Goal: Task Accomplishment & Management: Manage account settings

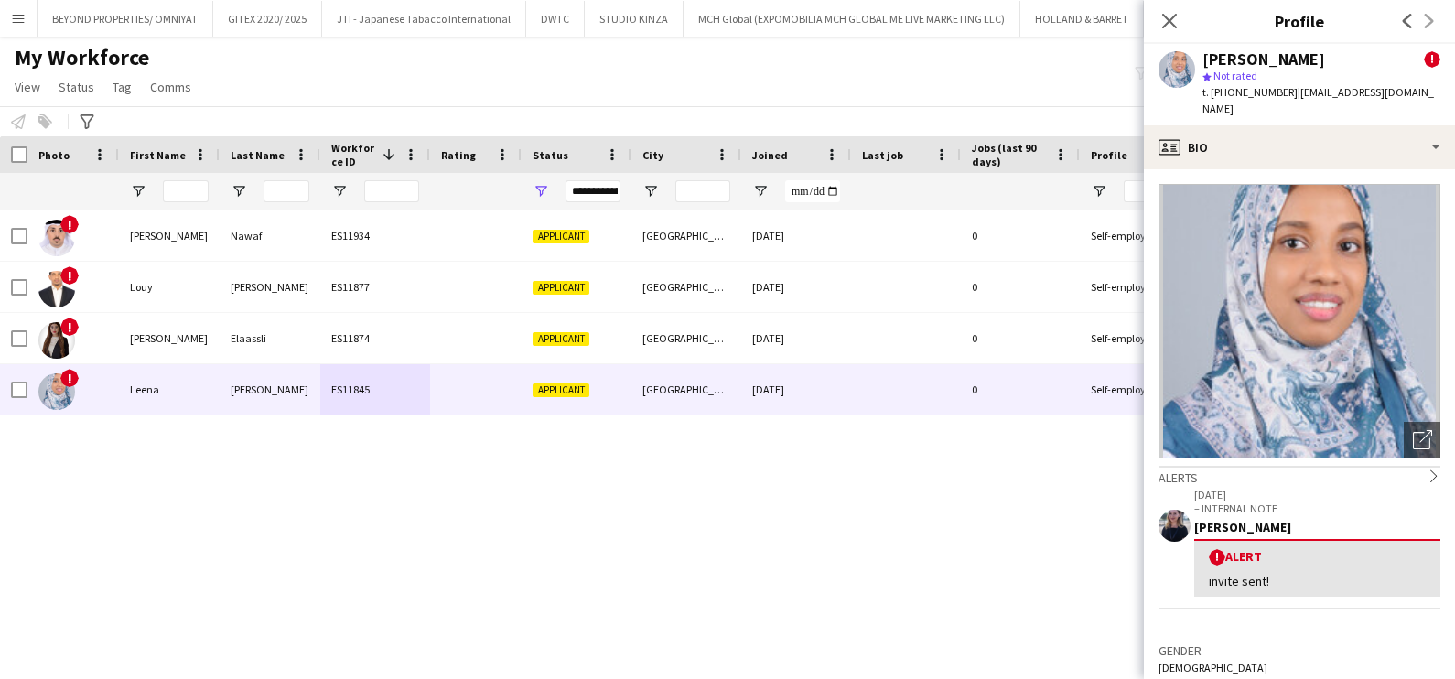
click at [538, 550] on div "! Leena Abdallah ES11845 Applicant Abu Dhabi 03-07-2025 0 Self-employed Crew 31…" at bounding box center [700, 419] width 1400 height 419
click at [1161, 23] on icon "Close pop-in" at bounding box center [1168, 20] width 17 height 17
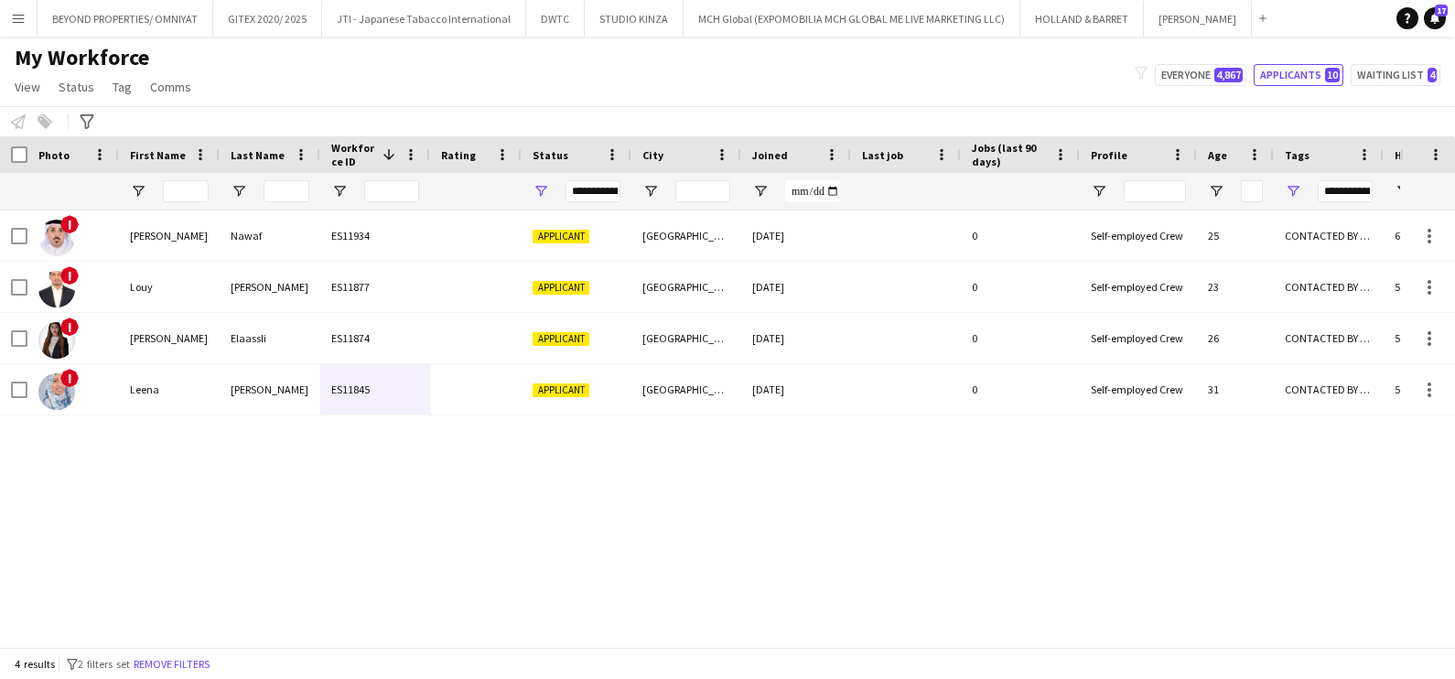
click at [914, 92] on div "My Workforce View Views Default view New view Update view Delete view Edit name…" at bounding box center [727, 75] width 1455 height 62
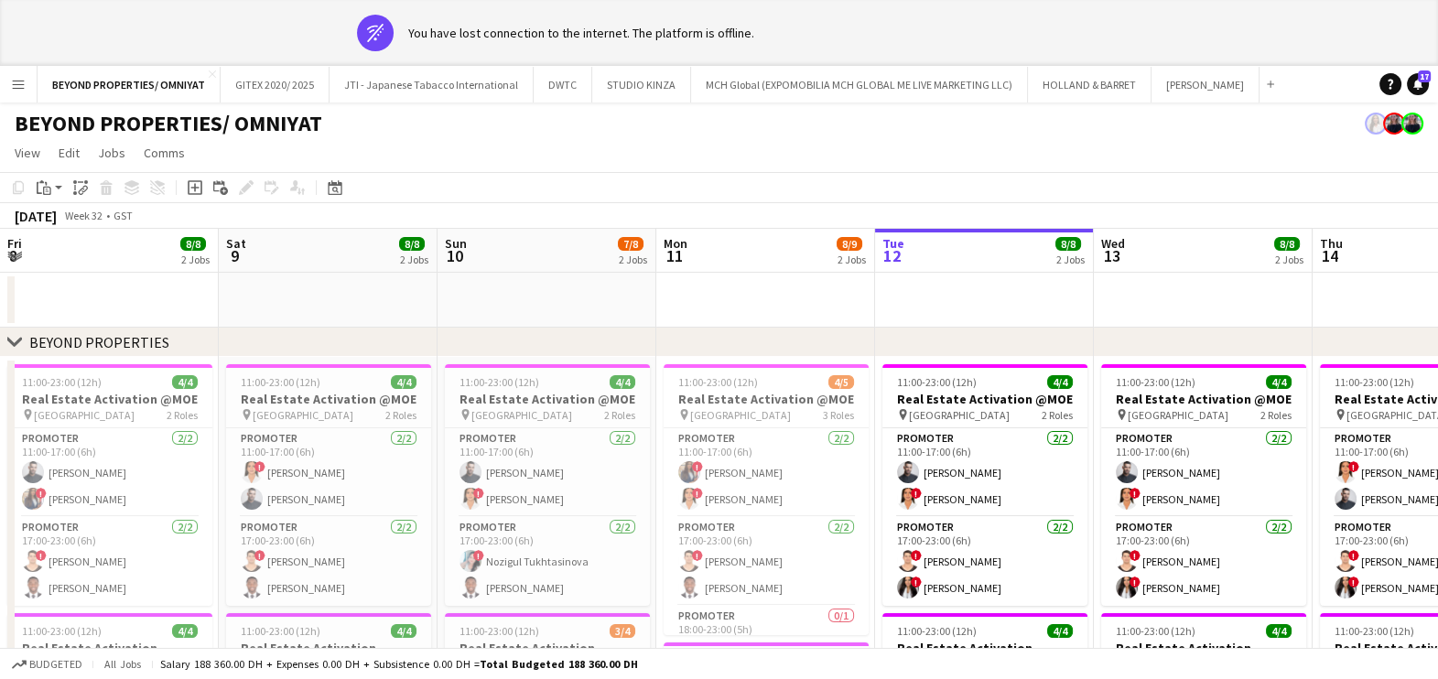
scroll to position [0, 437]
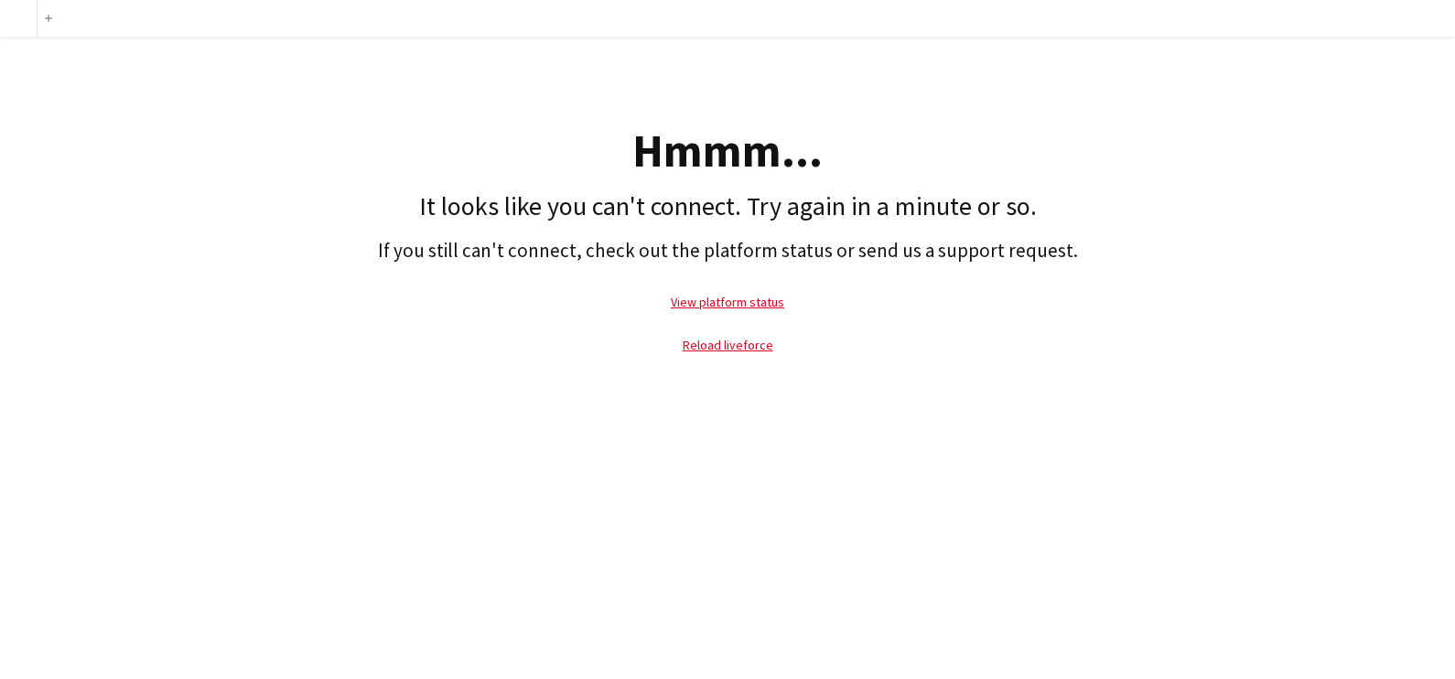
click at [780, 398] on div "Add Hmmm... It looks like you can't connect. Try again in a minute or so. If yo…" at bounding box center [727, 339] width 1455 height 679
click at [705, 307] on link "View platform status" at bounding box center [727, 302] width 113 height 16
click at [752, 343] on link "Reload liveforce" at bounding box center [728, 345] width 91 height 16
click at [741, 348] on link "Reload liveforce" at bounding box center [728, 345] width 91 height 16
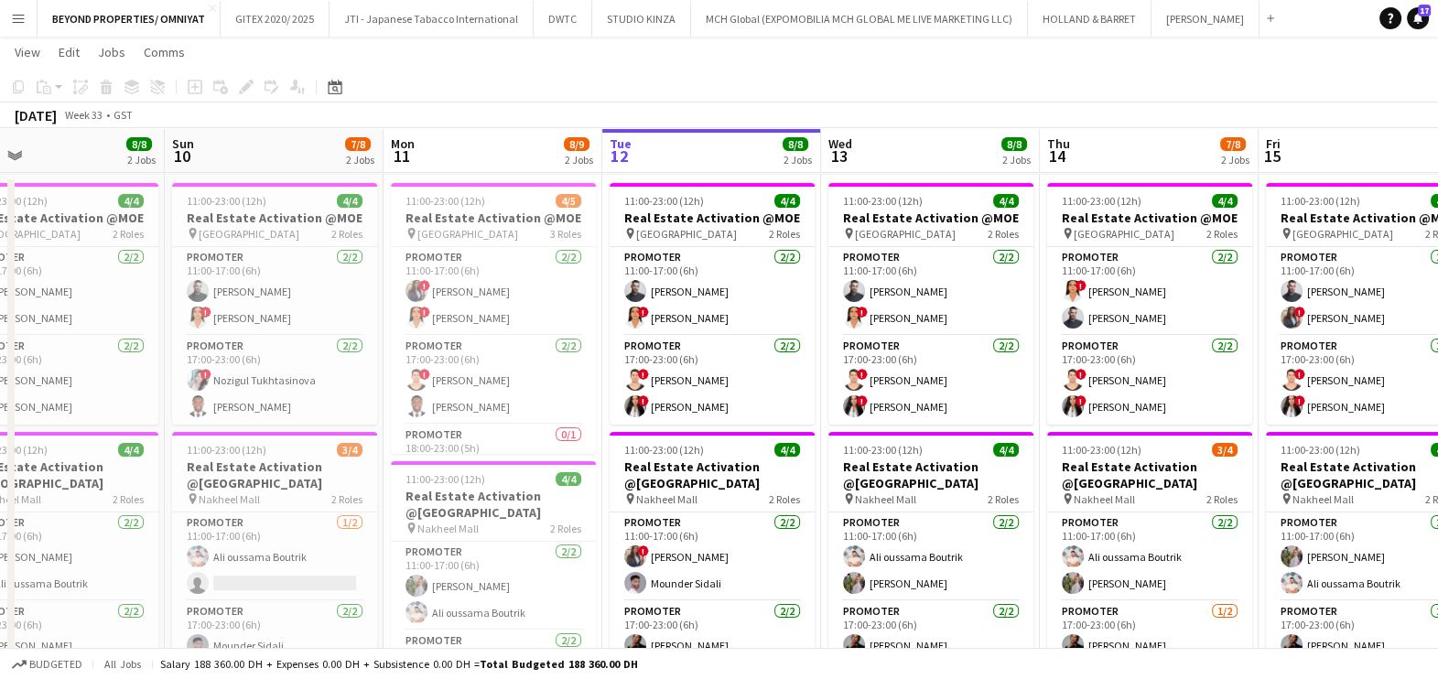
scroll to position [0, 405]
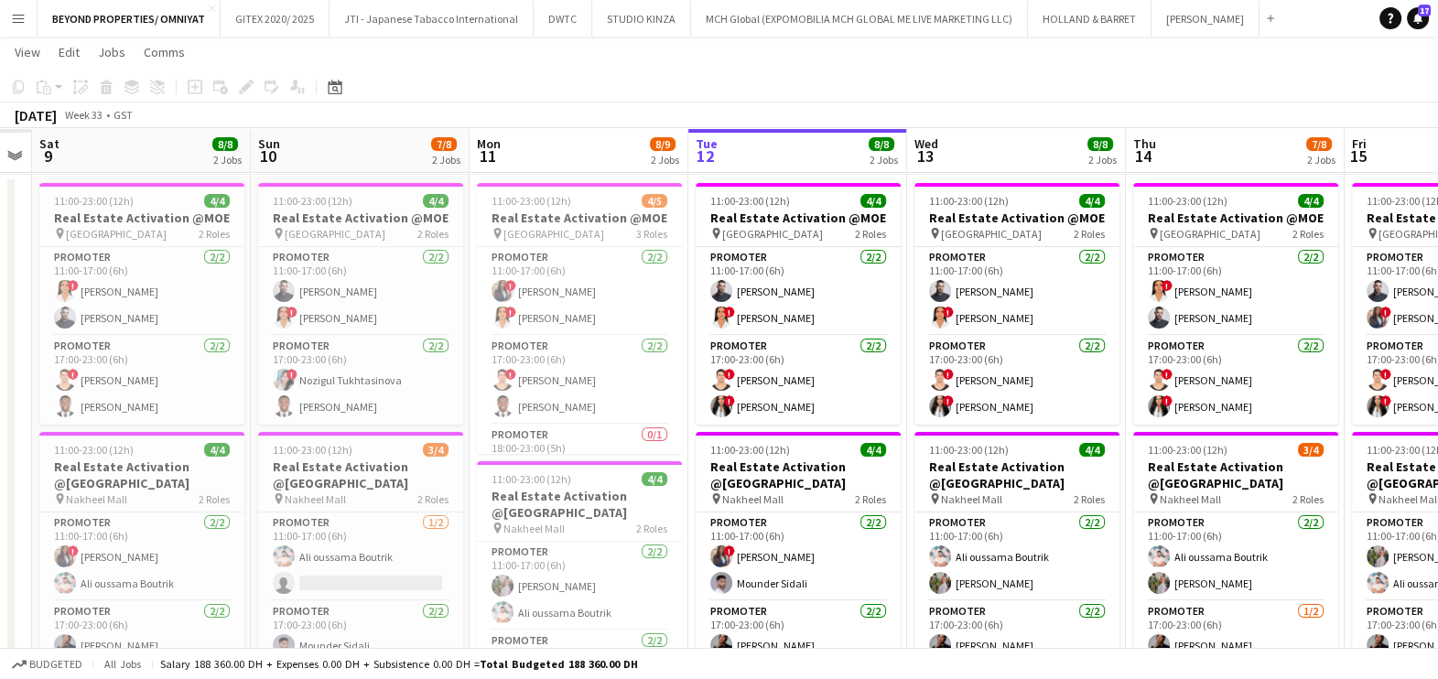
drag, startPoint x: 173, startPoint y: 321, endPoint x: 642, endPoint y: 339, distance: 469.8
click at [642, 339] on app-calendar-viewport "Thu 7 Fri 8 Sat 9 8/8 2 Jobs Sun 10 7/8 2 Jobs Mon 11 8/9 2 Jobs Tue 12 8/8 2 J…" at bounding box center [719, 470] width 1438 height 1024
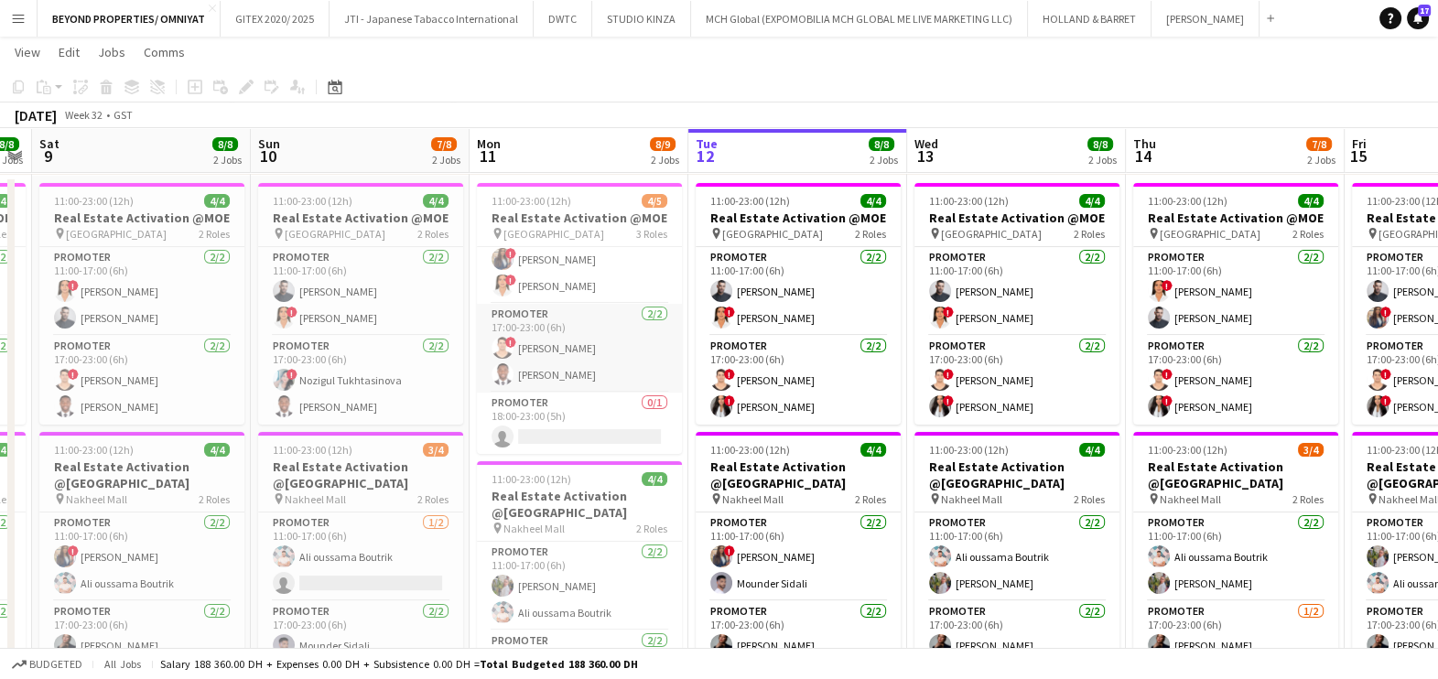
click at [556, 339] on app-card-role "Promoter [DATE] 17:00-23:00 (6h) ! [PERSON_NAME] Jephtha [PERSON_NAME]" at bounding box center [579, 348] width 205 height 89
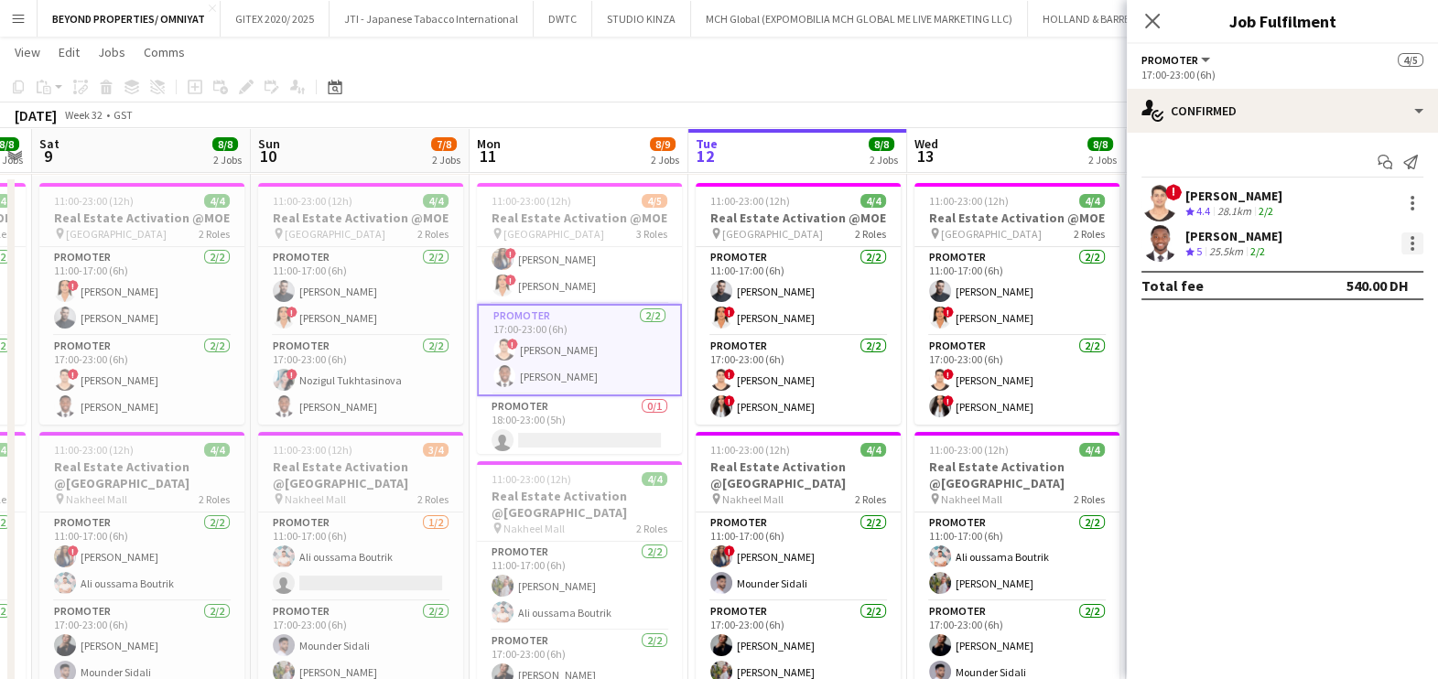
click at [1407, 243] on div at bounding box center [1412, 243] width 22 height 22
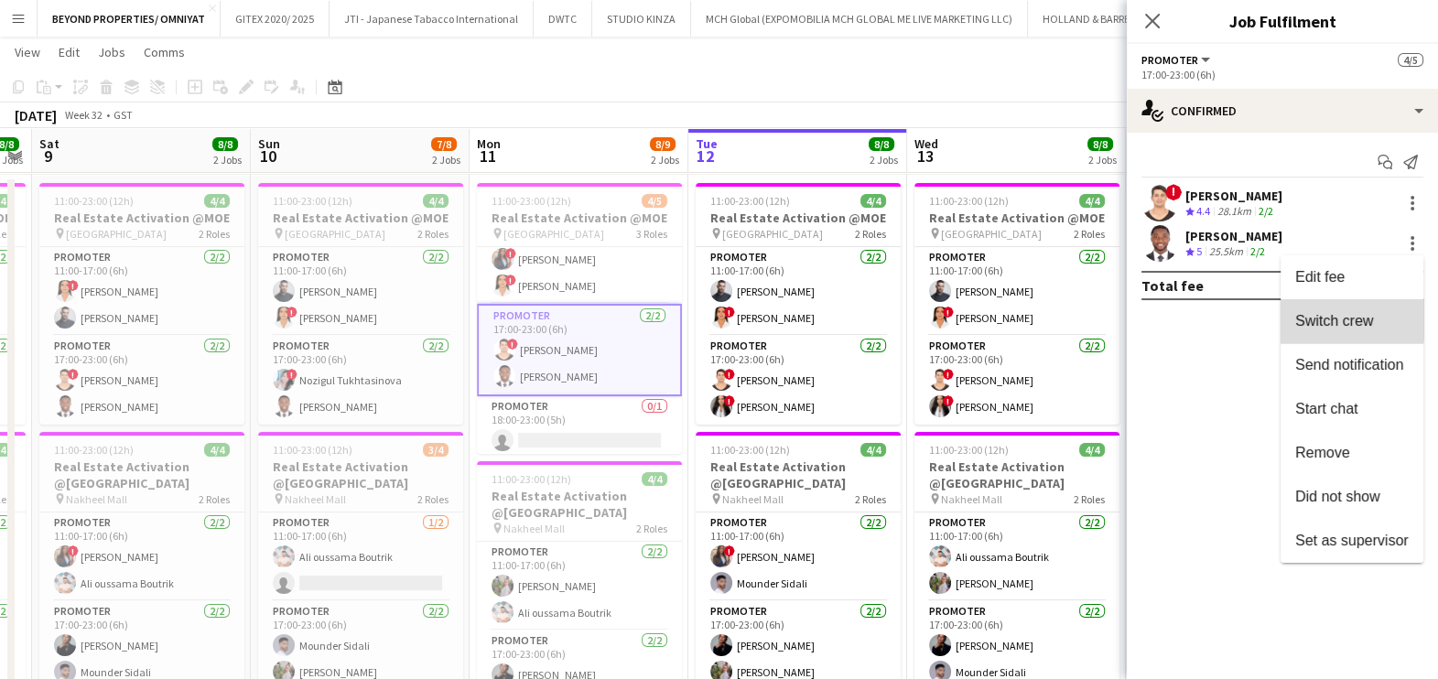
click at [1333, 318] on span "Switch crew" at bounding box center [1334, 321] width 78 height 16
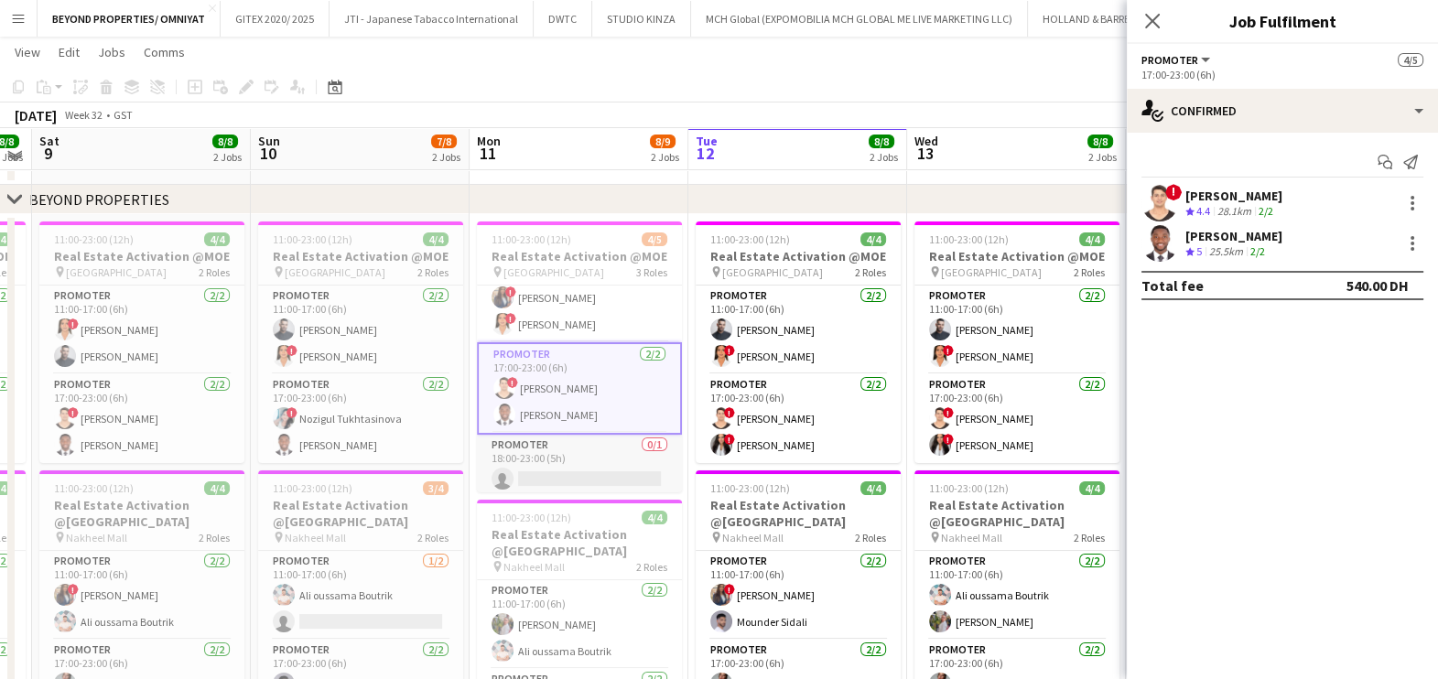
click at [572, 470] on app-card-role "Promoter 0/1 18:00-23:00 (5h) single-neutral-actions" at bounding box center [579, 466] width 205 height 62
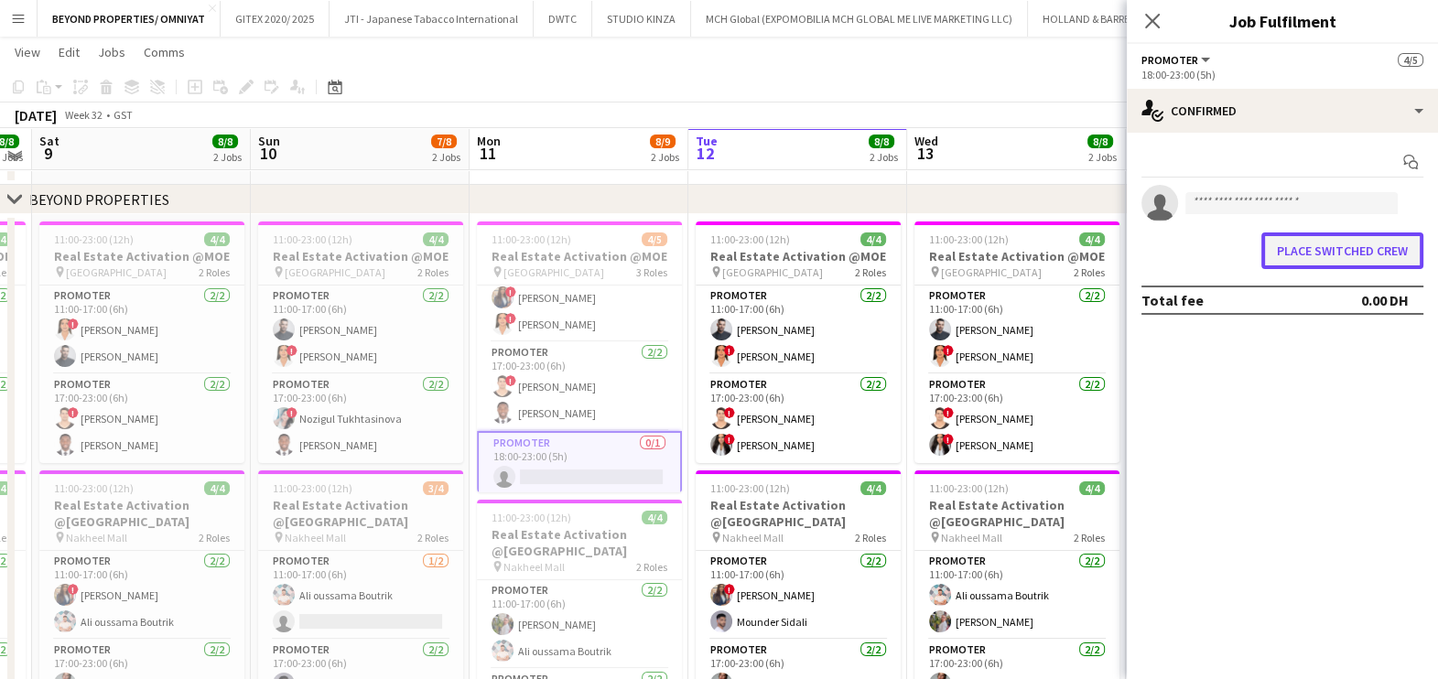
click at [1363, 255] on button "Place switched crew" at bounding box center [1342, 250] width 162 height 37
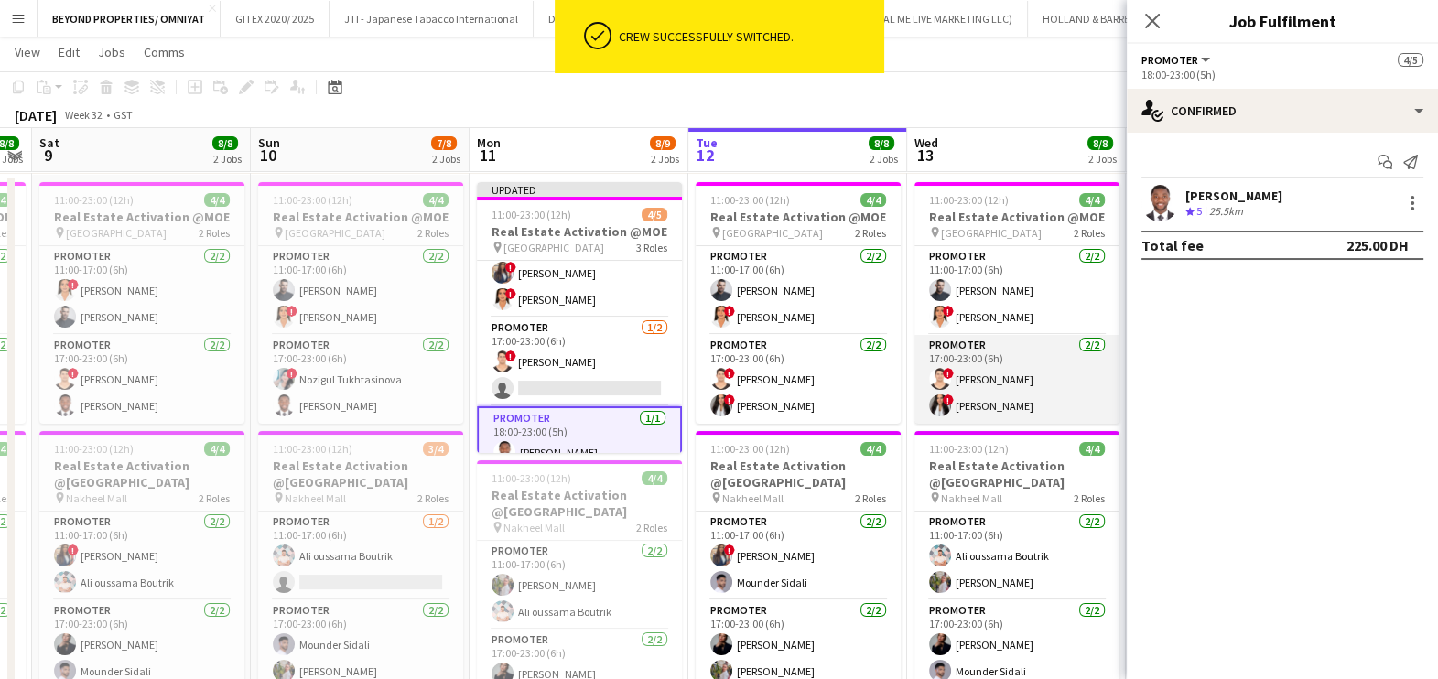
scroll to position [113, 0]
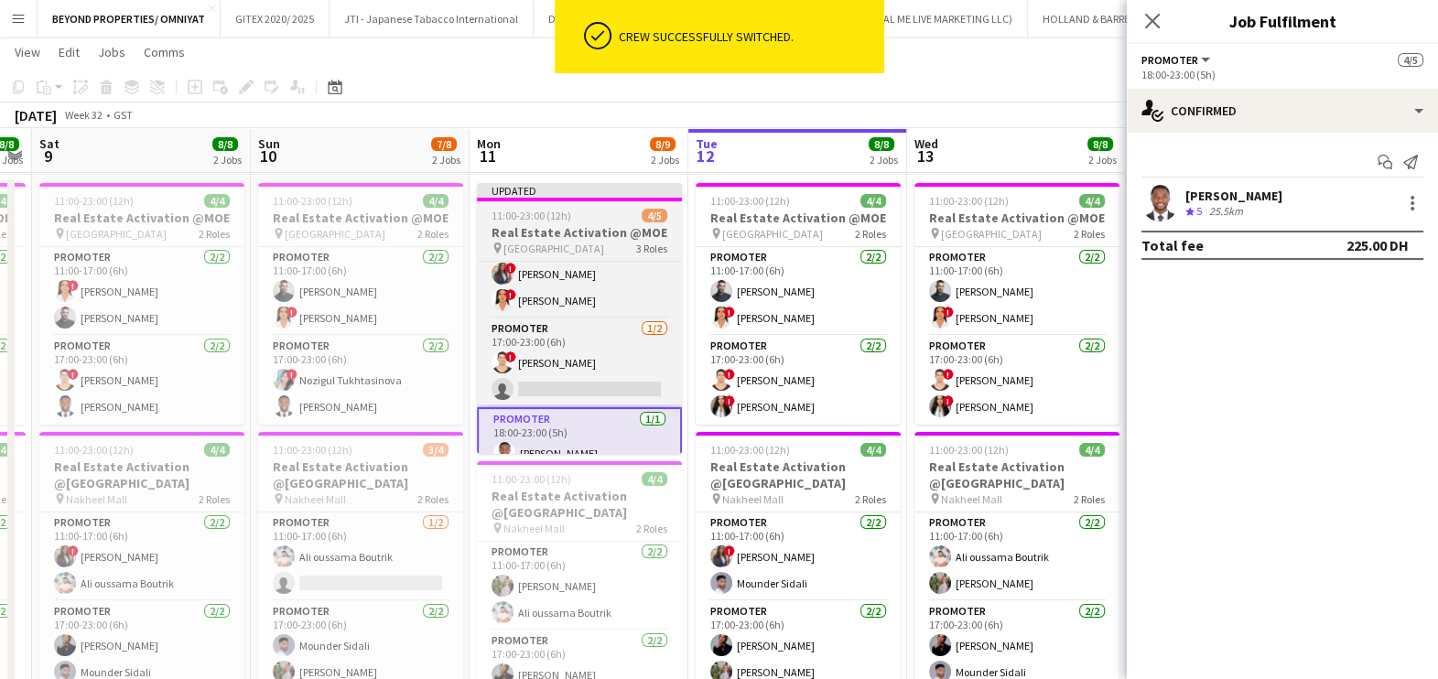
click at [594, 210] on div "11:00-23:00 (12h) 4/5" at bounding box center [579, 216] width 205 height 14
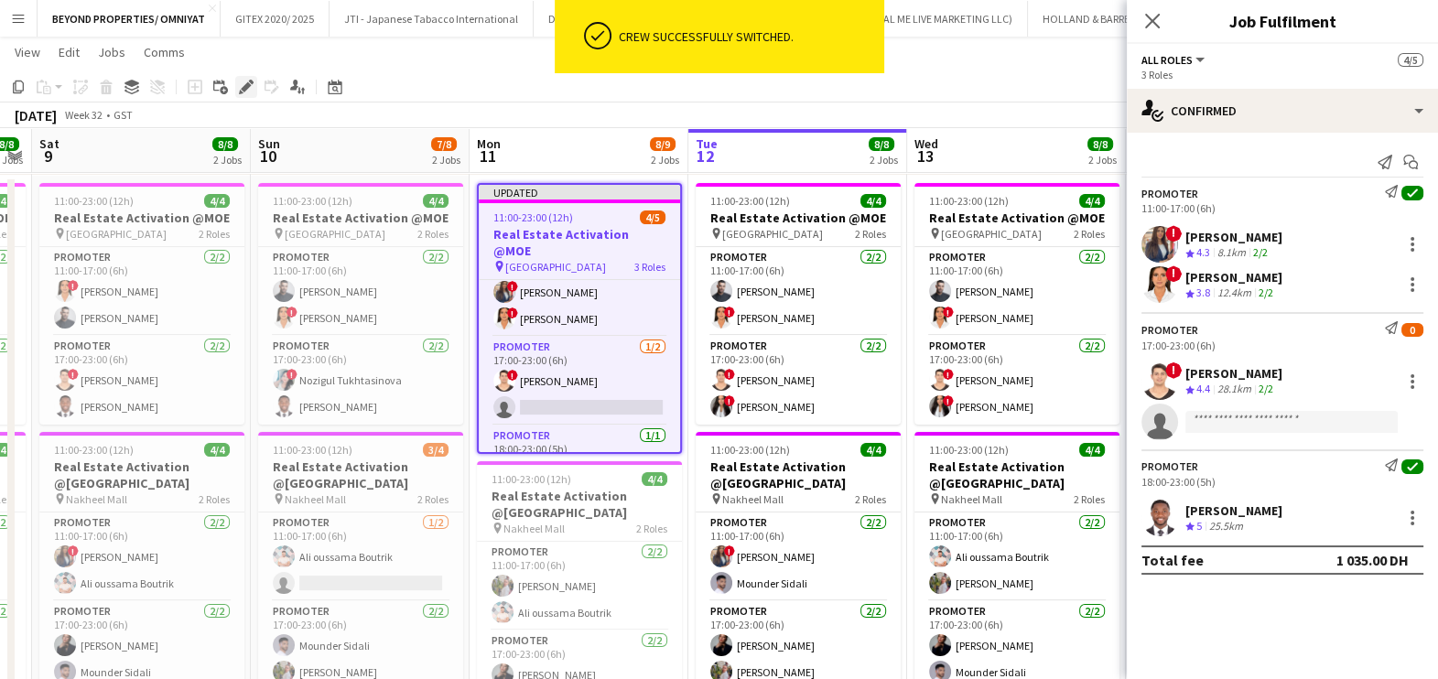
click at [243, 86] on icon at bounding box center [246, 87] width 10 height 10
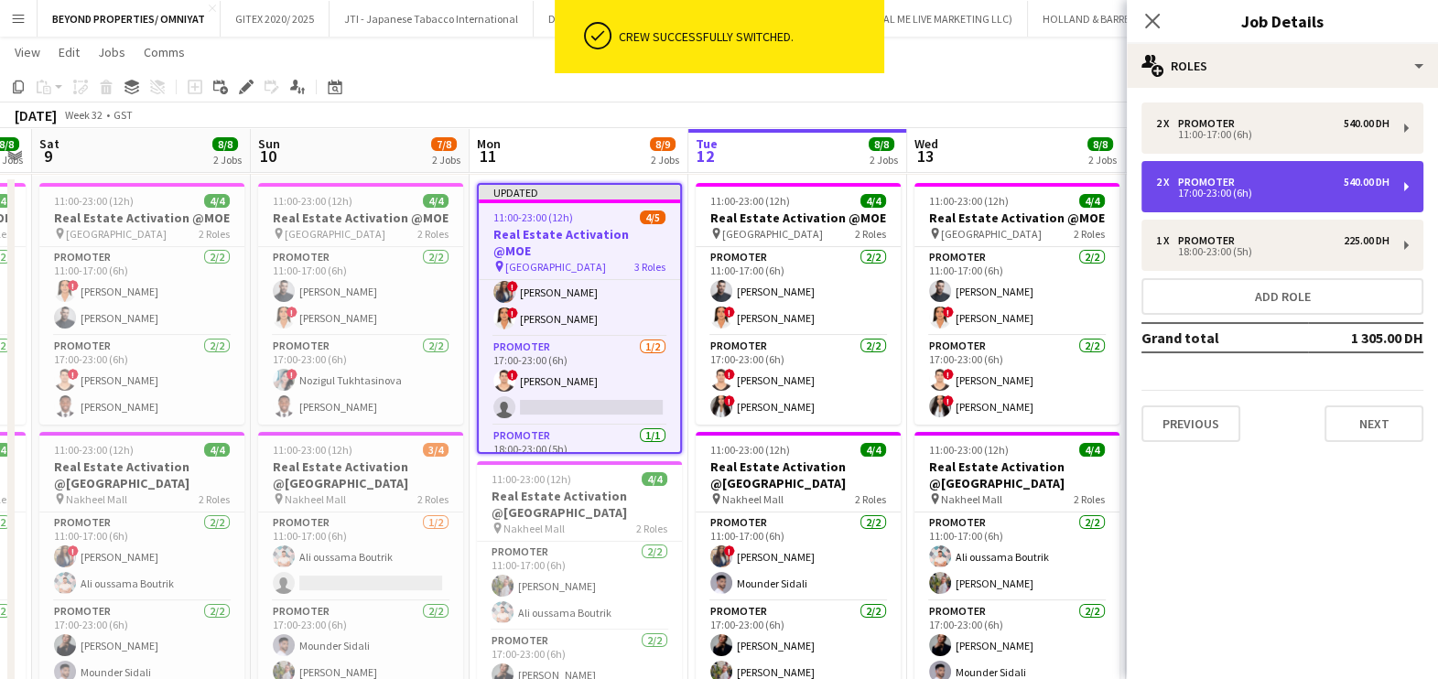
click at [1245, 172] on div "2 x Promoter 540.00 DH 17:00-23:00 (6h)" at bounding box center [1282, 186] width 282 height 51
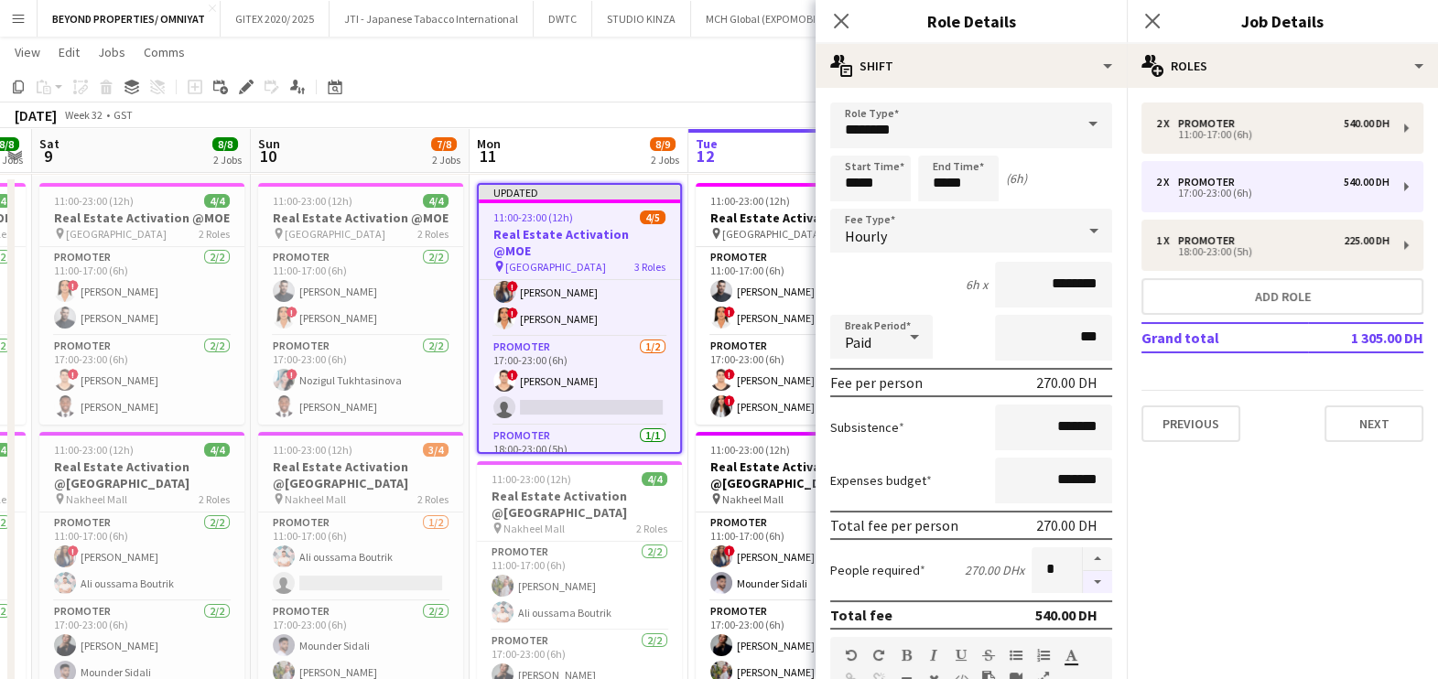
click at [1083, 571] on button "button" at bounding box center [1097, 582] width 29 height 23
type input "*"
click at [595, 76] on app-toolbar "Copy Paste Paste Ctrl+V Paste with crew Ctrl+Shift+V Paste linked Job [GEOGRAPH…" at bounding box center [719, 86] width 1438 height 31
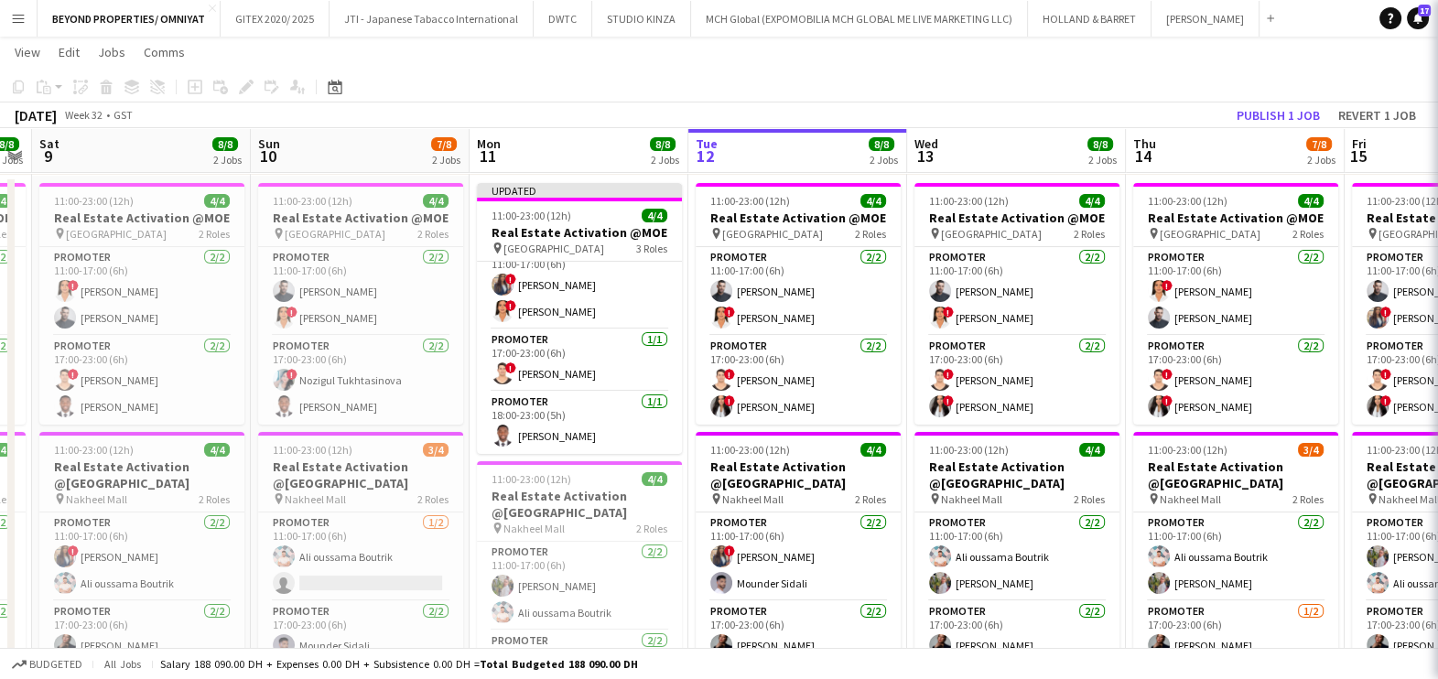
scroll to position [21, 0]
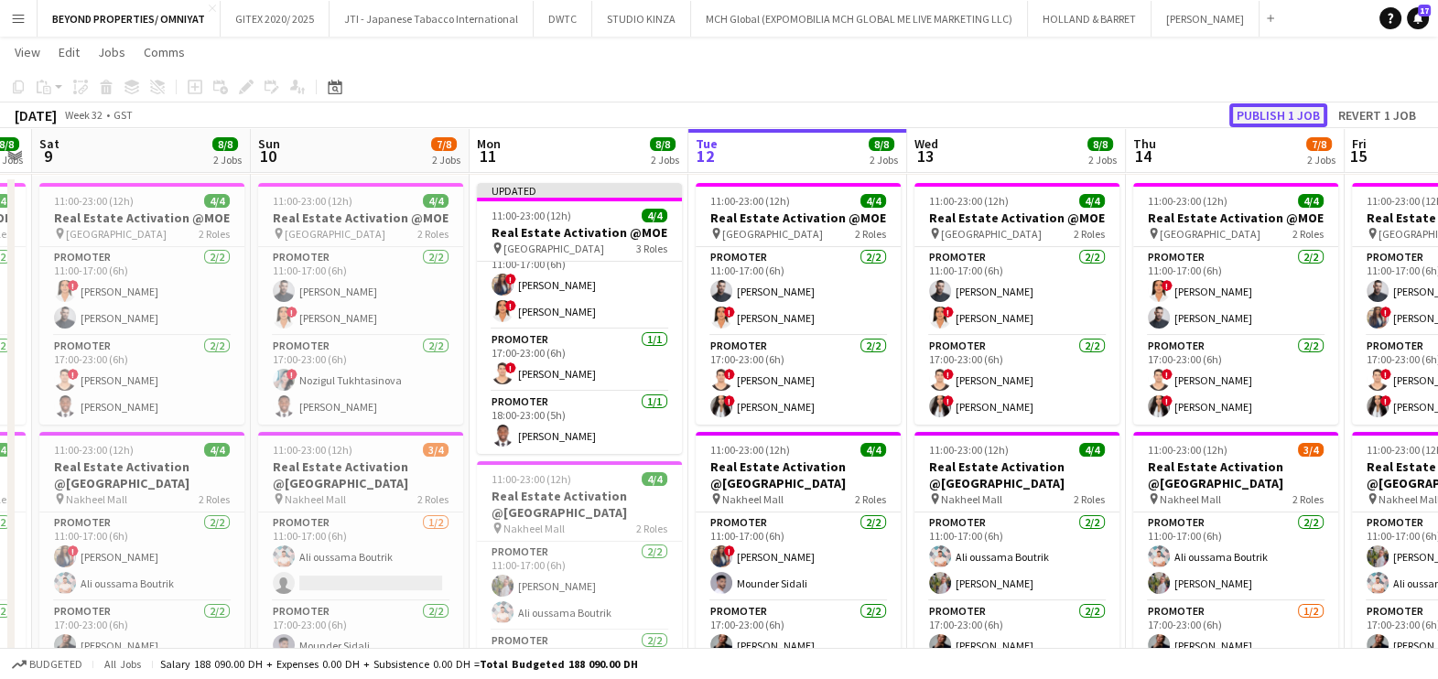
click at [1288, 123] on button "Publish 1 job" at bounding box center [1278, 115] width 98 height 24
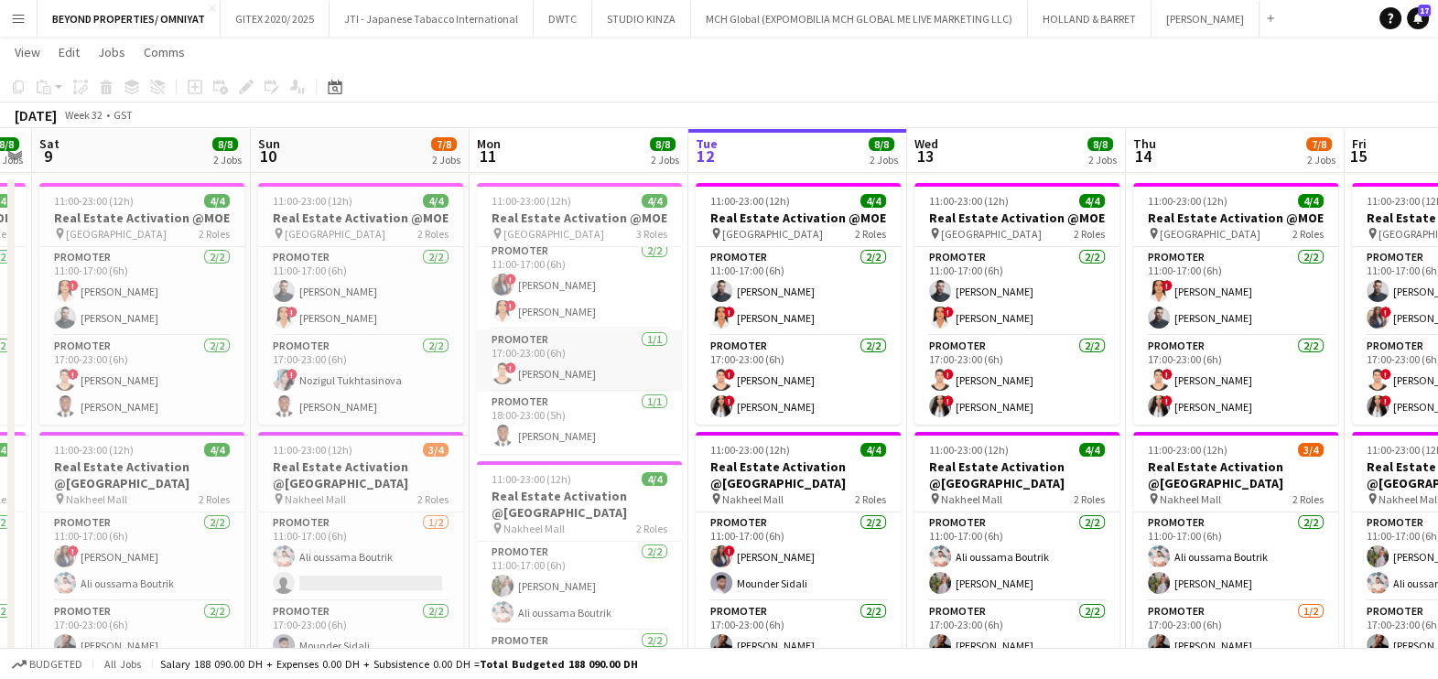
scroll to position [5, 0]
click at [512, 111] on div "[DATE] Week 32 • GST" at bounding box center [719, 115] width 1438 height 26
click at [1025, 79] on app-toolbar "Copy Paste Paste Ctrl+V Paste with crew Ctrl+Shift+V Paste linked Job [GEOGRAPH…" at bounding box center [719, 86] width 1438 height 31
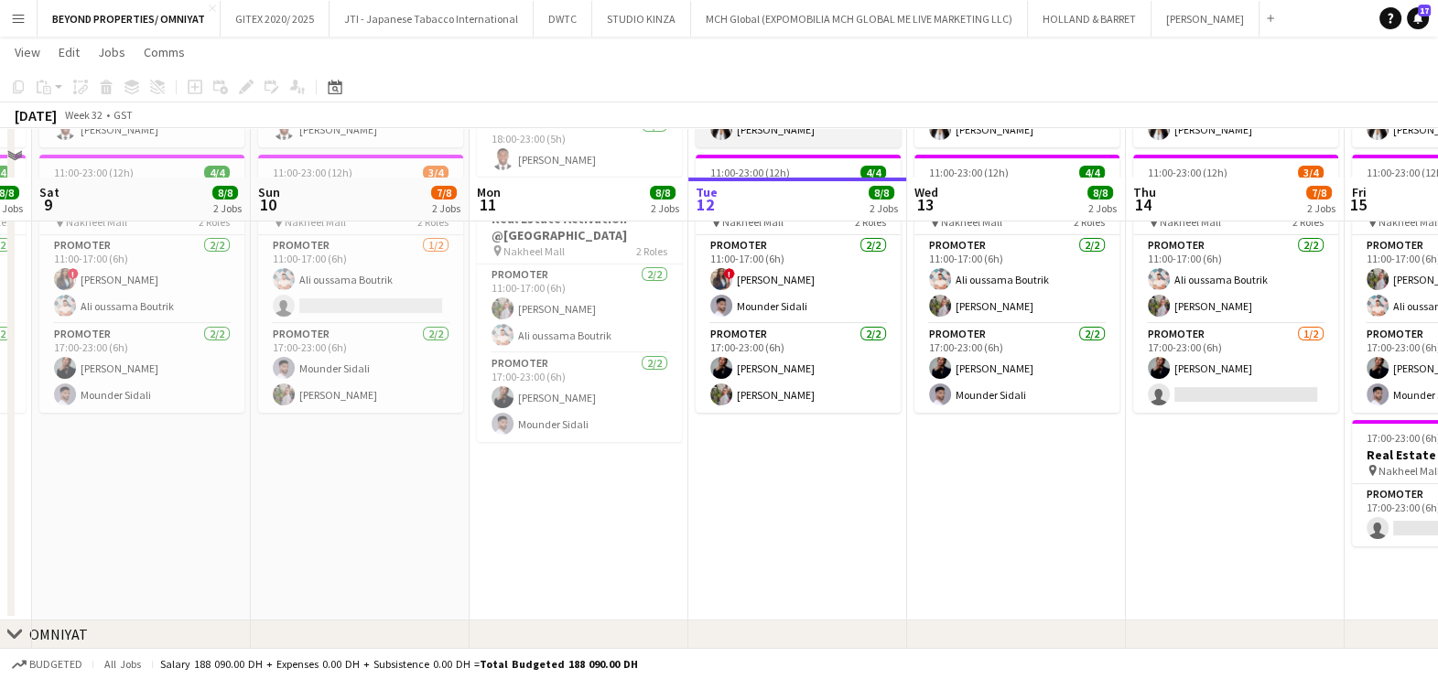
scroll to position [447, 0]
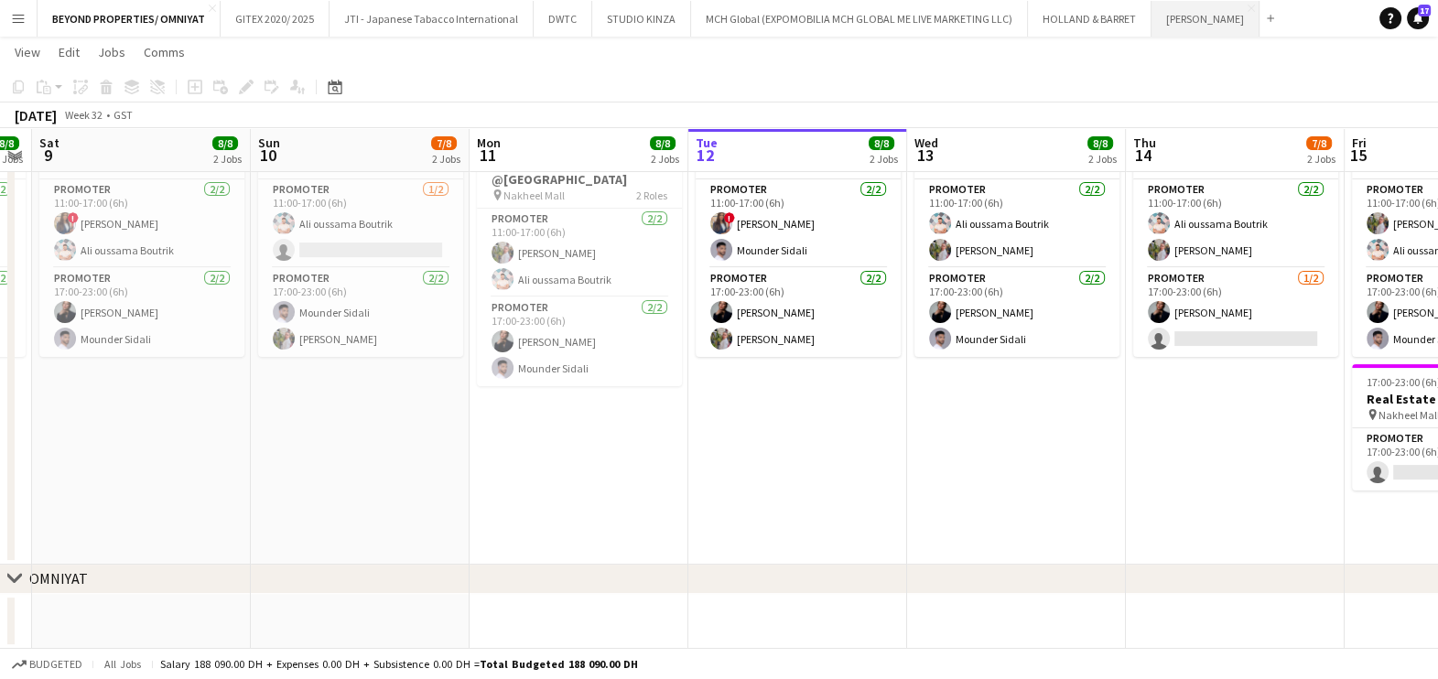
click at [1162, 11] on button "[PERSON_NAME] Close" at bounding box center [1205, 19] width 108 height 36
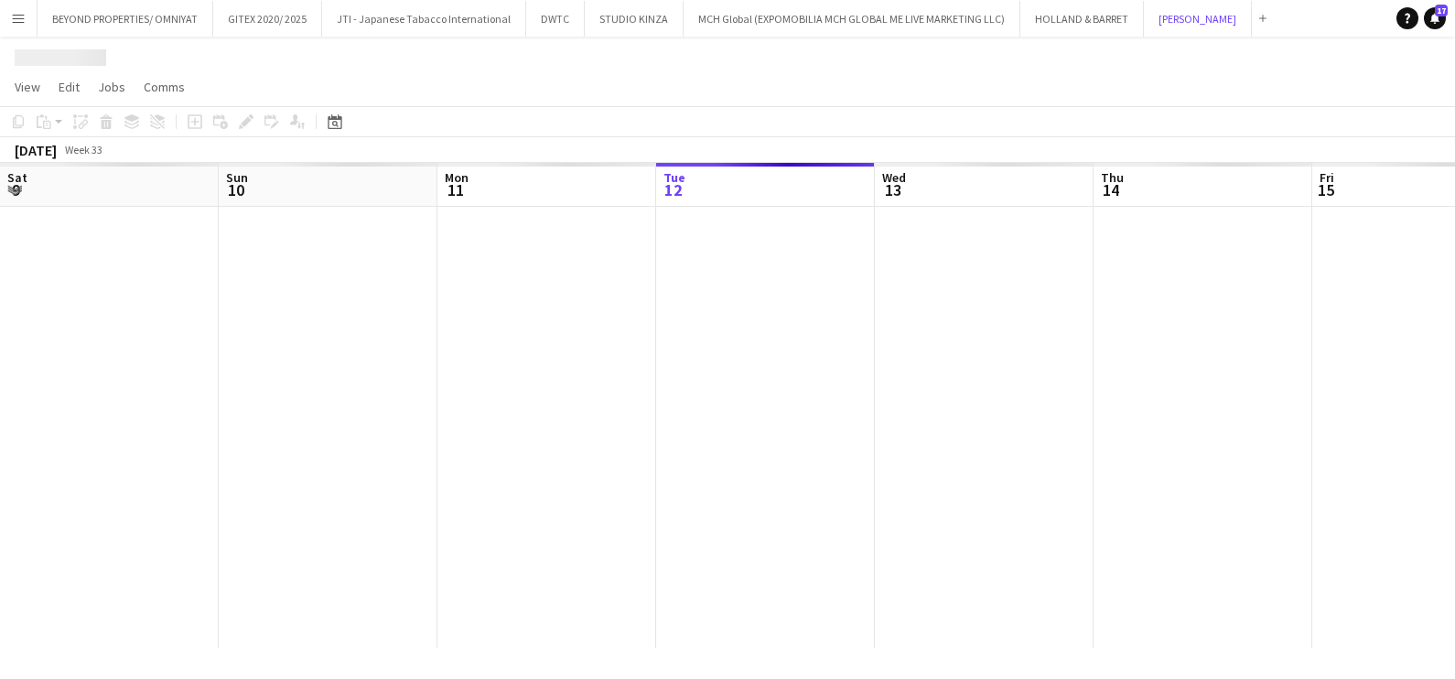
scroll to position [0, 437]
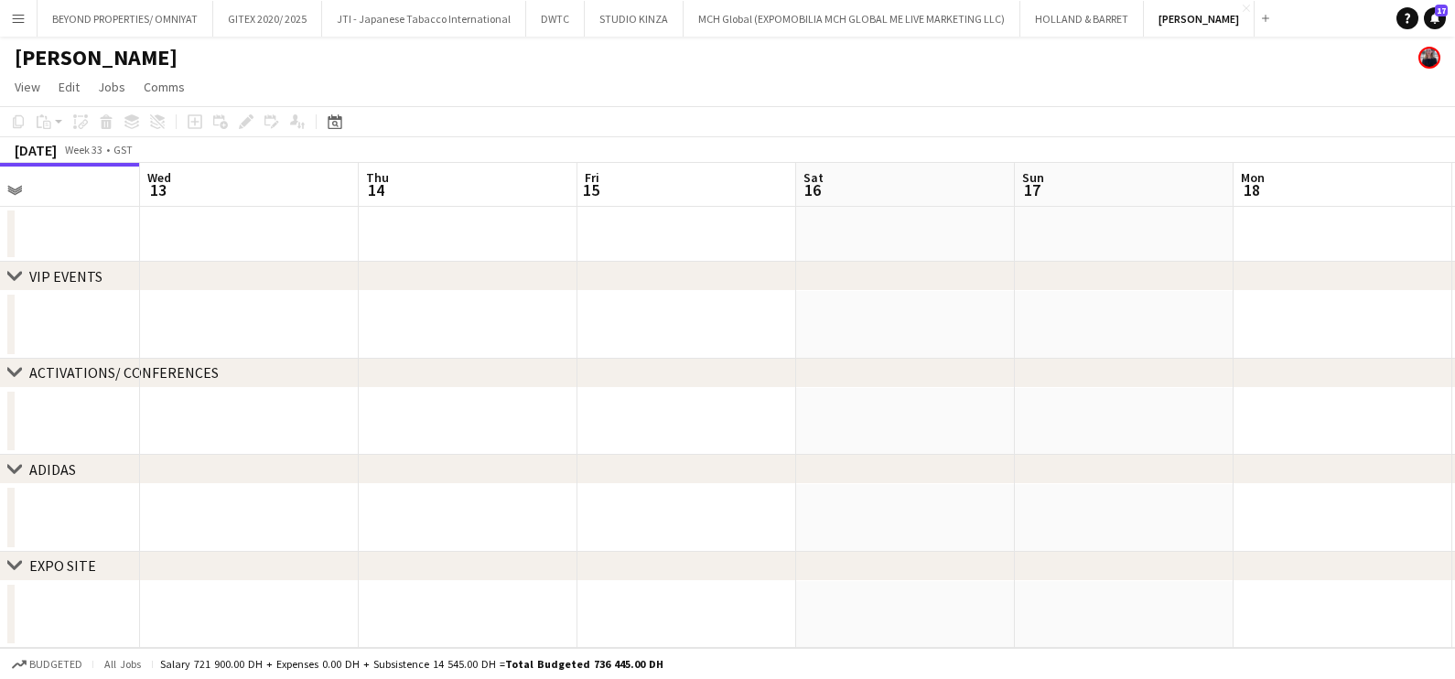
drag, startPoint x: 1027, startPoint y: 511, endPoint x: 504, endPoint y: 511, distance: 522.5
click at [531, 511] on app-calendar-viewport "Sat 9 Sun 10 Mon 11 Tue 12 Wed 13 Thu 14 Fri 15 Sat 16 Sun 17 Mon 18 Tue 19 Wed…" at bounding box center [727, 405] width 1455 height 485
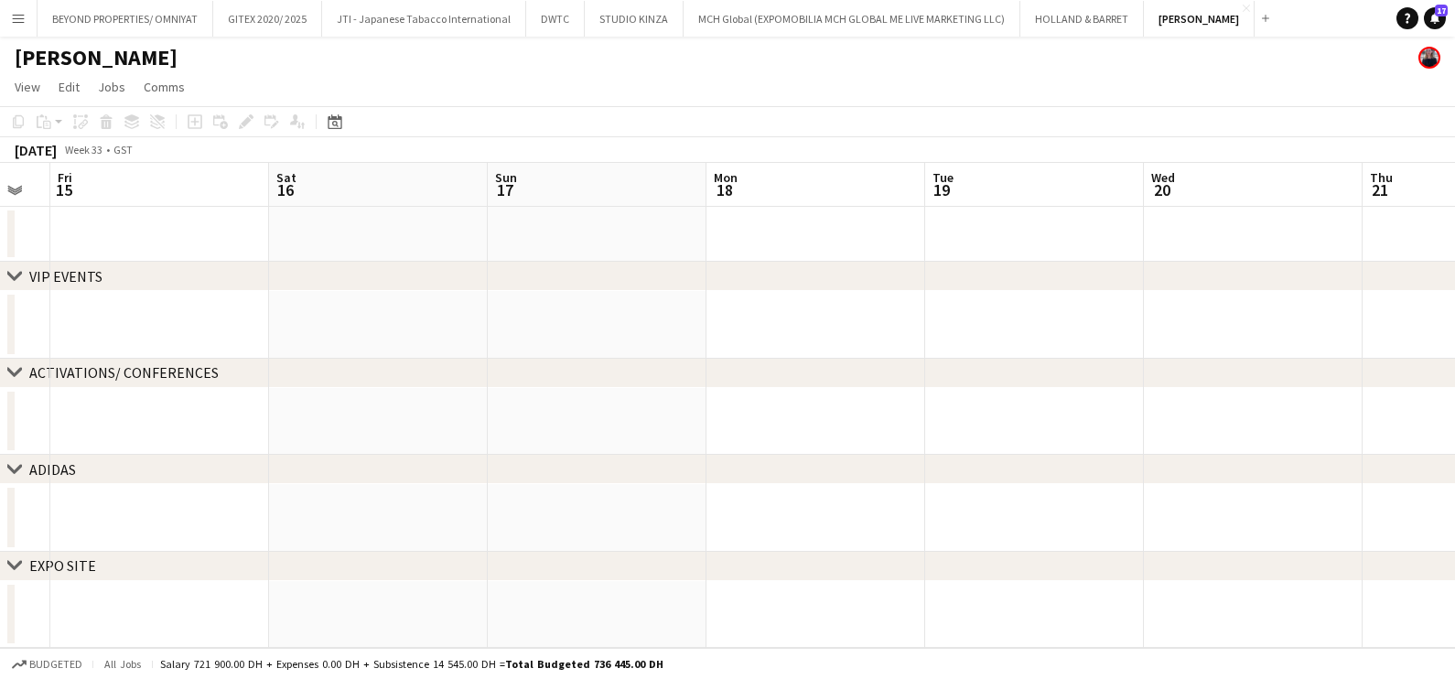
drag, startPoint x: 622, startPoint y: 511, endPoint x: 557, endPoint y: 511, distance: 65.0
click at [557, 511] on app-calendar-viewport "Tue 12 Wed 13 Thu 14 Fri 15 Sat 16 Sun 17 Mon 18 Tue 19 Wed 20 Thu 21 Fri 22 Sa…" at bounding box center [727, 405] width 1455 height 485
drag, startPoint x: 1045, startPoint y: 503, endPoint x: 833, endPoint y: 510, distance: 212.4
click at [181, 503] on app-calendar-viewport "Wed 13 Thu 14 Fri 15 Sat 16 Sun 17 Mon 18 Tue 19 Wed 20 Thu 21 Fri 22 Sat 23 Su…" at bounding box center [727, 405] width 1455 height 485
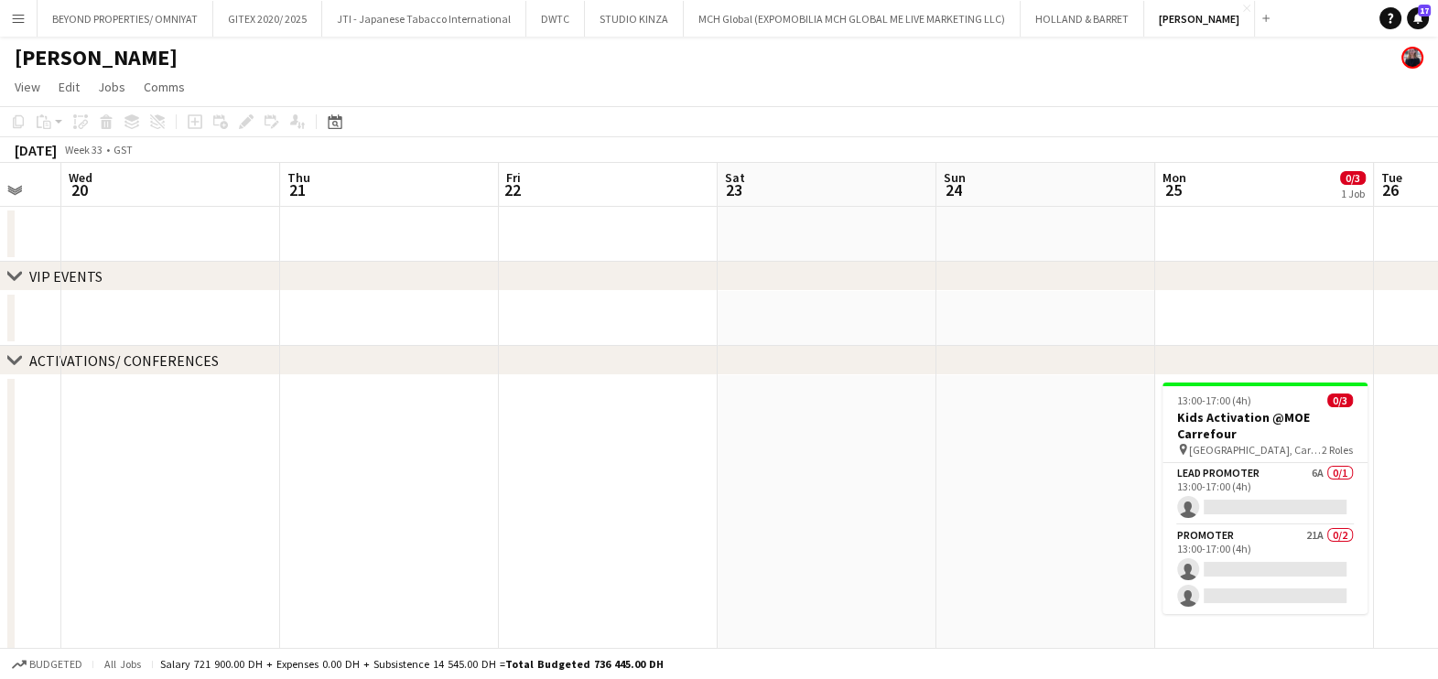
scroll to position [0, 440]
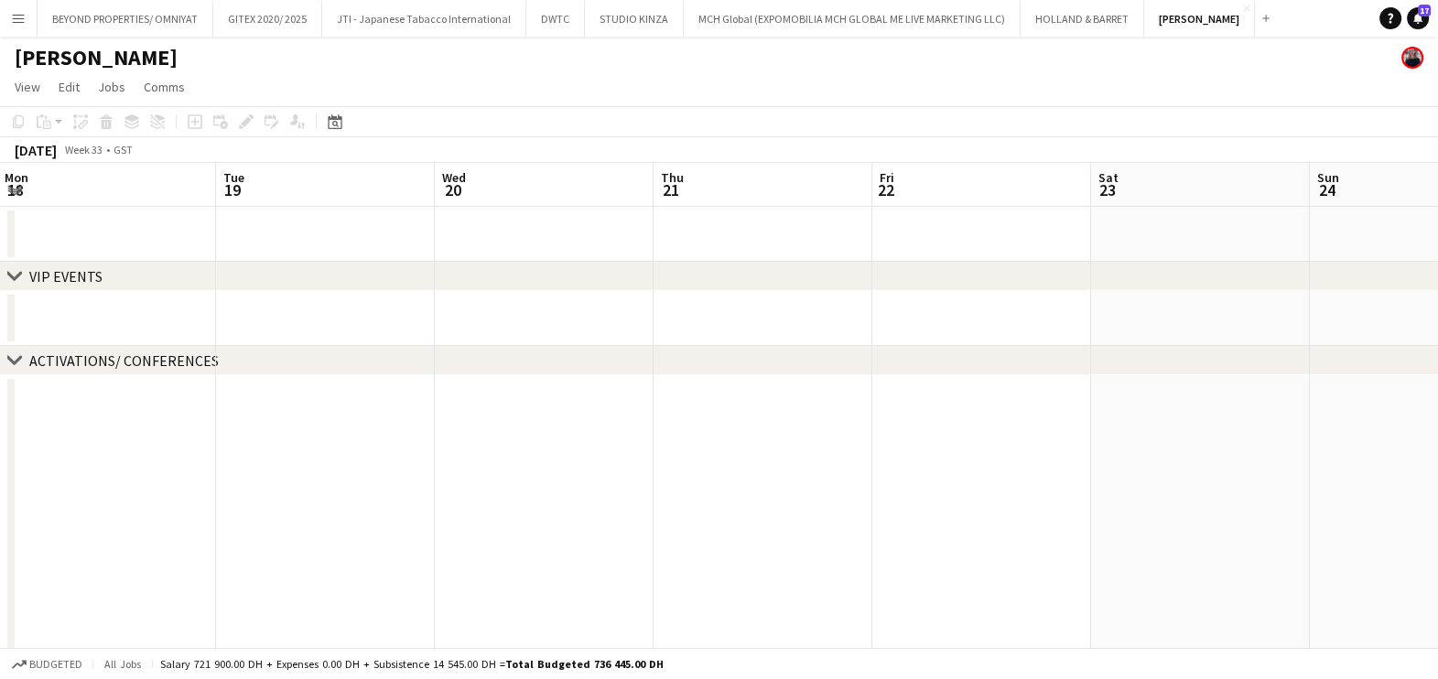
drag, startPoint x: 41, startPoint y: 512, endPoint x: 0, endPoint y: 512, distance: 41.2
click at [0, 512] on html "Menu Boards Boards Boards All jobs Status Workforce Workforce My Workforce Recr…" at bounding box center [719, 426] width 1438 height 852
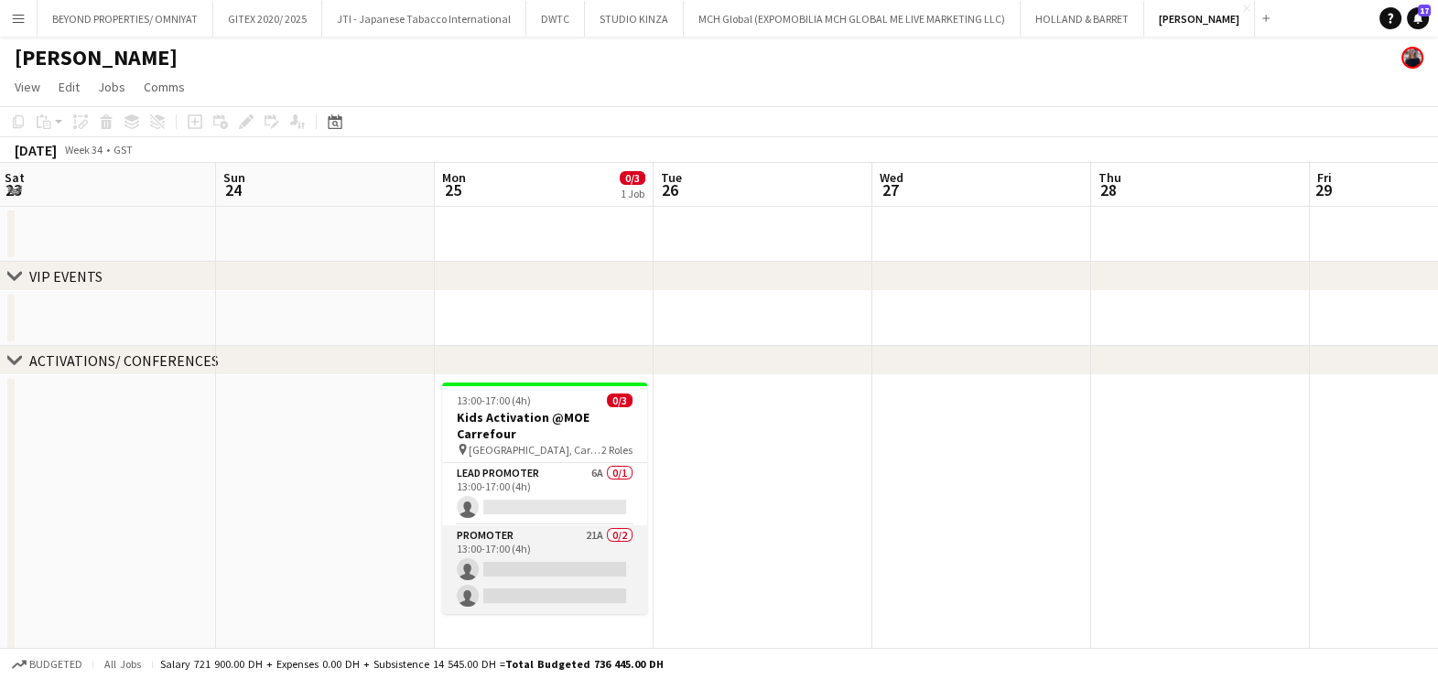
click at [526, 553] on app-card-role "Promoter 21A 0/2 13:00-17:00 (4h) single-neutral-actions single-neutral-actions" at bounding box center [544, 569] width 205 height 89
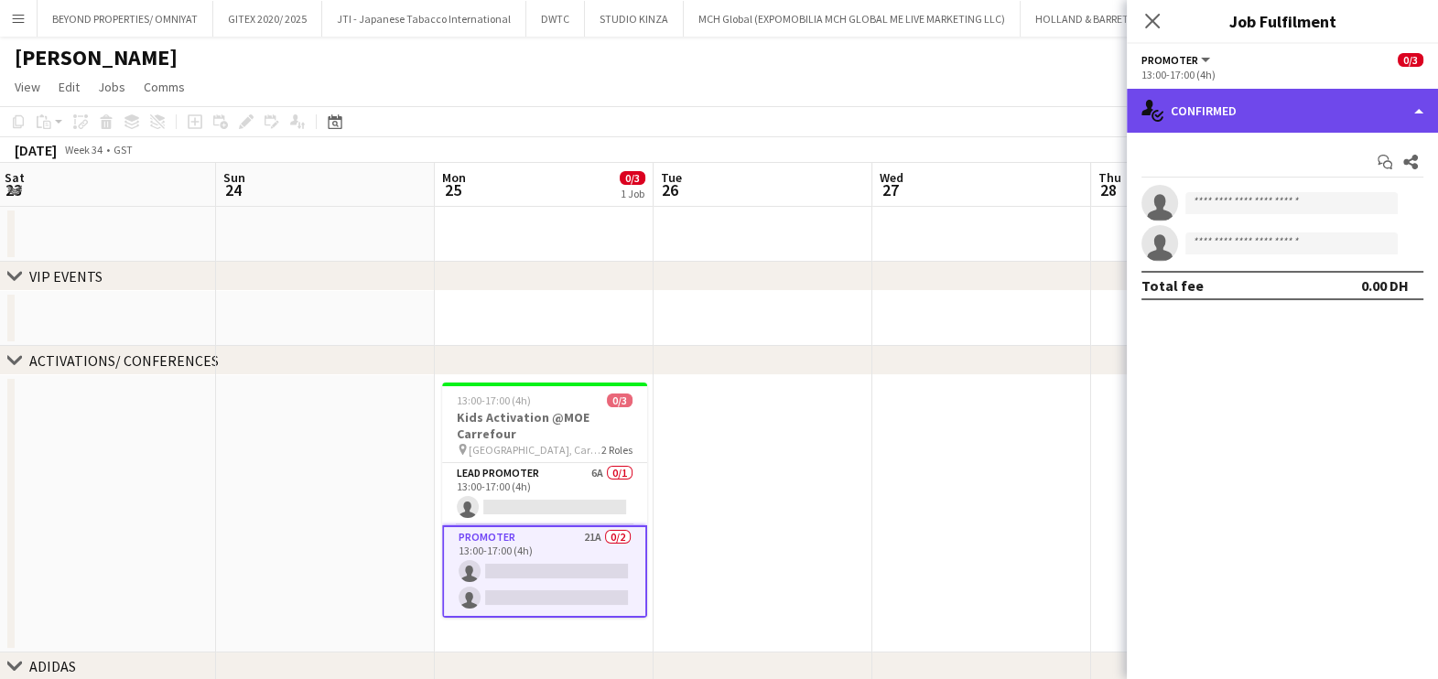
click at [1245, 101] on div "single-neutral-actions-check-2 Confirmed" at bounding box center [1282, 111] width 311 height 44
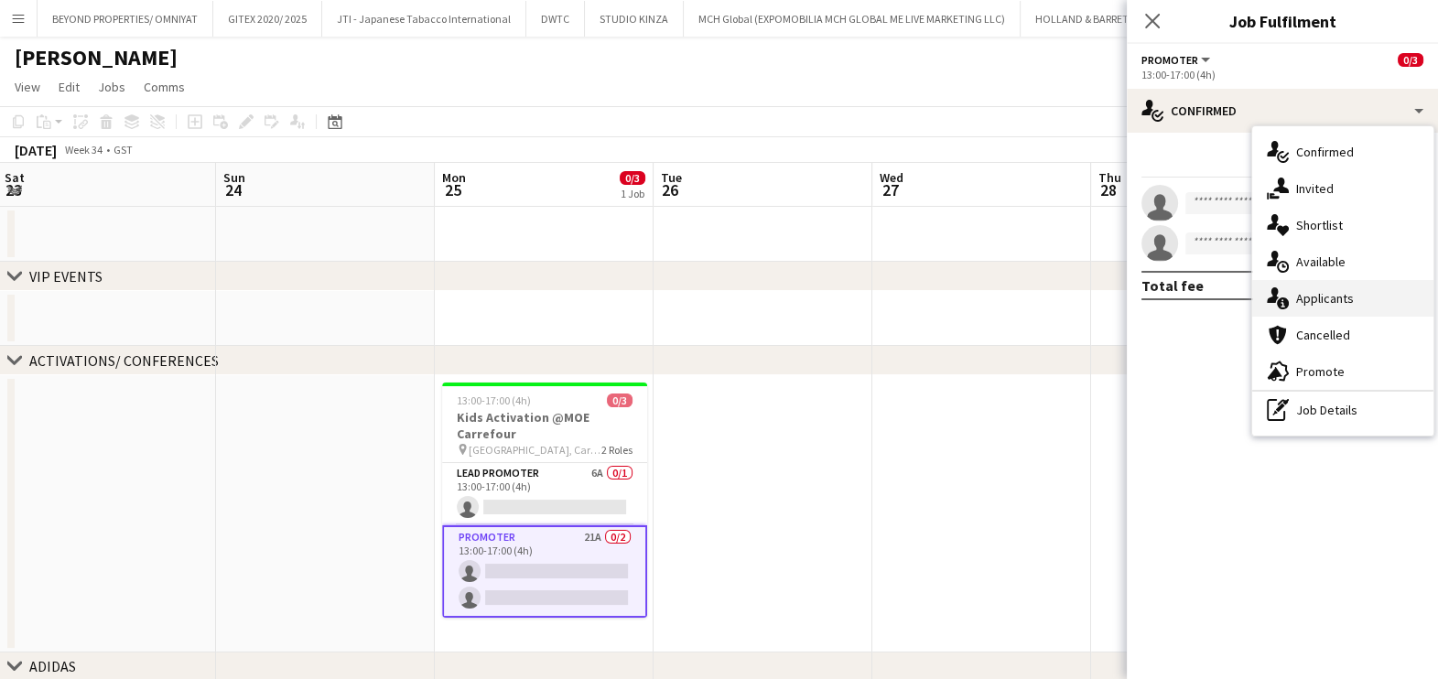
click at [1303, 296] on div "single-neutral-actions-information Applicants" at bounding box center [1342, 298] width 181 height 37
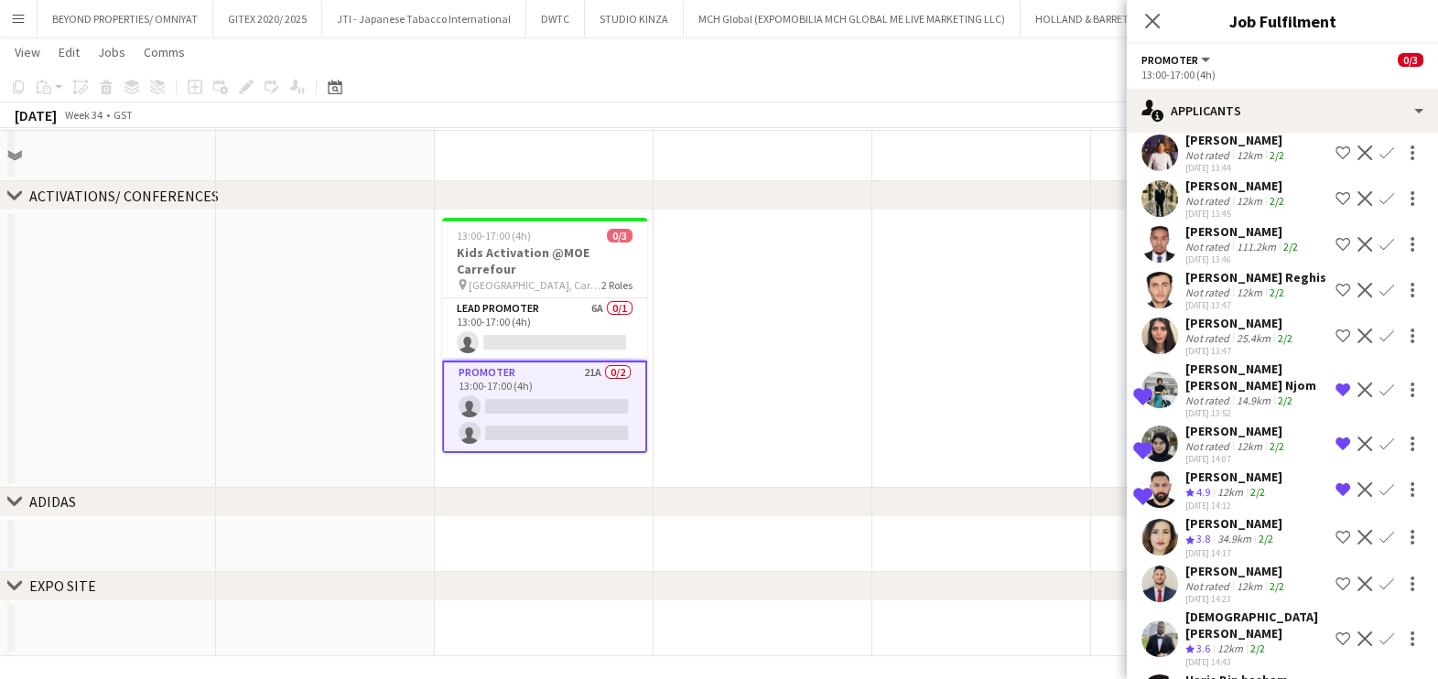
scroll to position [169, 0]
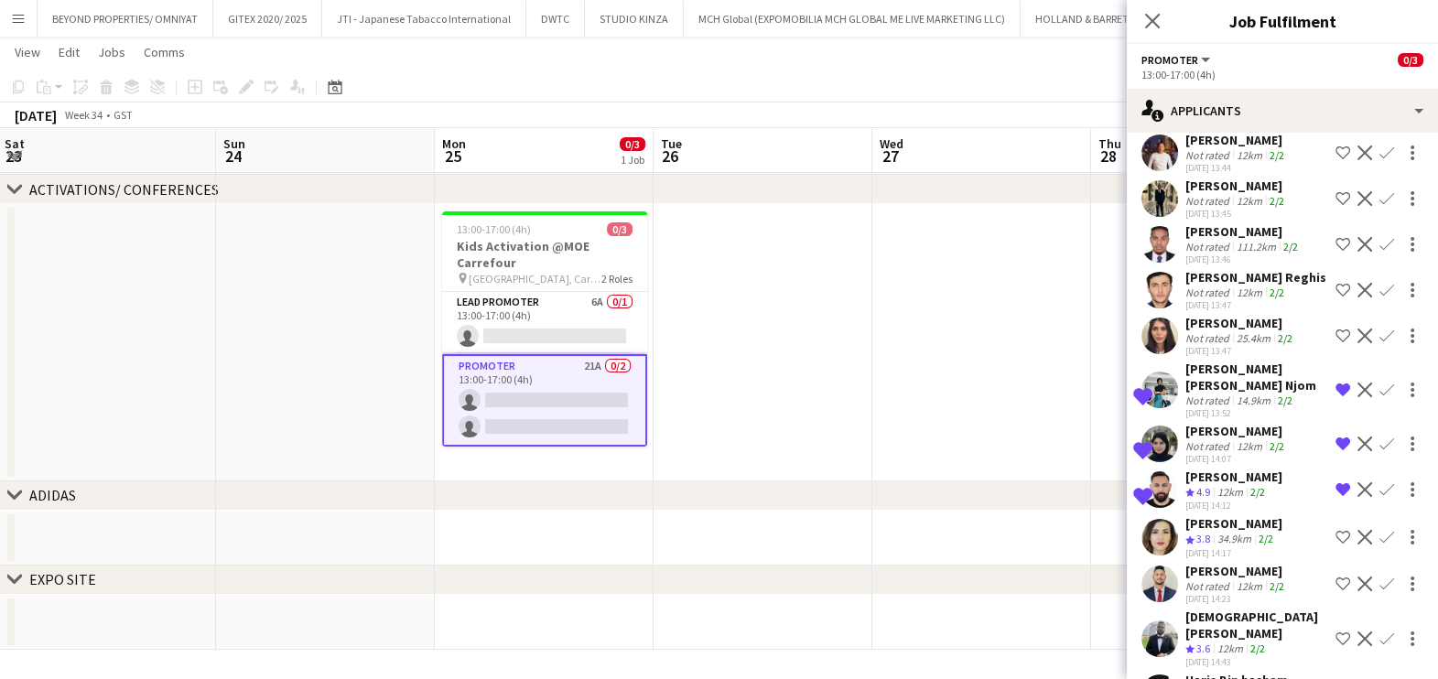
click at [1204, 642] on span "3.6" at bounding box center [1203, 649] width 14 height 14
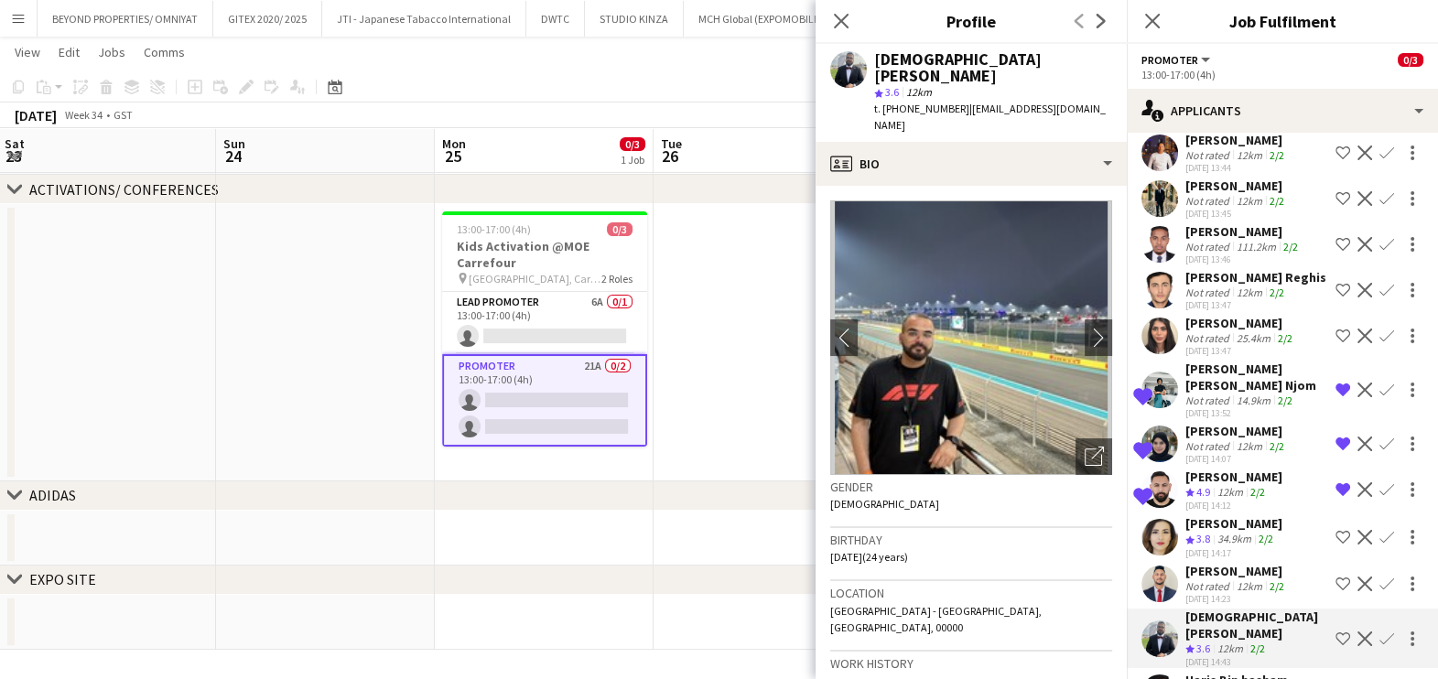
drag, startPoint x: 714, startPoint y: 351, endPoint x: 683, endPoint y: 305, distance: 56.1
click at [716, 350] on app-date-cell at bounding box center [762, 342] width 219 height 277
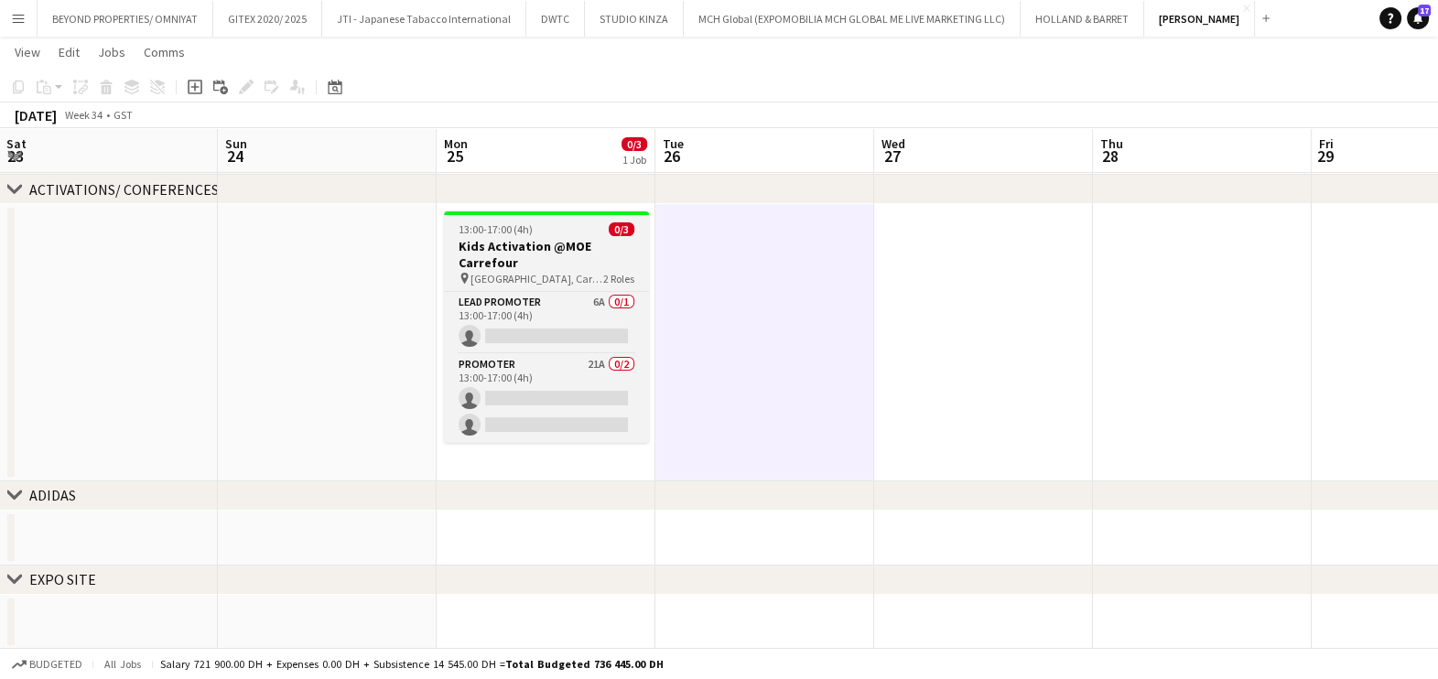
click at [560, 230] on div "13:00-17:00 (4h) 0/3" at bounding box center [546, 229] width 205 height 14
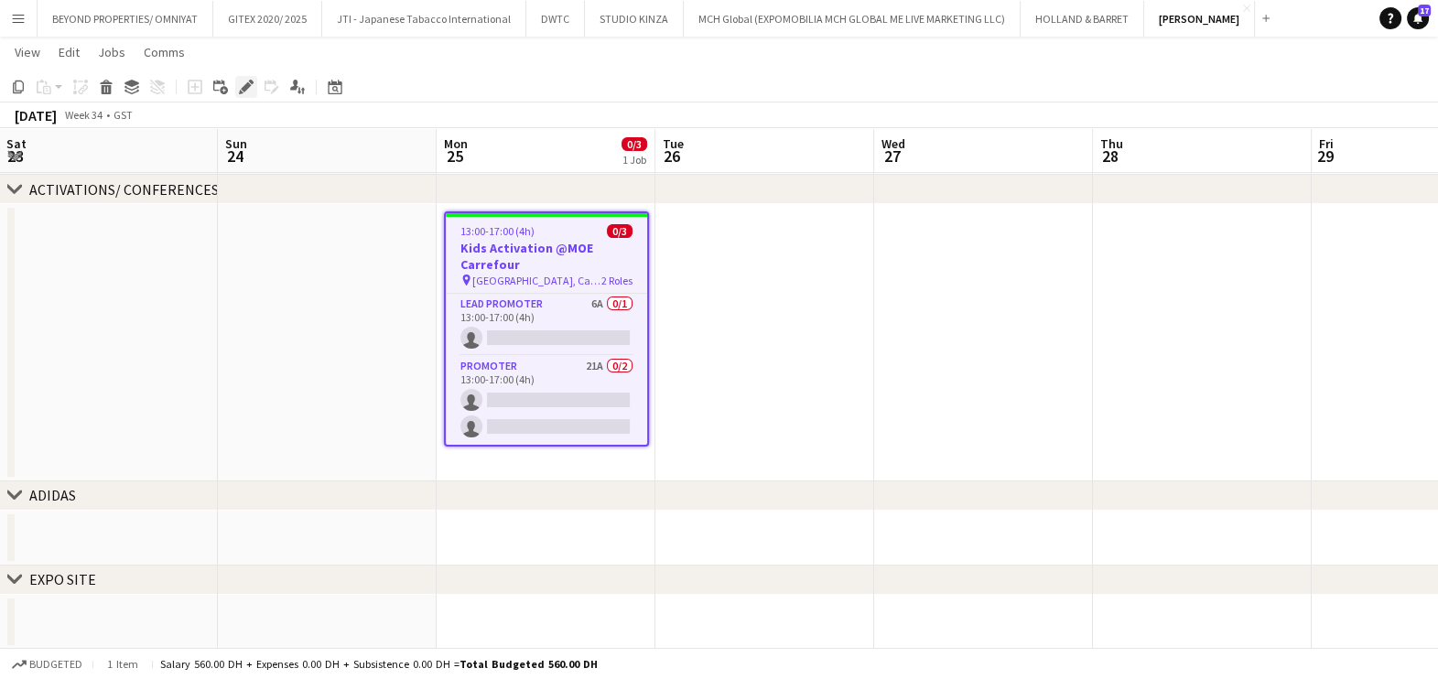
click at [252, 83] on icon "Edit" at bounding box center [246, 87] width 15 height 15
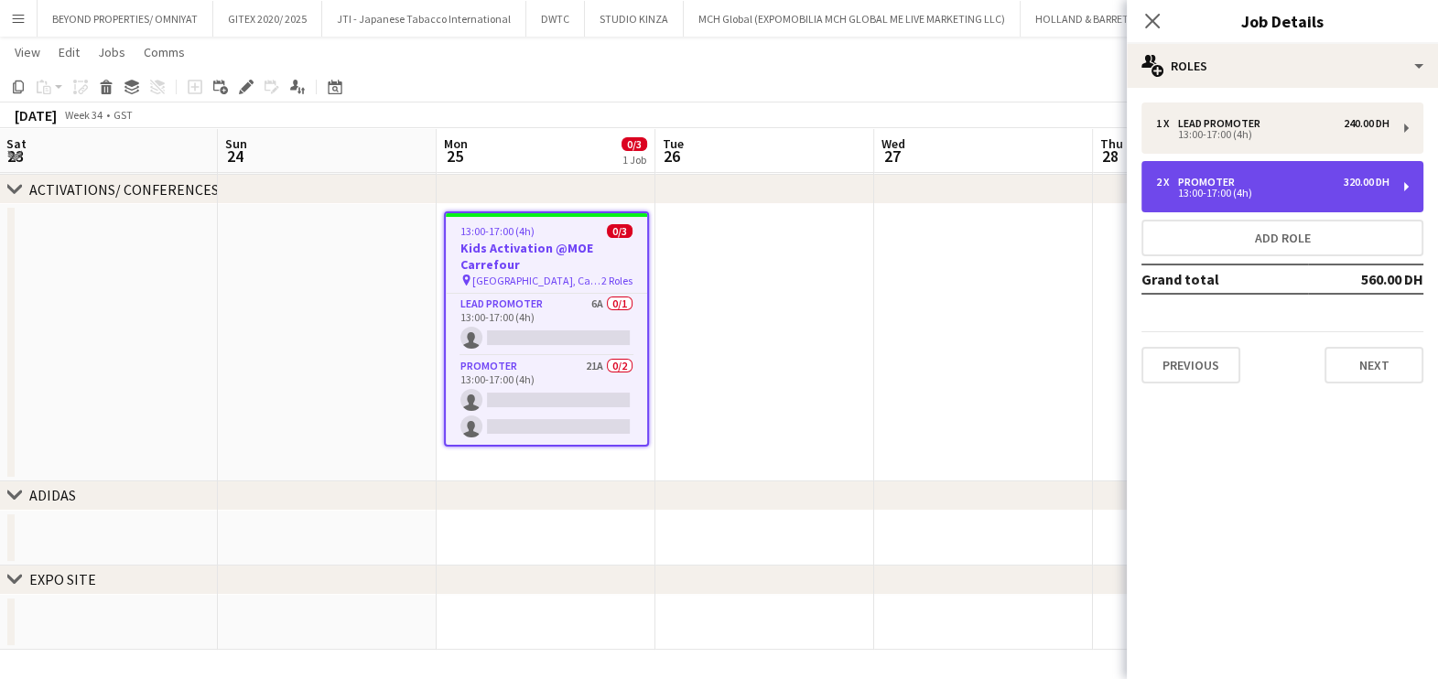
click at [1236, 174] on div "2 x Promoter 320.00 DH 13:00-17:00 (4h)" at bounding box center [1282, 186] width 282 height 51
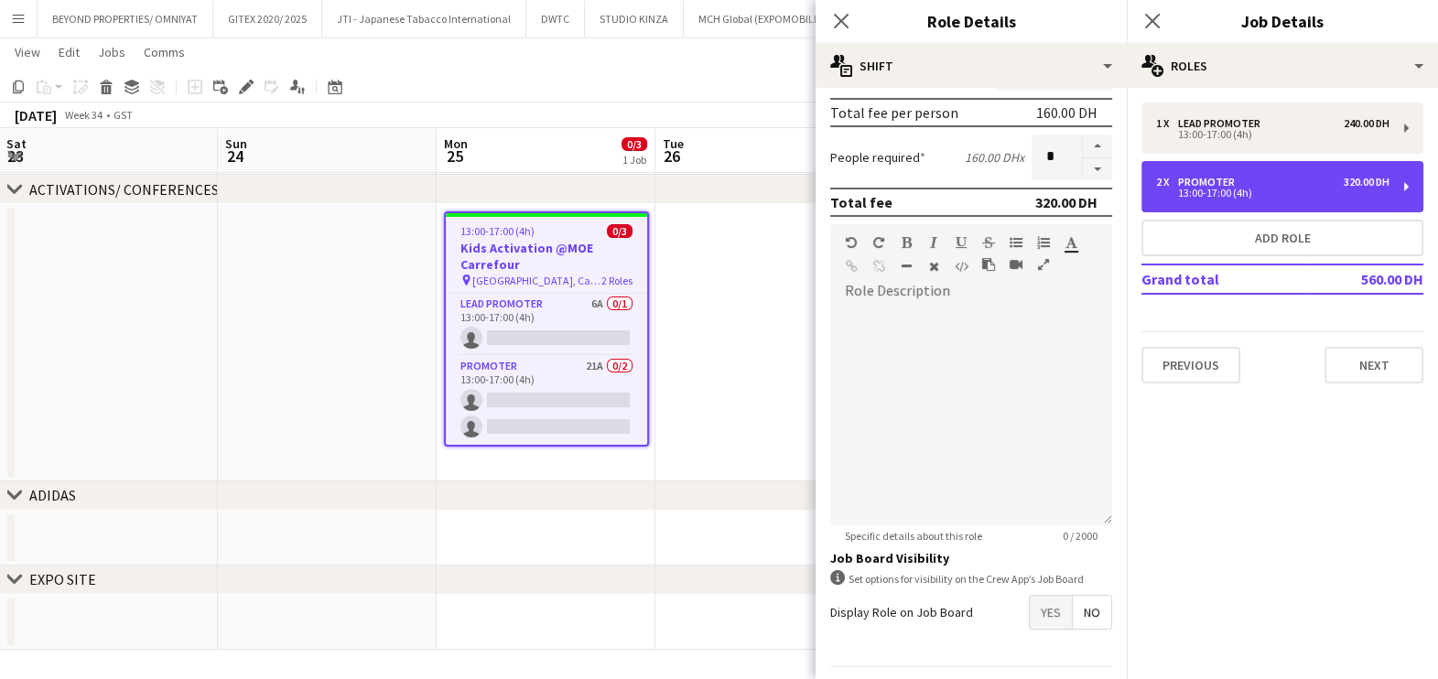
scroll to position [461, 0]
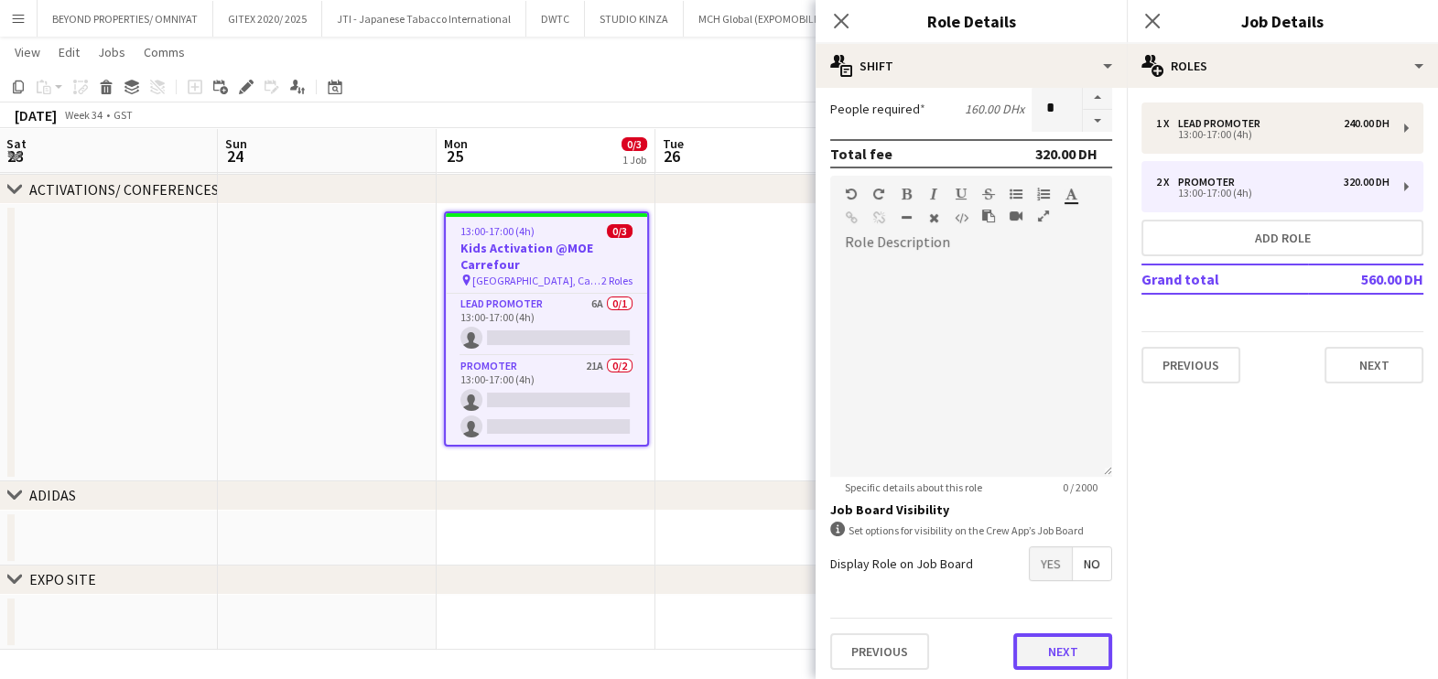
click at [1060, 650] on button "Next" at bounding box center [1062, 651] width 99 height 37
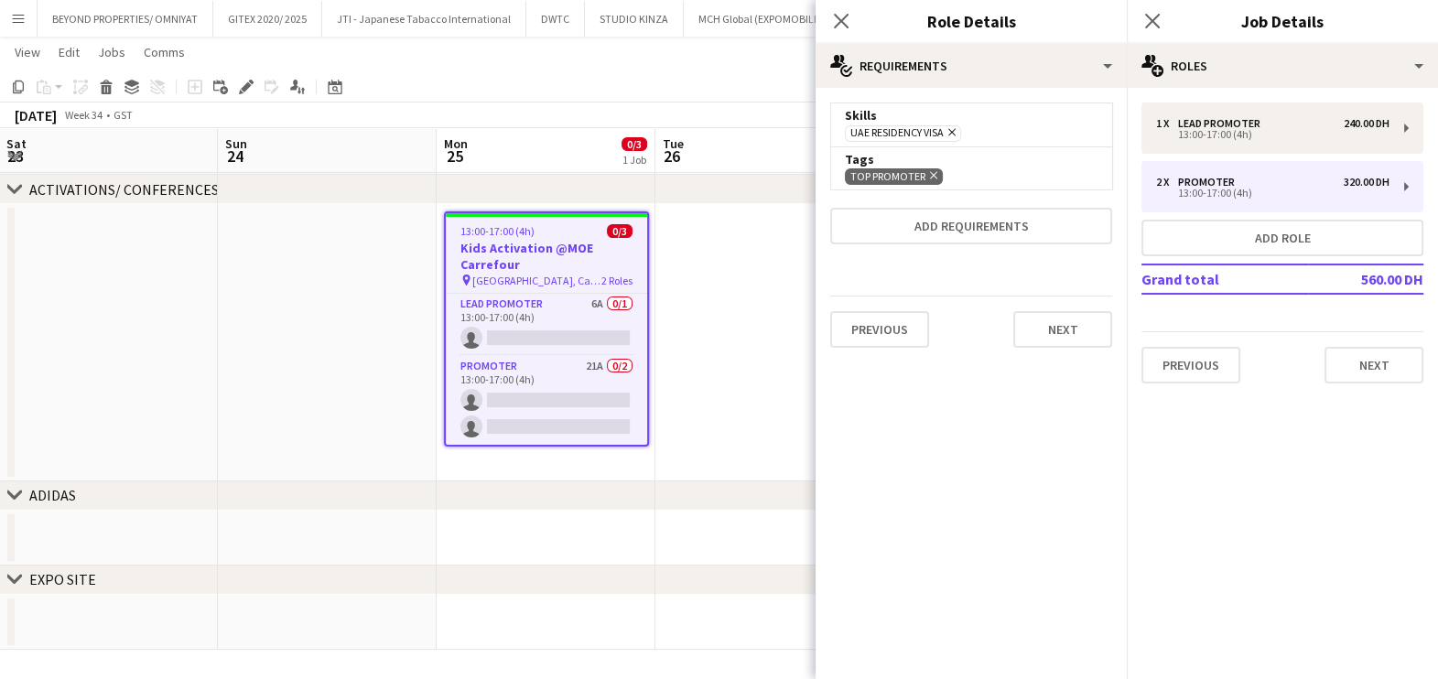
click at [717, 366] on app-date-cell at bounding box center [764, 342] width 219 height 277
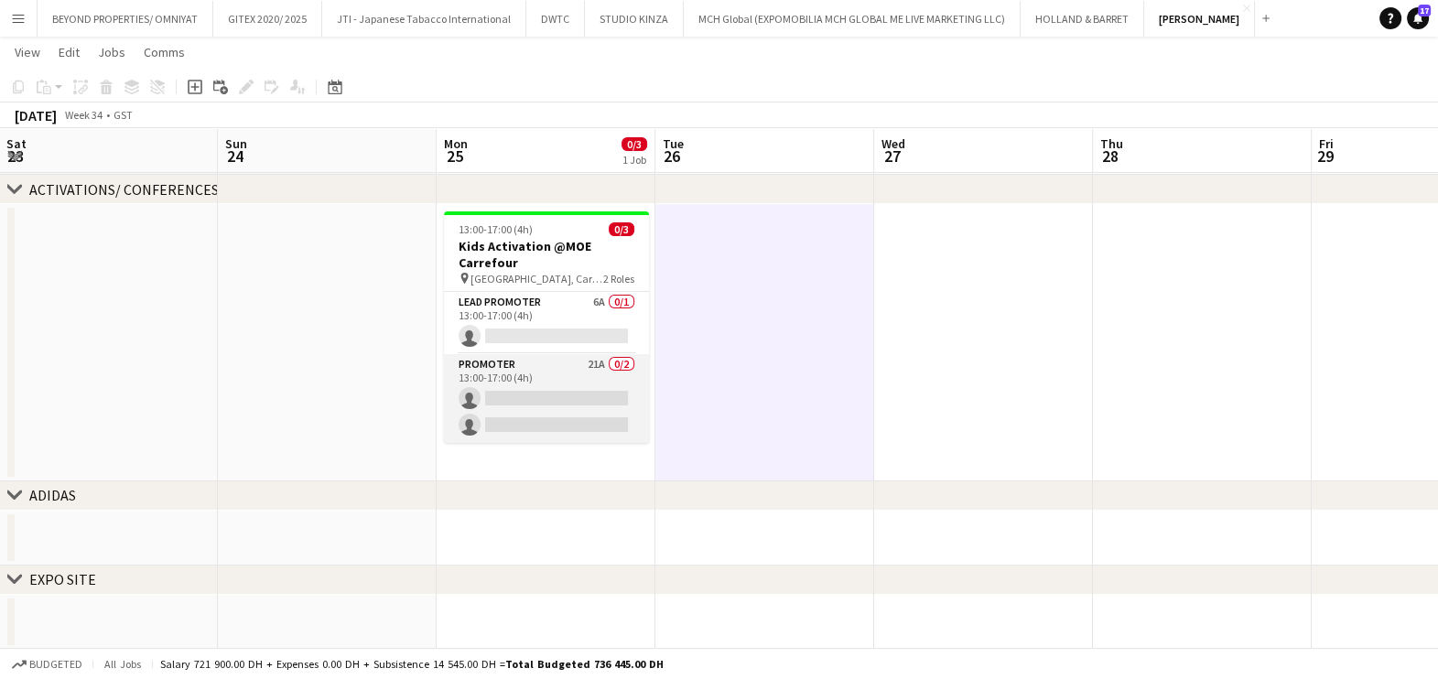
click at [536, 382] on app-card-role "Promoter 21A 0/2 13:00-17:00 (4h) single-neutral-actions single-neutral-actions" at bounding box center [546, 398] width 205 height 89
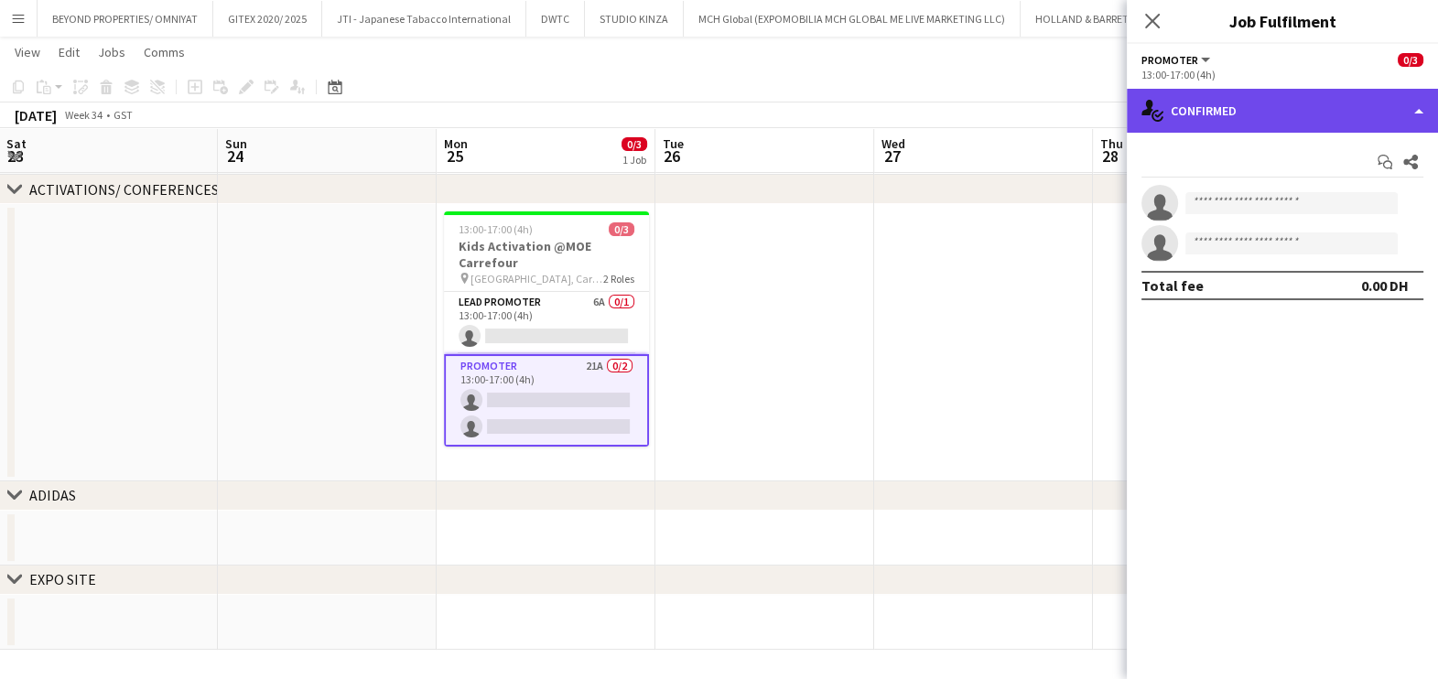
click at [1232, 105] on div "single-neutral-actions-check-2 Confirmed" at bounding box center [1282, 111] width 311 height 44
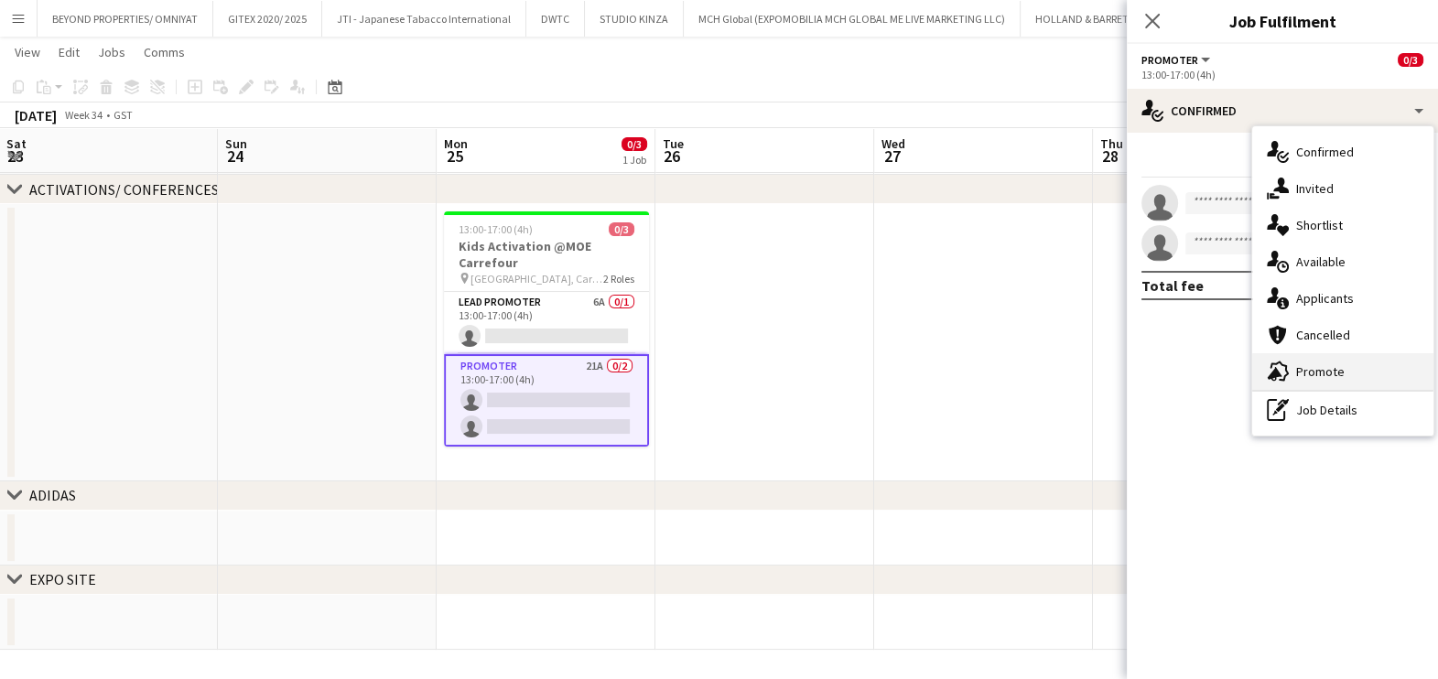
click at [1290, 372] on div "advertising-megaphone Promote" at bounding box center [1342, 371] width 181 height 37
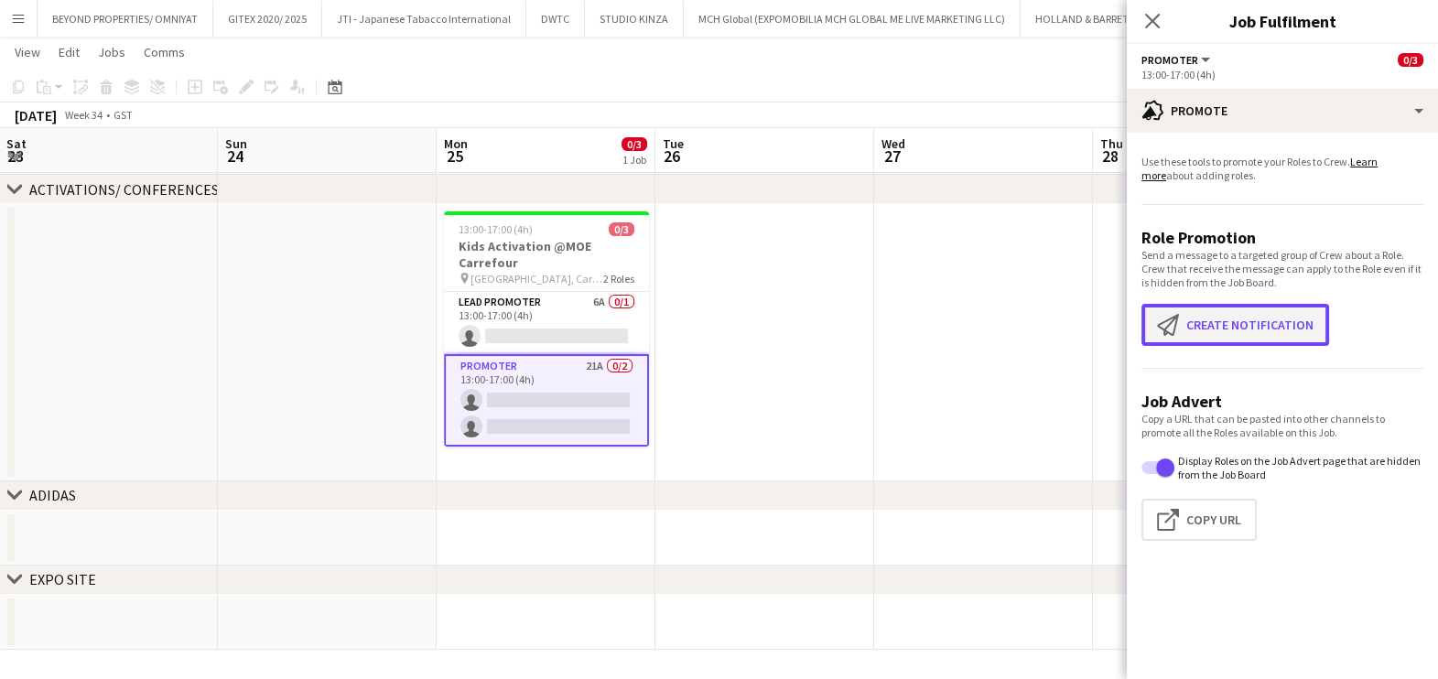
click at [1236, 329] on button "Create notification Create notification" at bounding box center [1235, 325] width 188 height 42
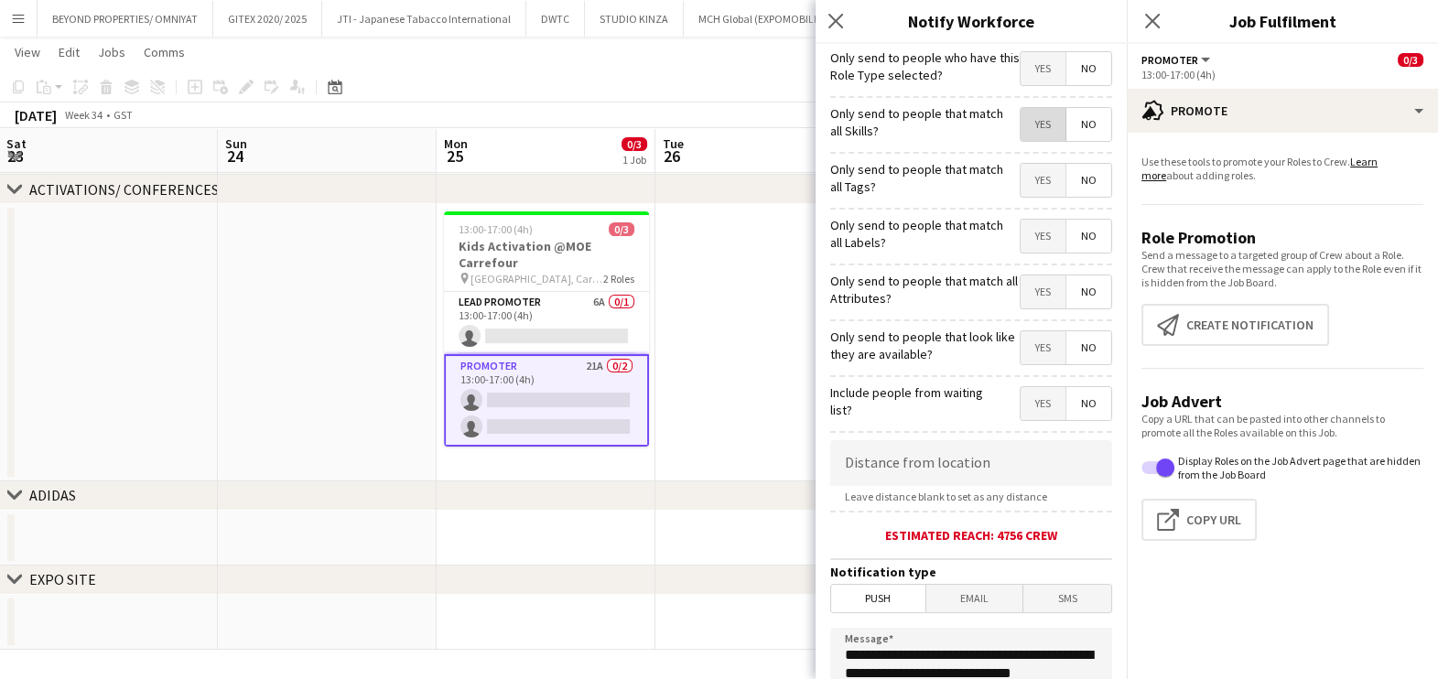
drag, startPoint x: 1030, startPoint y: 128, endPoint x: 1028, endPoint y: 174, distance: 45.8
click at [1029, 128] on span "Yes" at bounding box center [1042, 124] width 45 height 33
click at [1028, 183] on span "Yes" at bounding box center [1042, 180] width 45 height 33
click at [1020, 243] on span "Yes" at bounding box center [1042, 236] width 45 height 33
click at [1020, 295] on span "Yes" at bounding box center [1042, 291] width 45 height 33
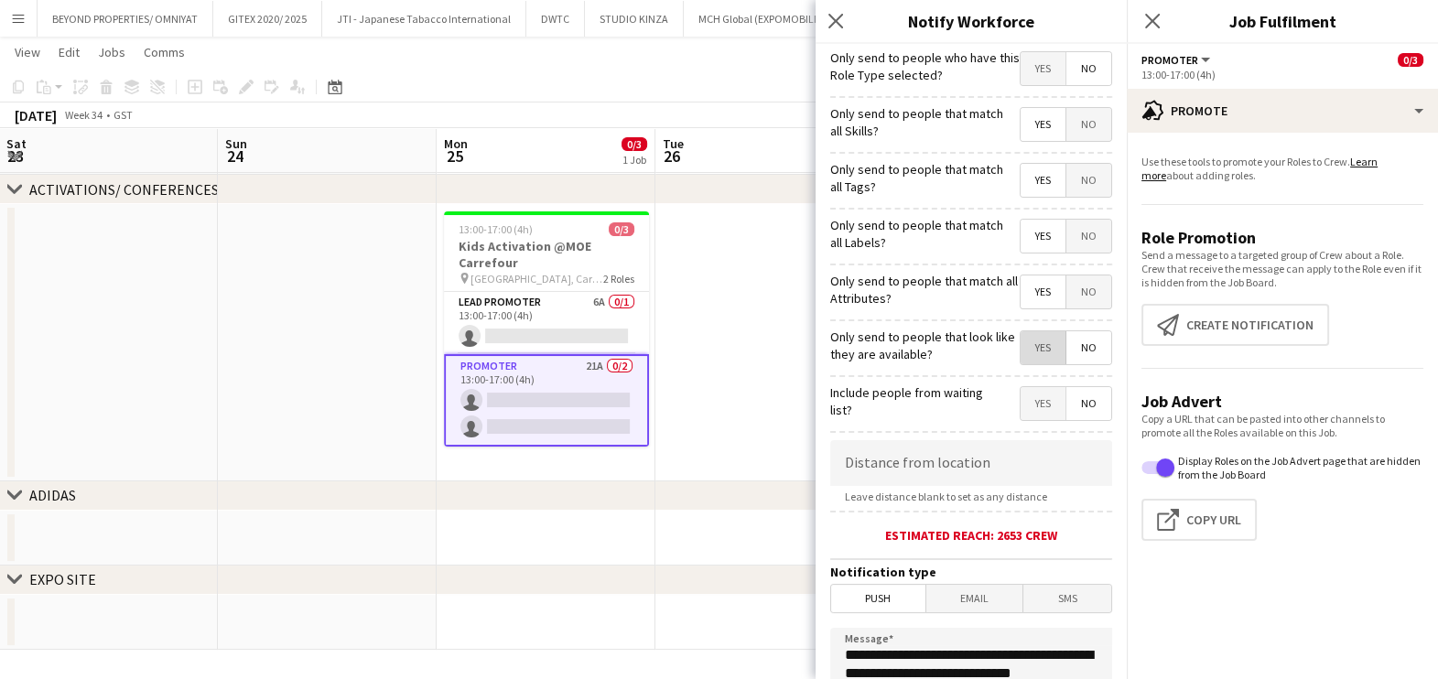
click at [1023, 341] on span "Yes" at bounding box center [1042, 347] width 45 height 33
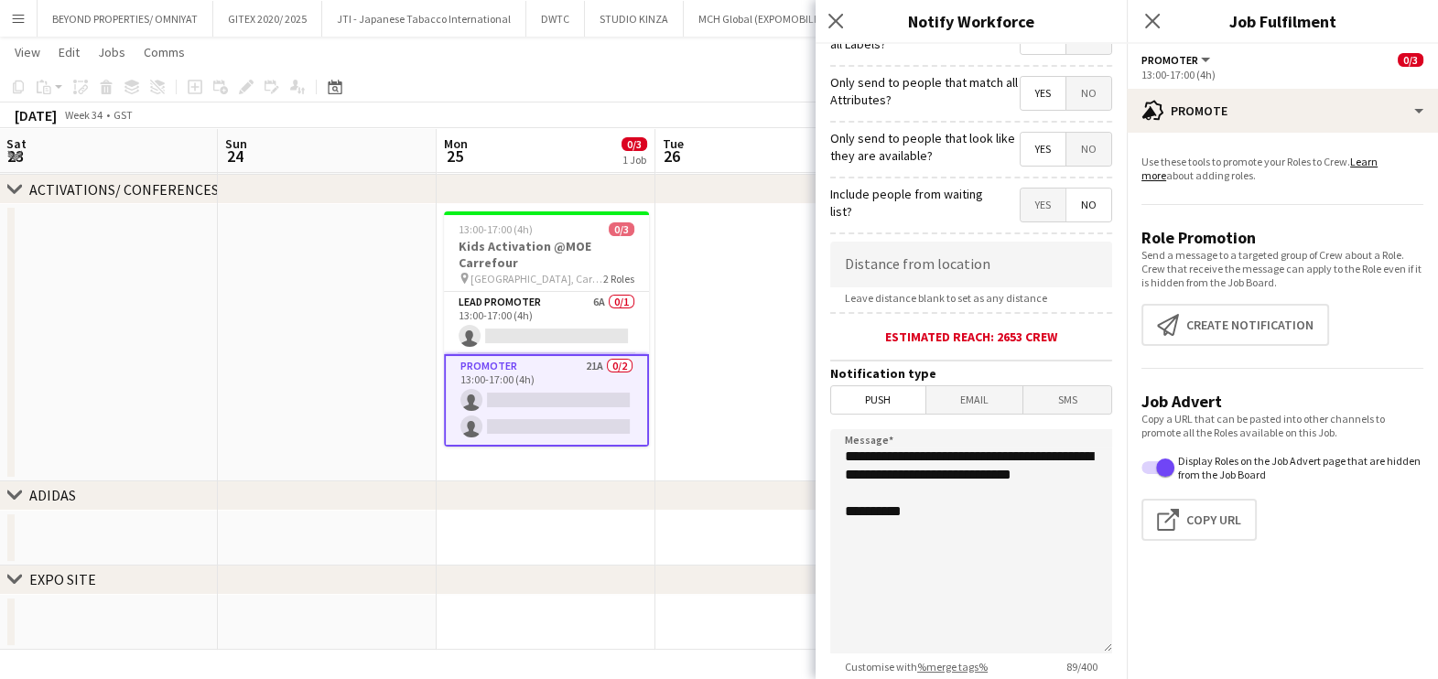
scroll to position [324, 0]
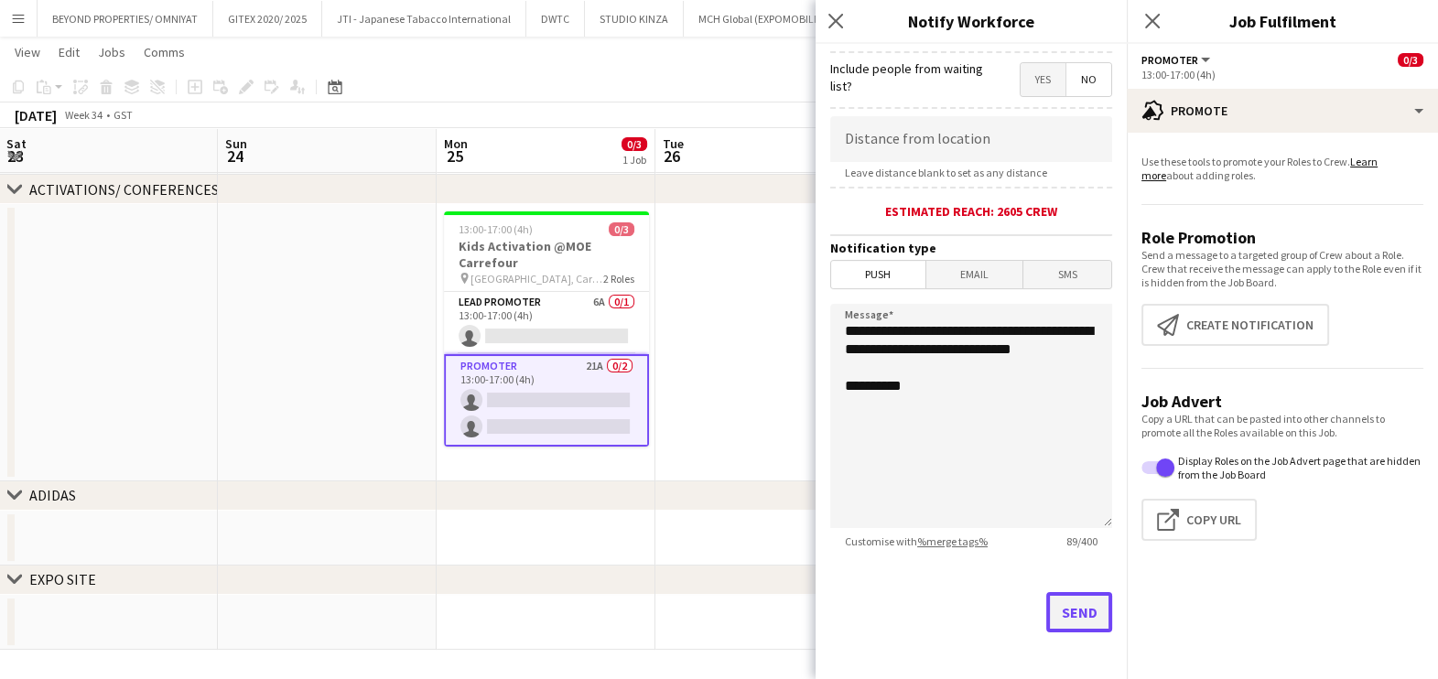
click at [1059, 603] on button "Send" at bounding box center [1079, 612] width 66 height 40
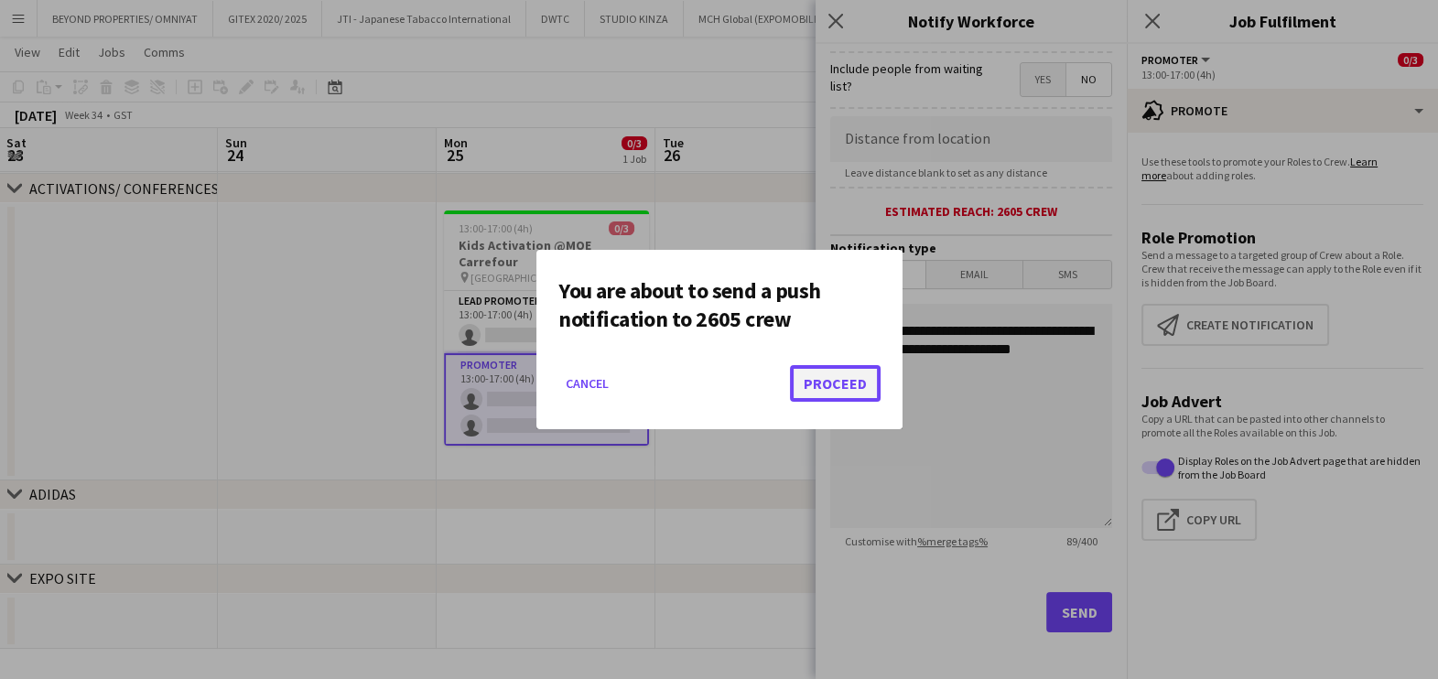
click at [826, 383] on button "Proceed" at bounding box center [835, 383] width 91 height 37
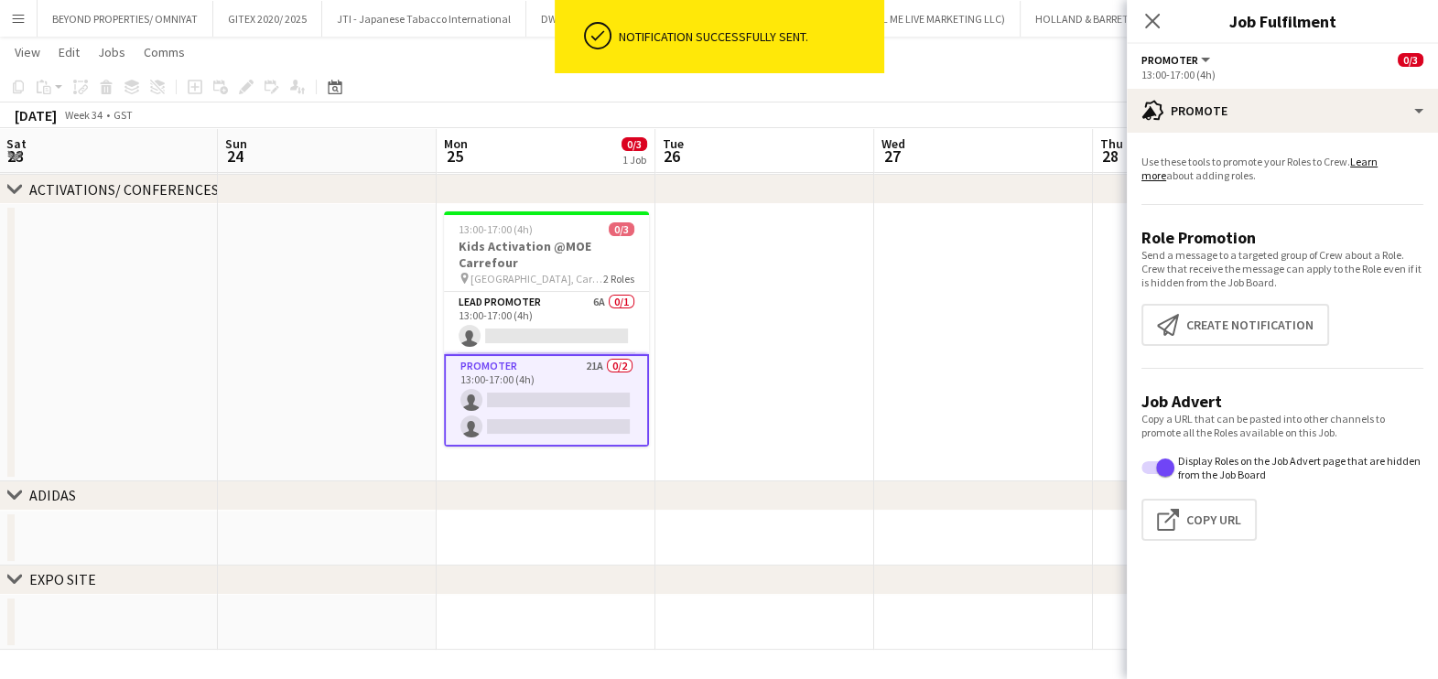
scroll to position [0, 436]
click at [767, 339] on app-date-cell at bounding box center [767, 342] width 219 height 277
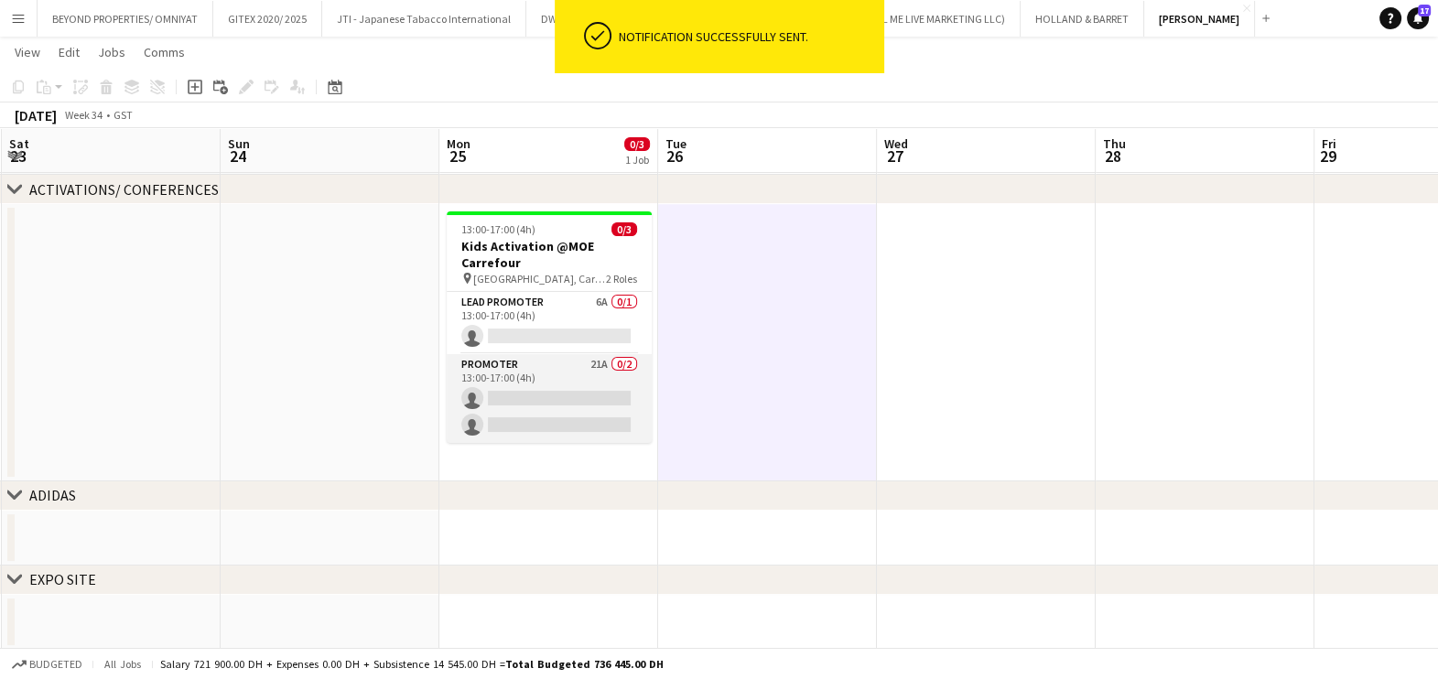
click at [555, 382] on app-card-role "Promoter 21A 0/2 13:00-17:00 (4h) single-neutral-actions single-neutral-actions" at bounding box center [549, 398] width 205 height 89
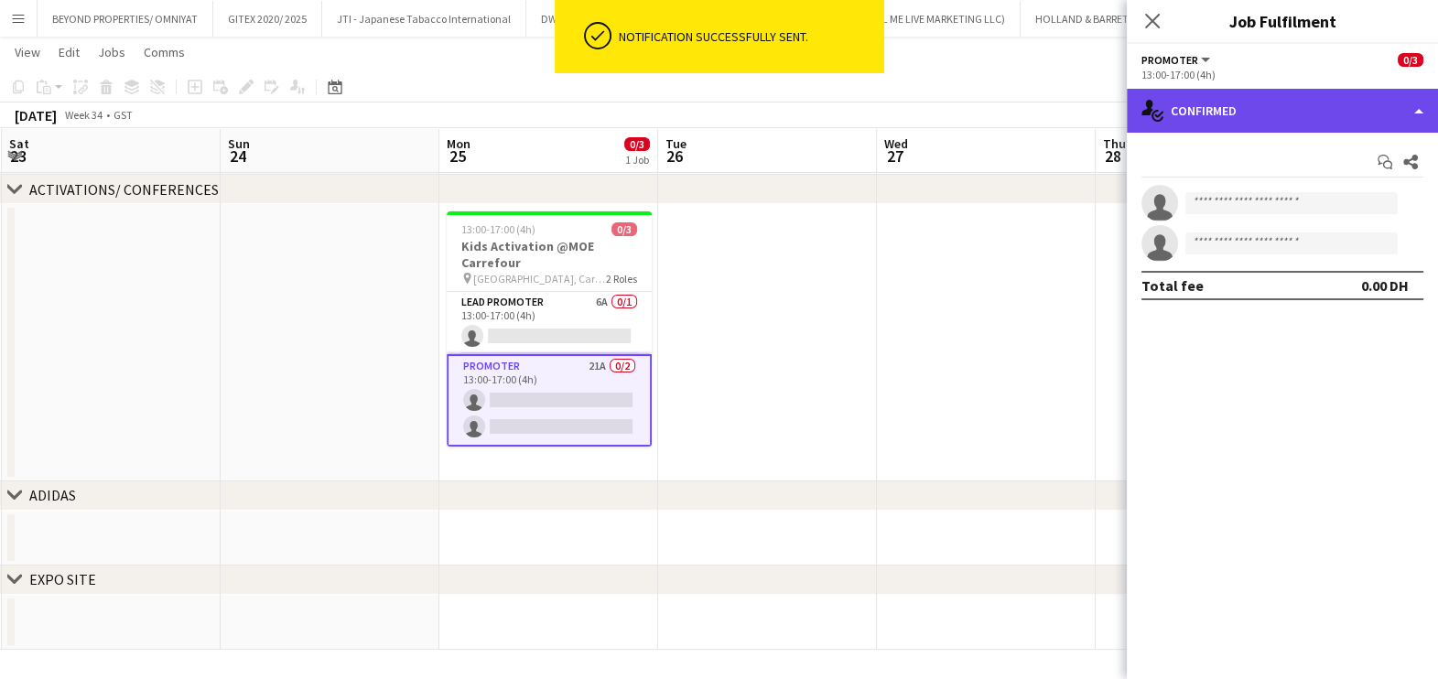
click at [1267, 124] on div "single-neutral-actions-check-2 Confirmed" at bounding box center [1282, 111] width 311 height 44
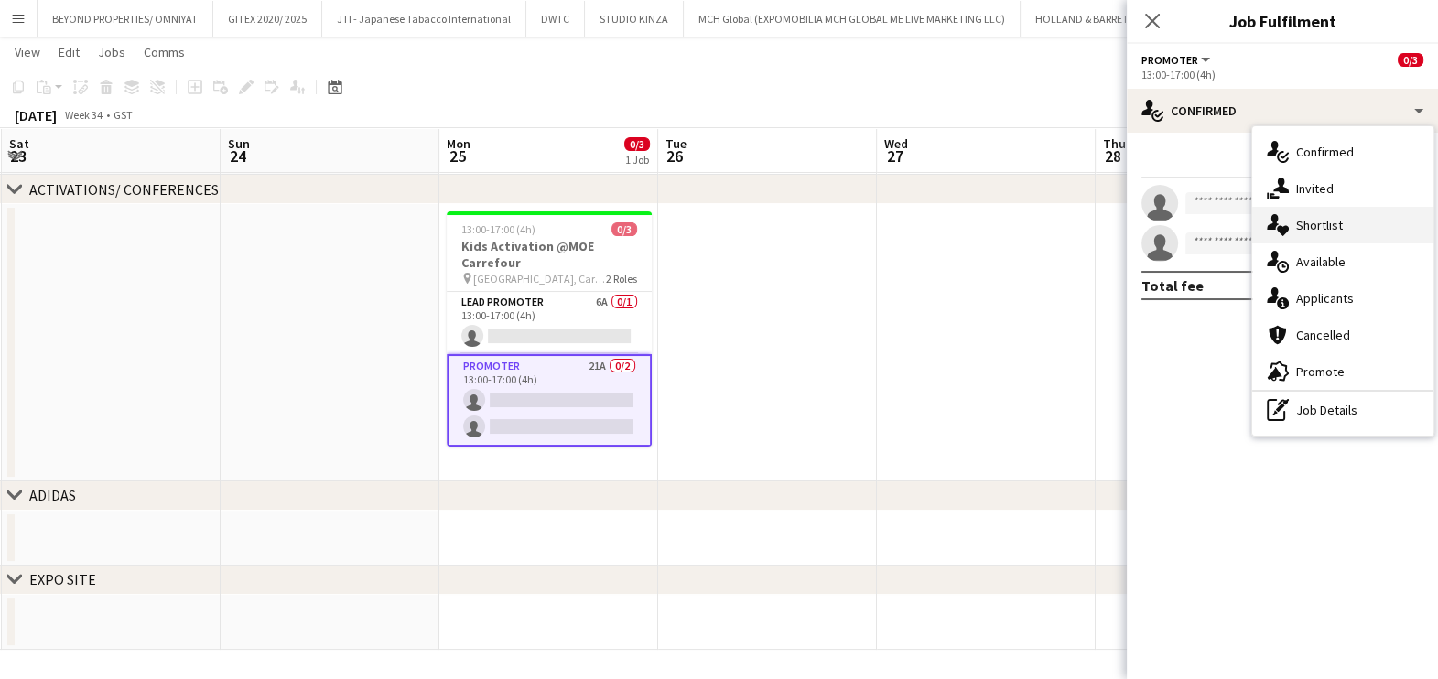
drag, startPoint x: 1267, startPoint y: 124, endPoint x: 1309, endPoint y: 229, distance: 112.2
click at [1309, 229] on div "single-neutral-actions-heart Shortlist" at bounding box center [1342, 225] width 181 height 37
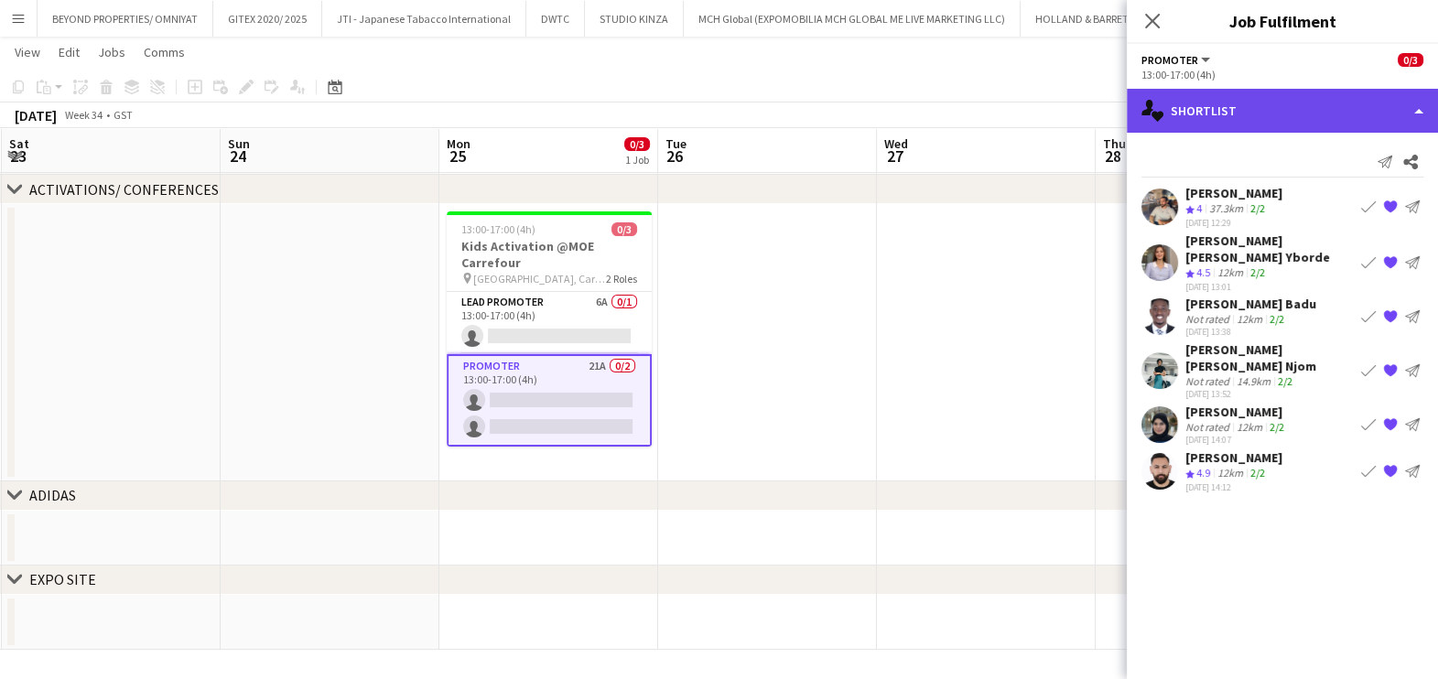
click at [1221, 106] on div "single-neutral-actions-heart Shortlist" at bounding box center [1282, 111] width 311 height 44
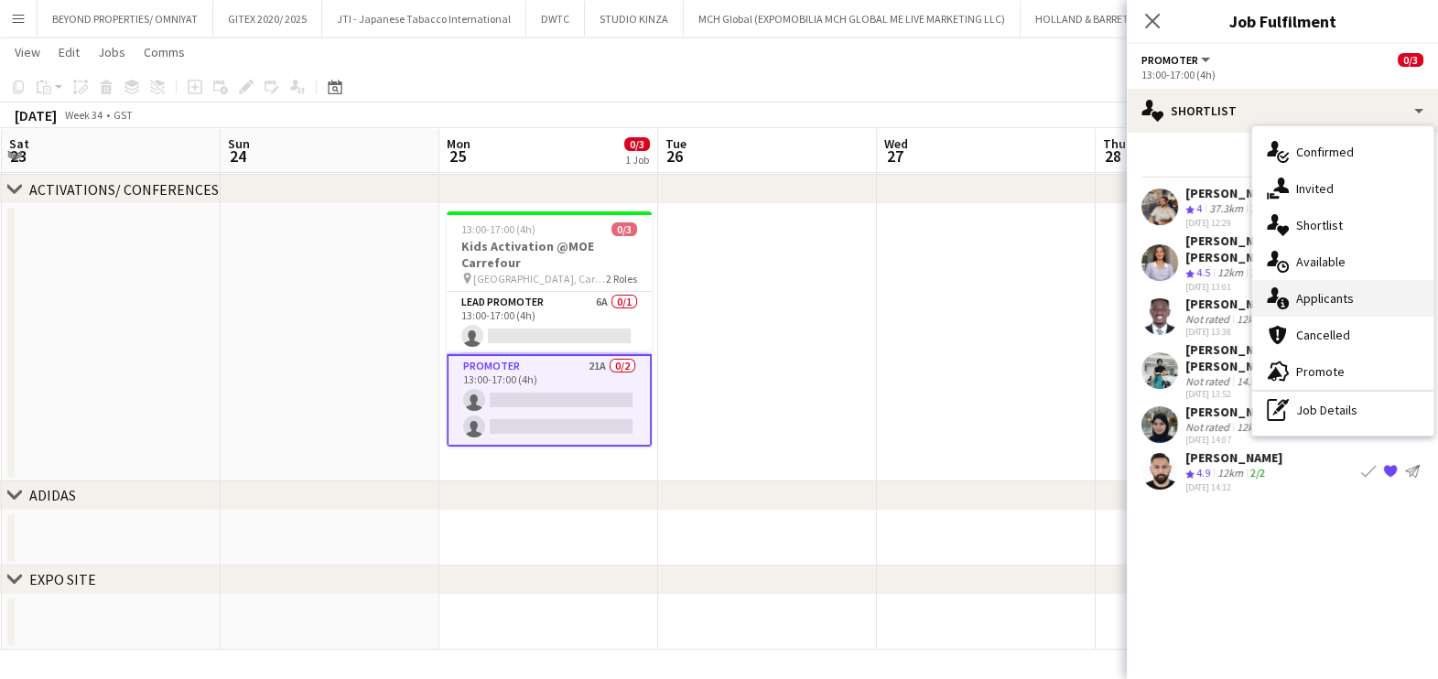
click at [1302, 303] on div "single-neutral-actions-information Applicants" at bounding box center [1342, 298] width 181 height 37
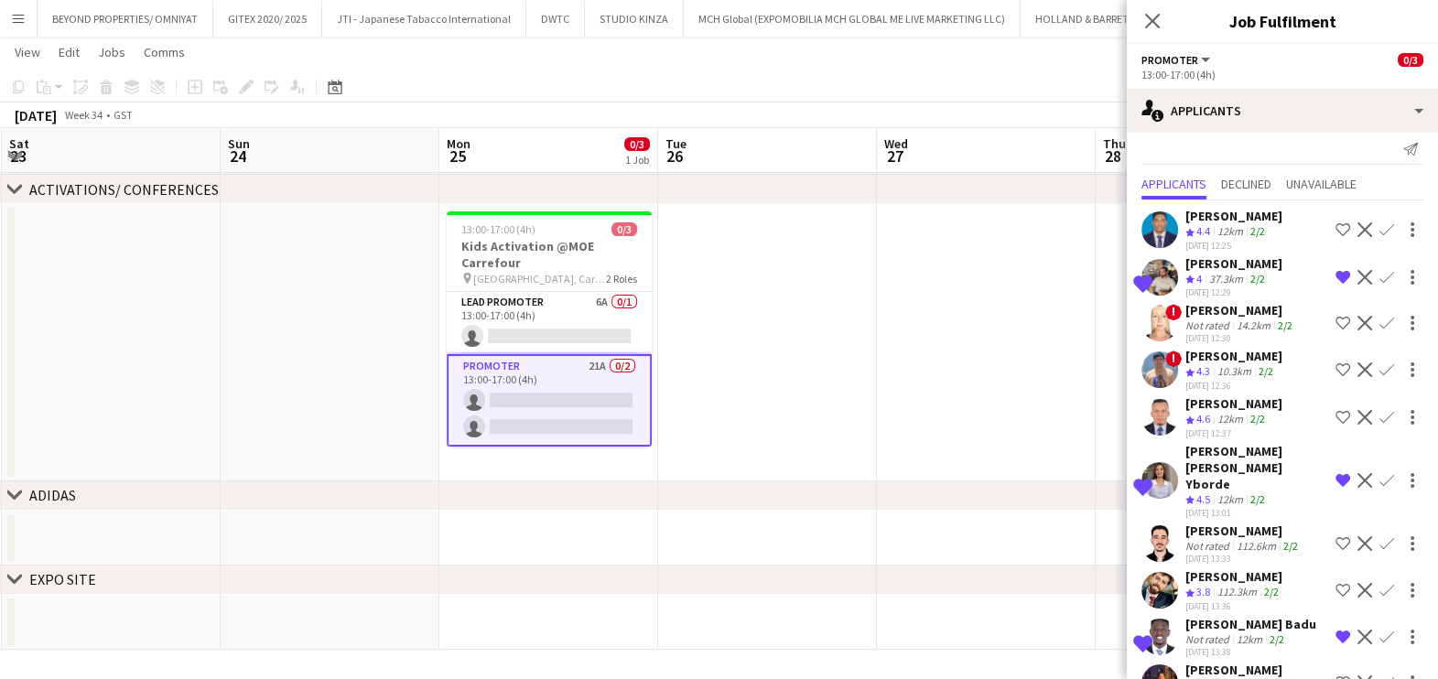
scroll to position [0, 0]
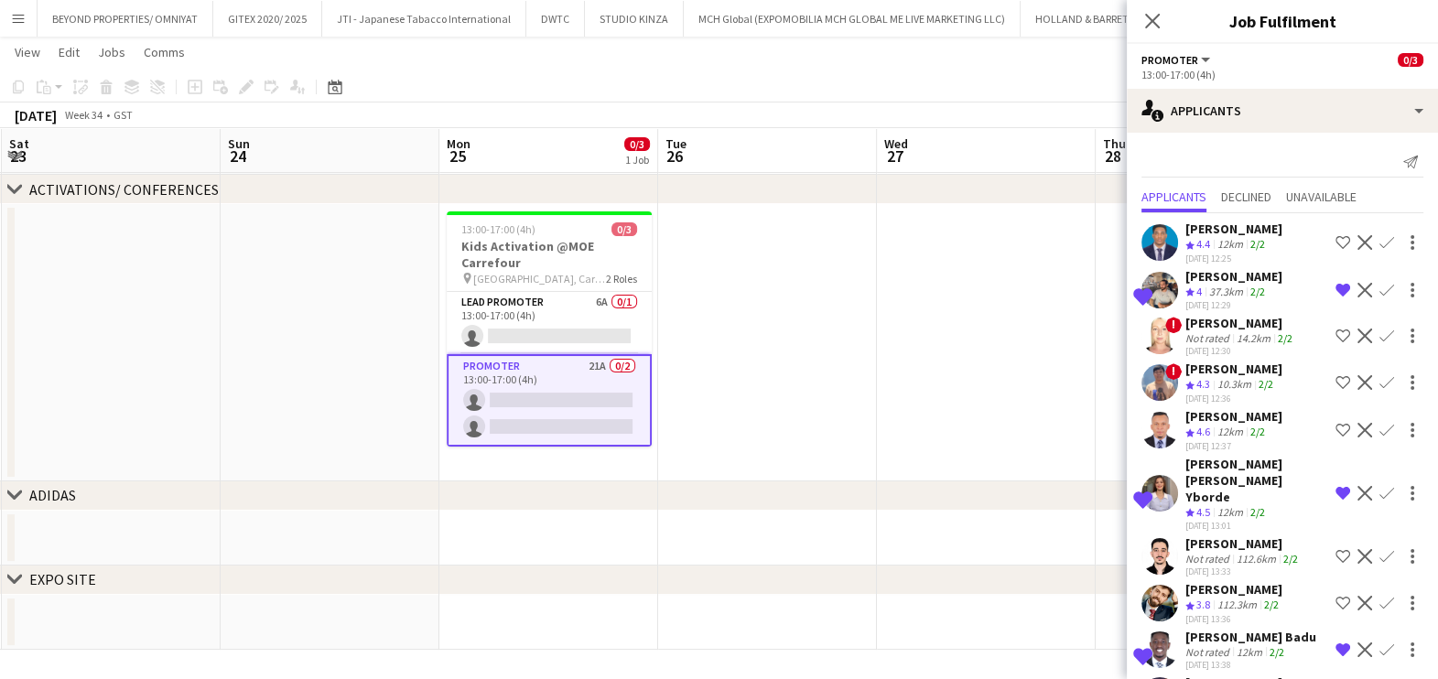
click at [1224, 334] on div "Not rated" at bounding box center [1209, 338] width 48 height 14
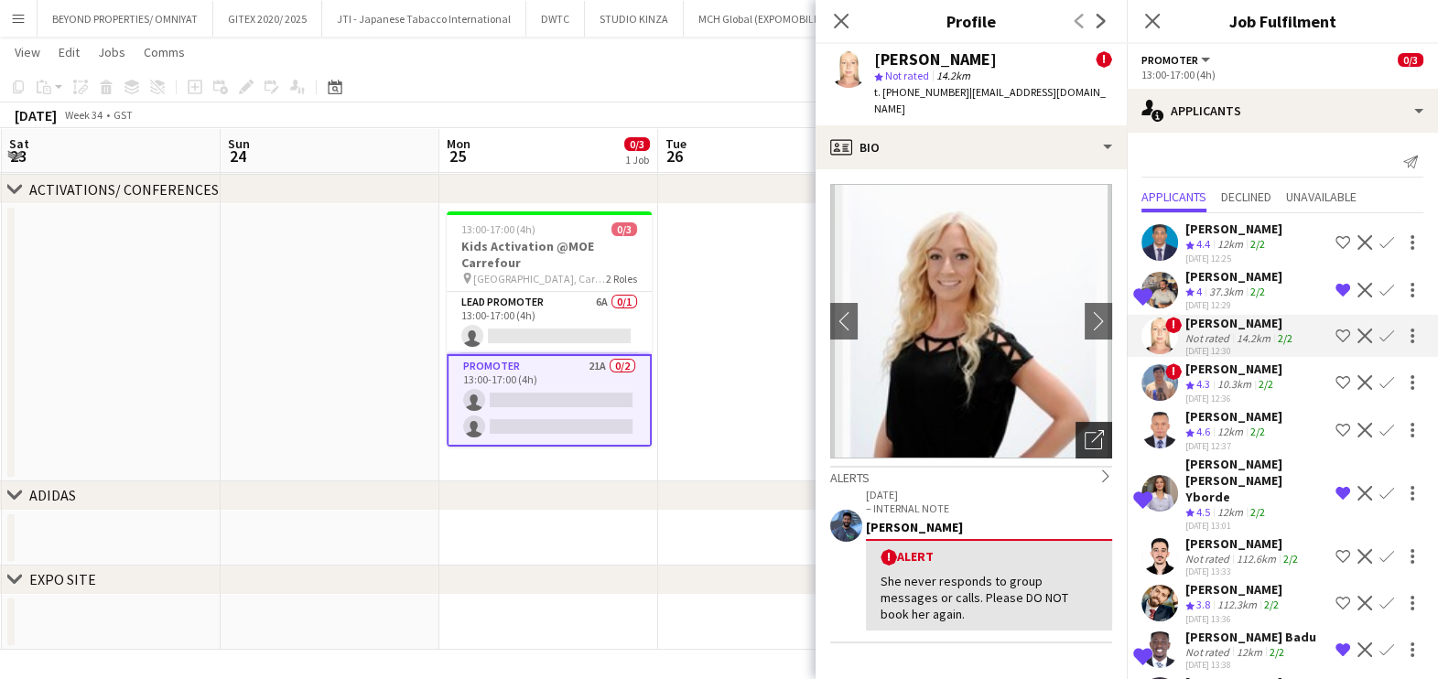
click at [1086, 423] on div "Open photos pop-in" at bounding box center [1093, 440] width 37 height 37
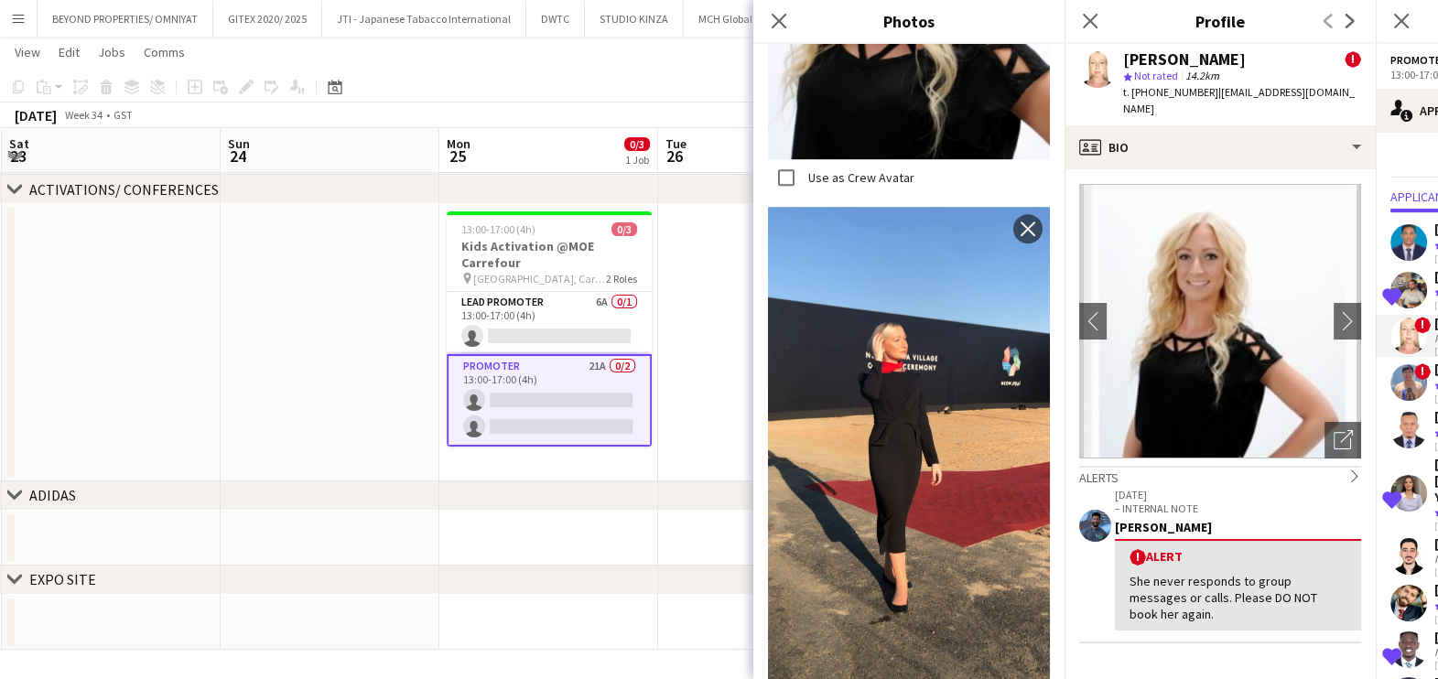
scroll to position [2101, 0]
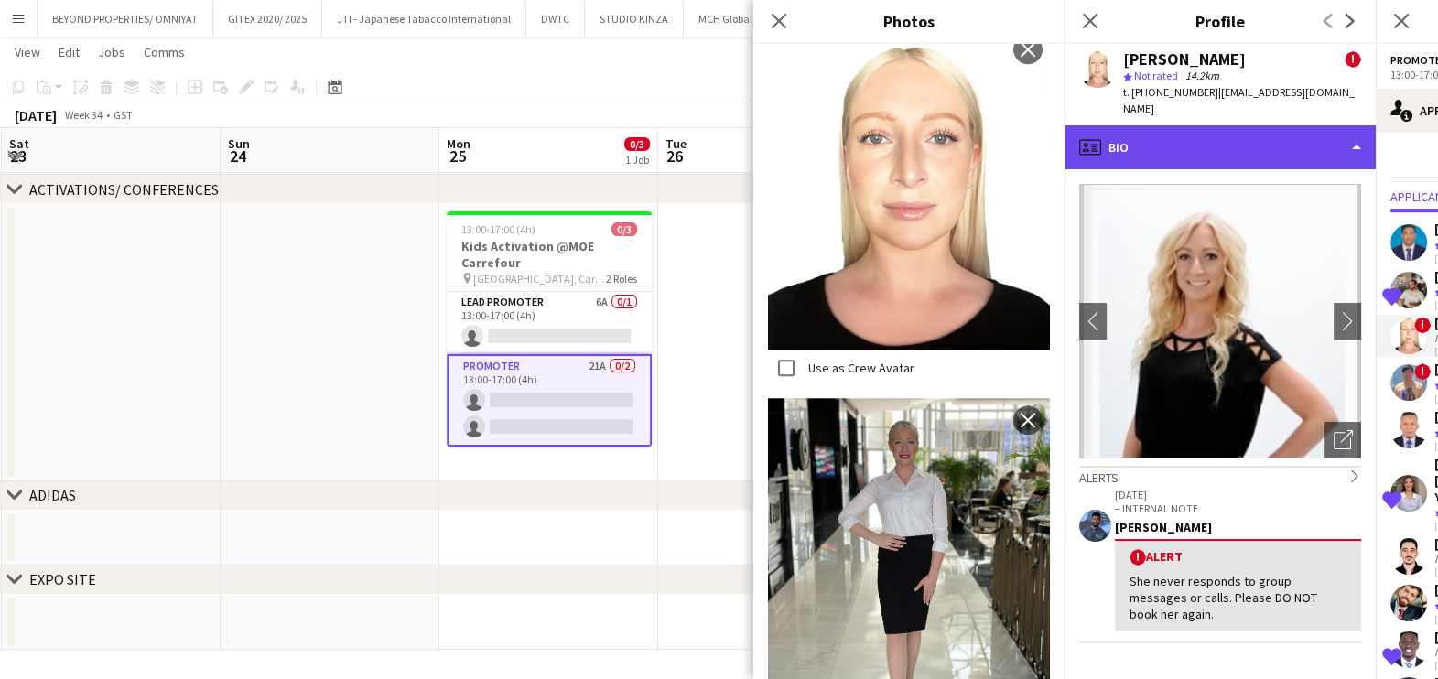
click at [1198, 125] on div "profile Bio" at bounding box center [1219, 147] width 311 height 44
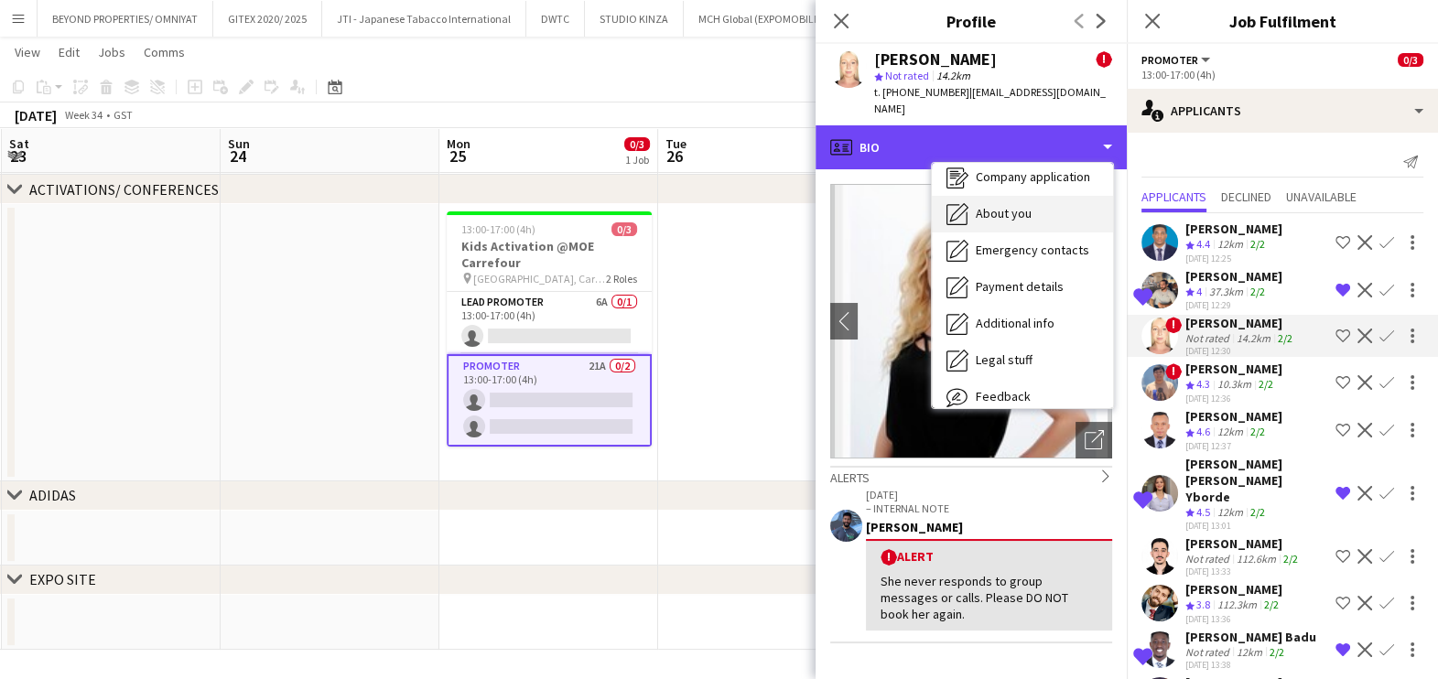
scroll to position [135, 0]
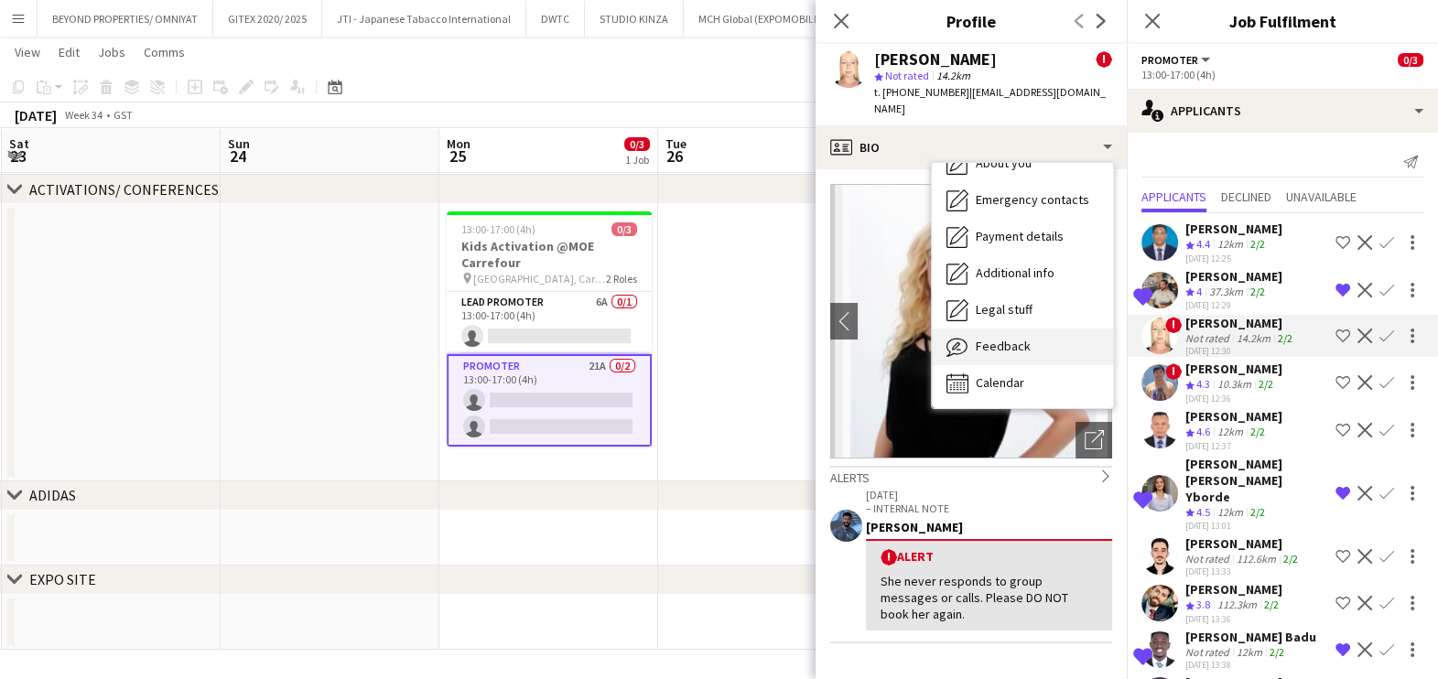
click at [1033, 329] on div "Feedback Feedback" at bounding box center [1022, 347] width 181 height 37
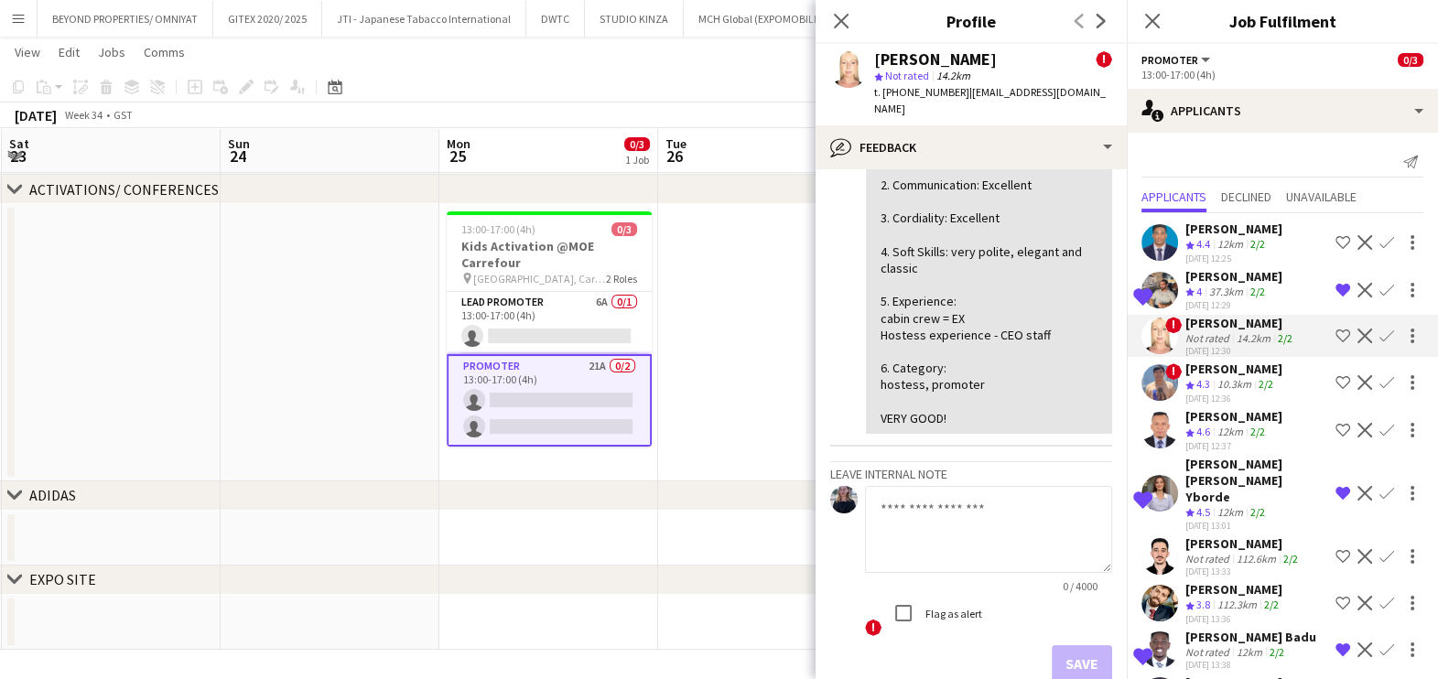
scroll to position [311, 0]
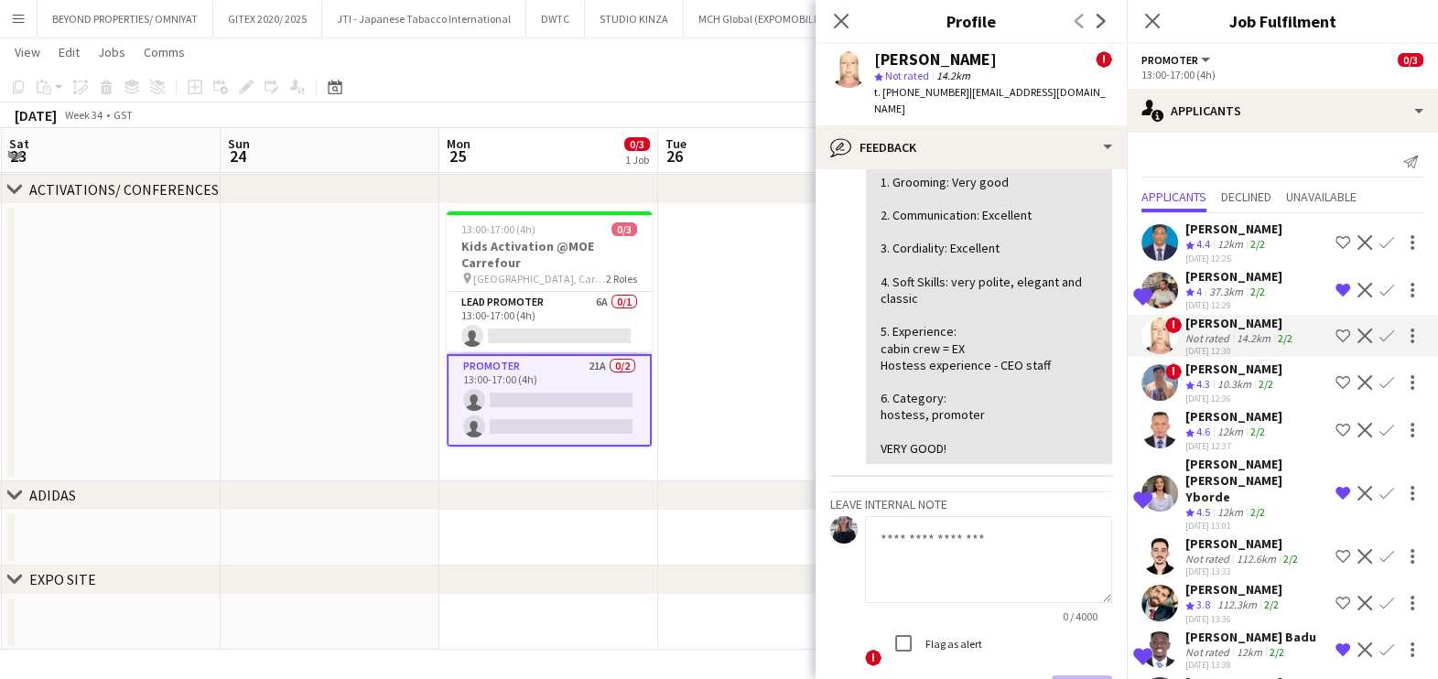
click at [1213, 425] on div "[PERSON_NAME]" at bounding box center [1233, 416] width 97 height 16
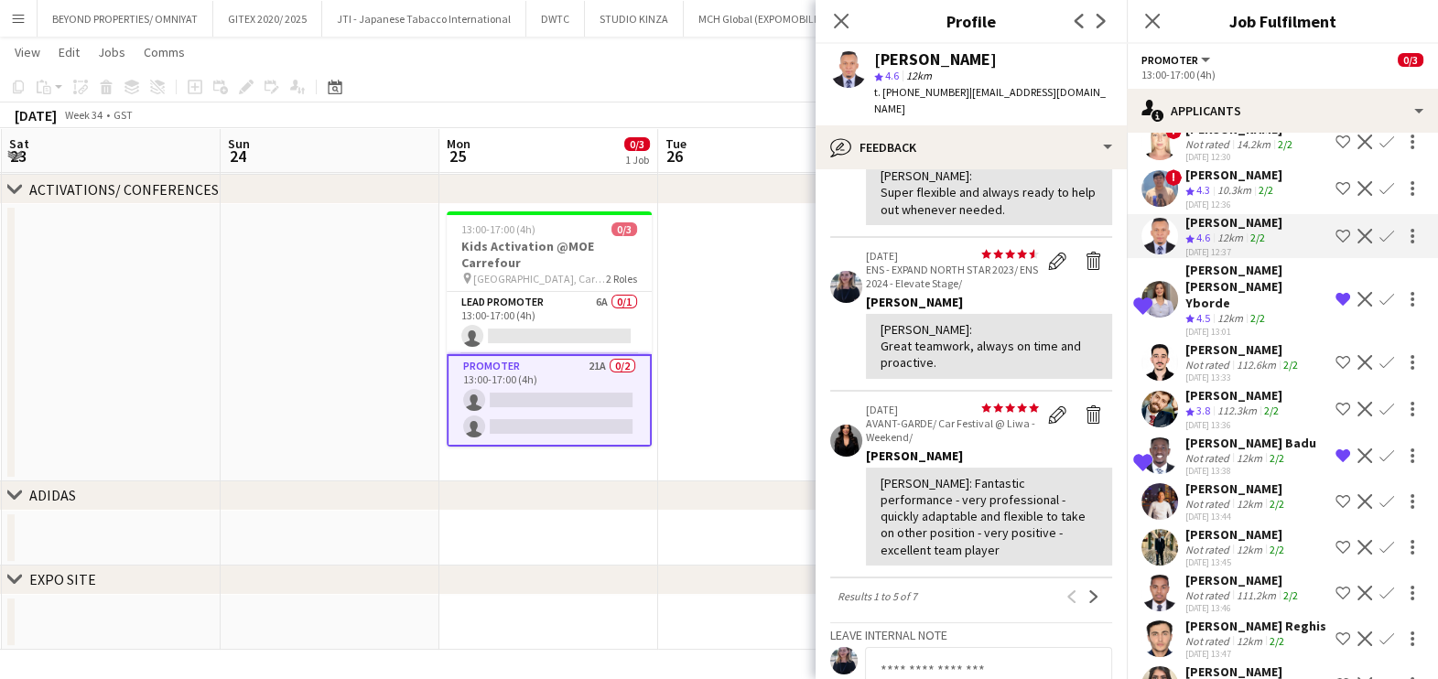
scroll to position [228, 0]
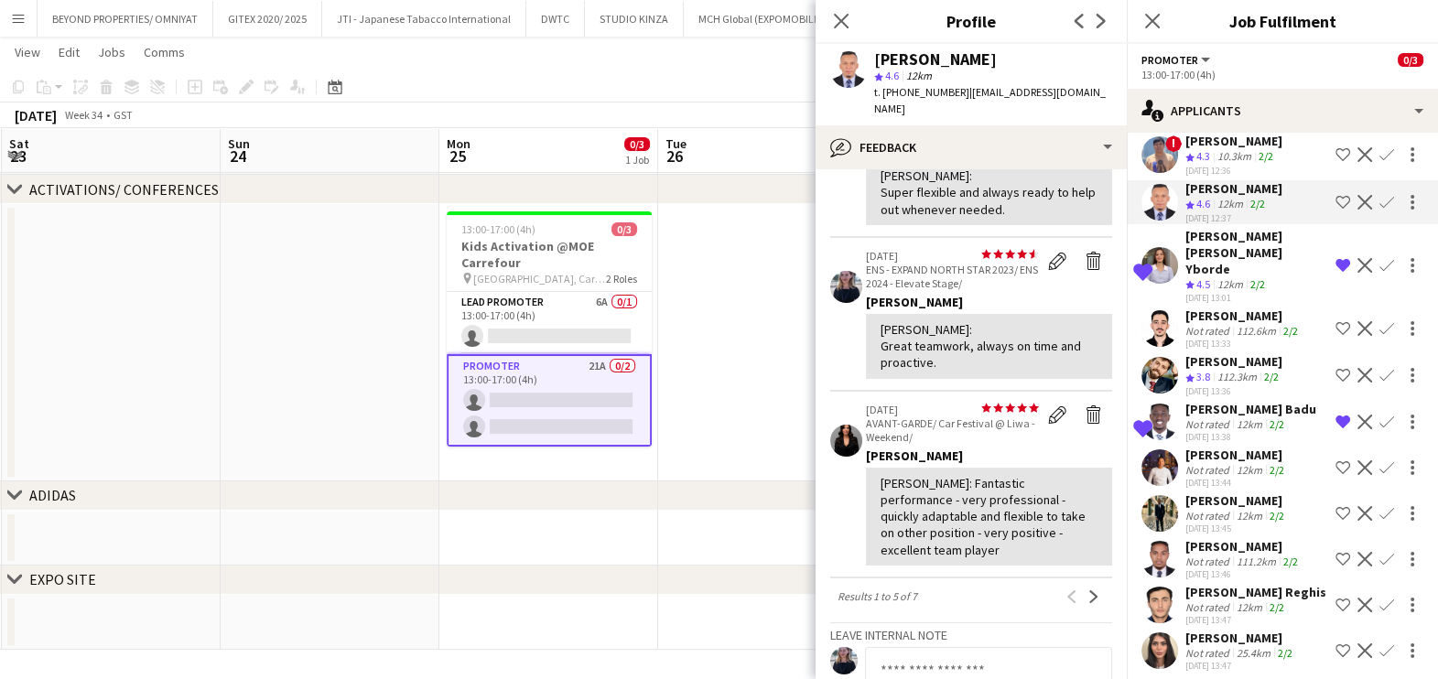
click at [1189, 463] on div "Not rated" at bounding box center [1209, 470] width 48 height 14
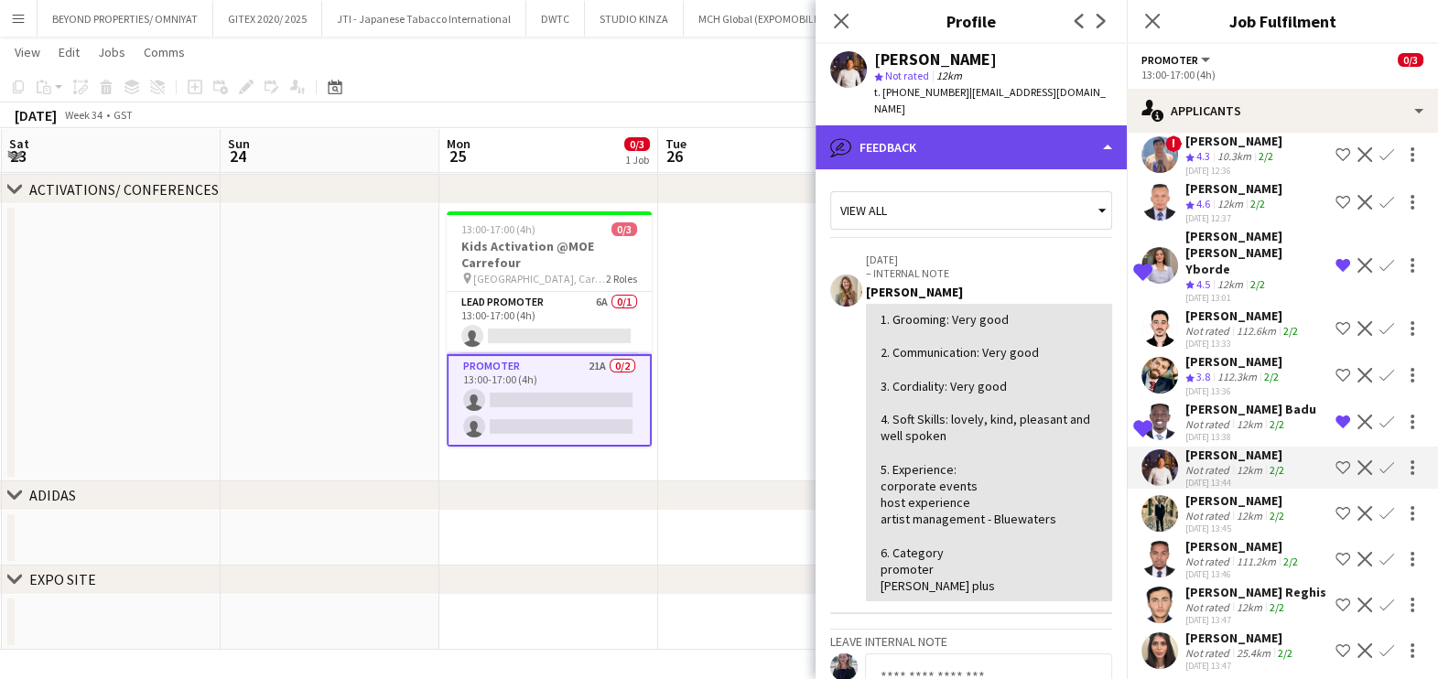
click at [1004, 131] on div "bubble-pencil Feedback" at bounding box center [970, 147] width 311 height 44
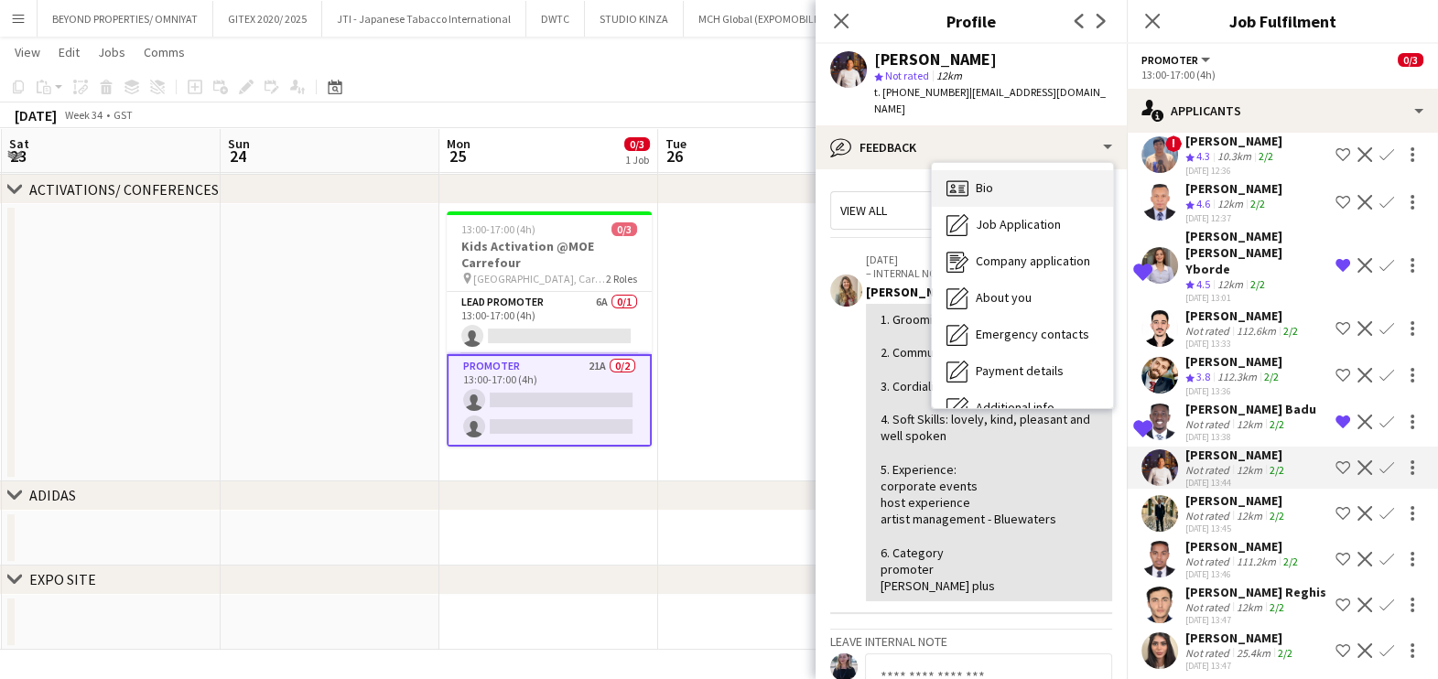
click at [1017, 176] on div "Bio Bio" at bounding box center [1022, 188] width 181 height 37
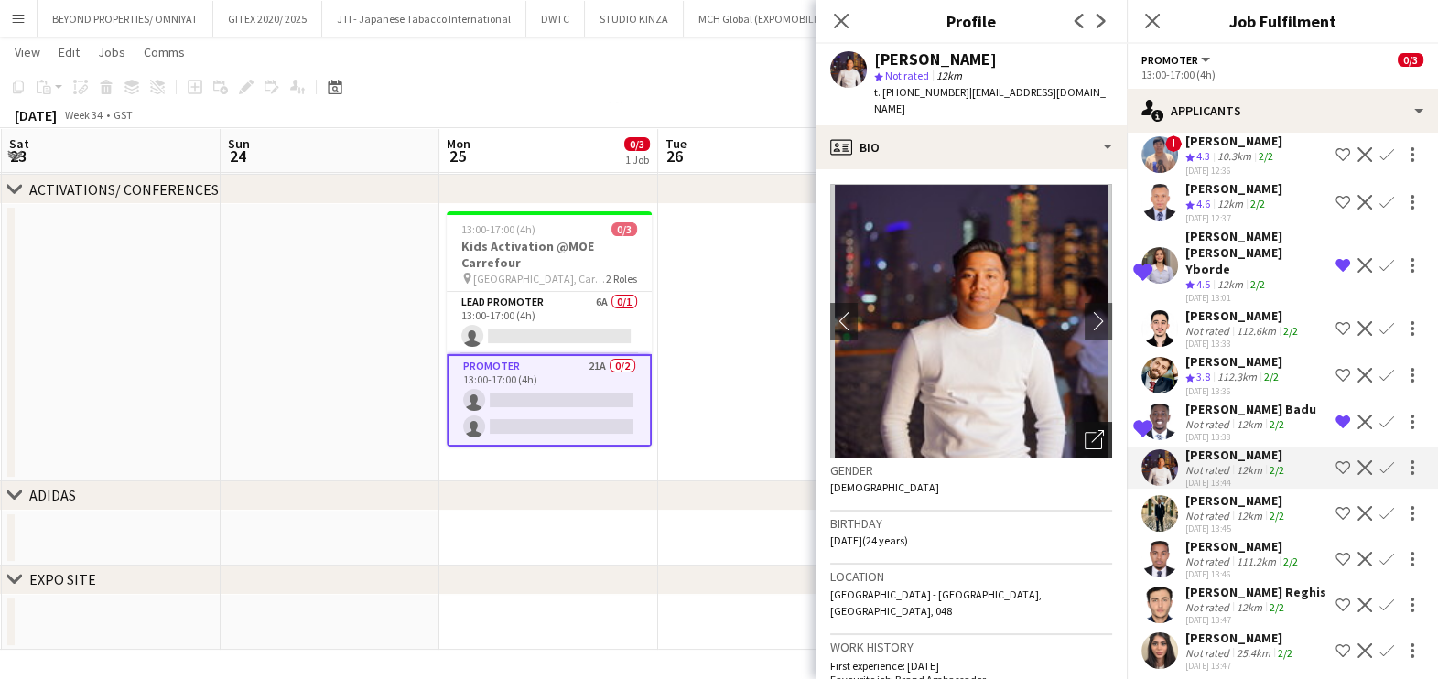
click at [1084, 432] on icon at bounding box center [1092, 440] width 17 height 17
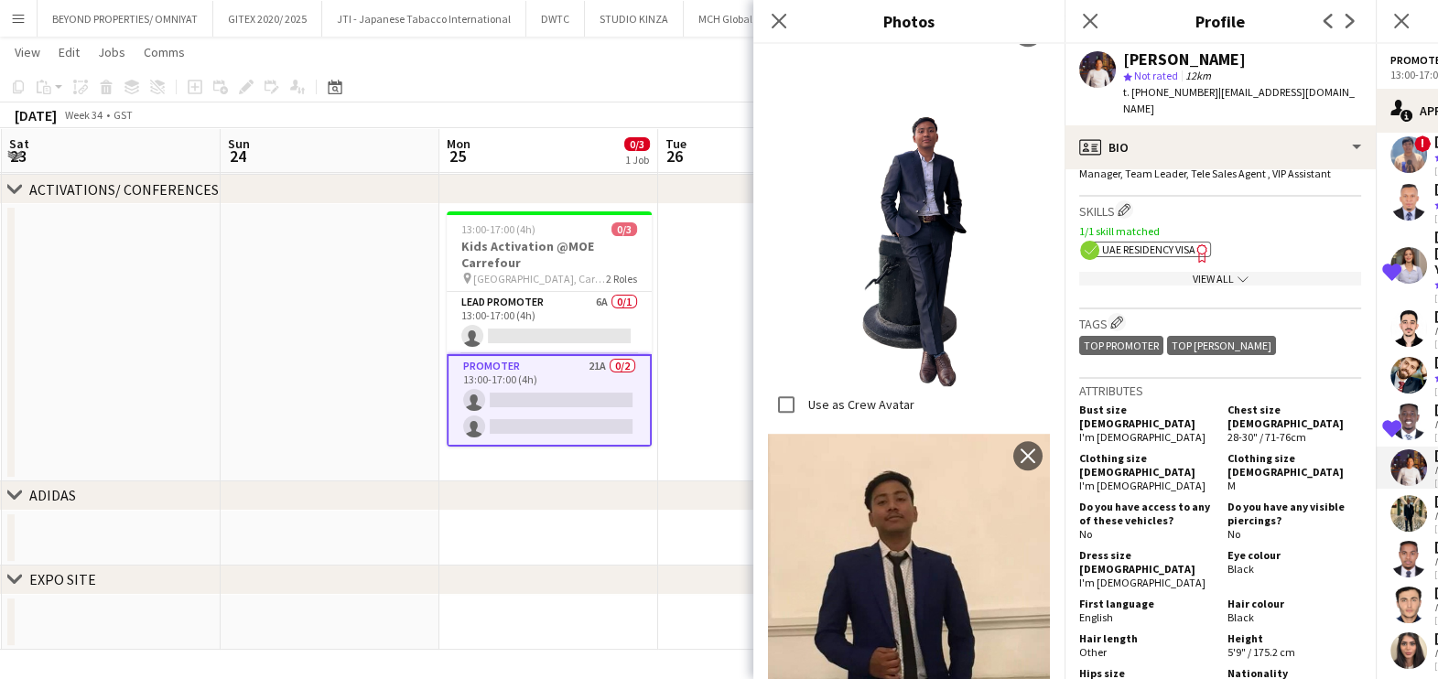
scroll to position [800, 0]
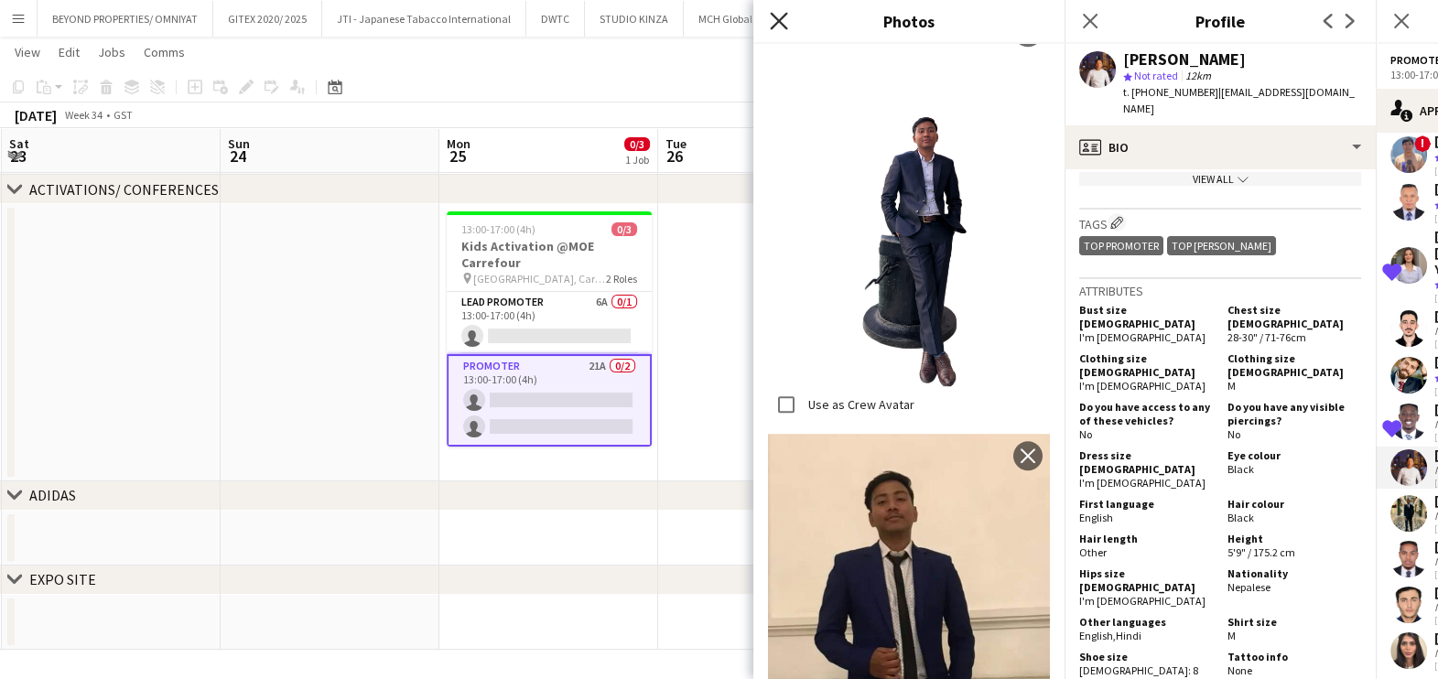
click at [774, 16] on icon at bounding box center [778, 20] width 17 height 17
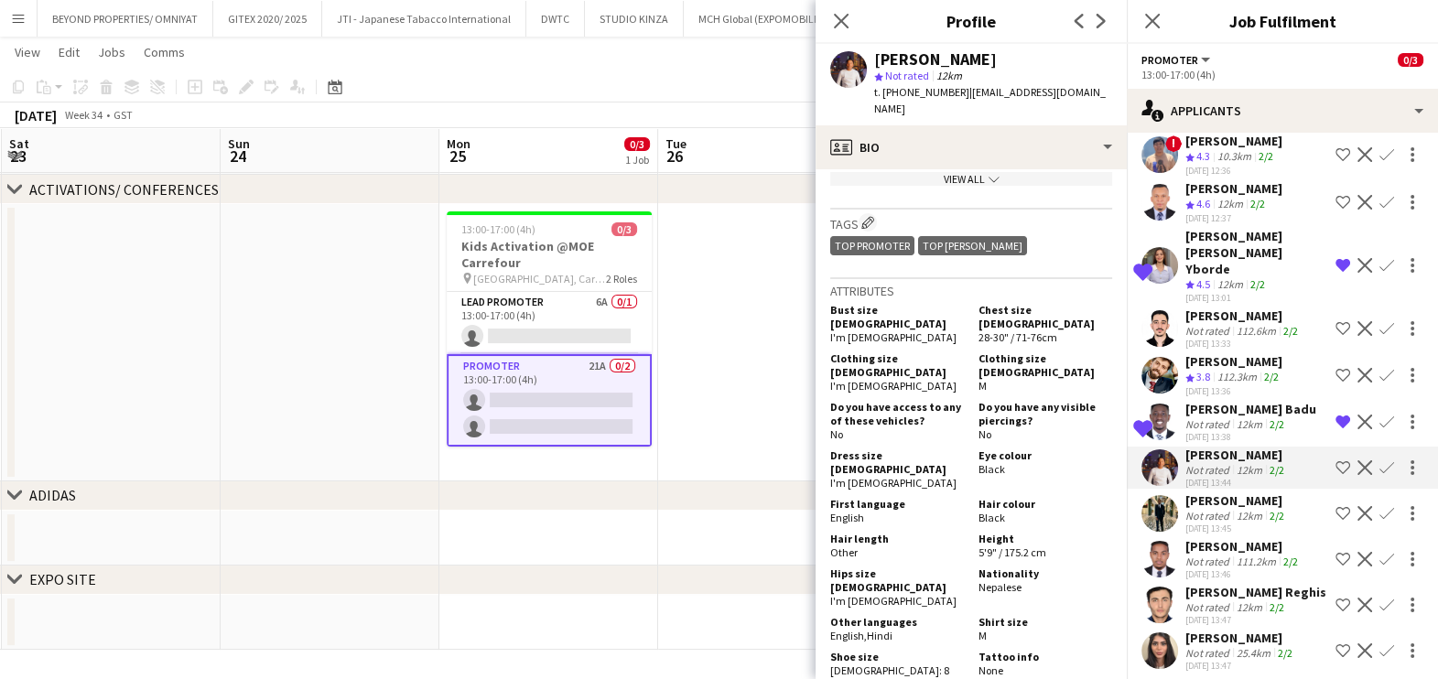
click at [1335, 460] on app-icon "Shortlist crew" at bounding box center [1342, 467] width 15 height 15
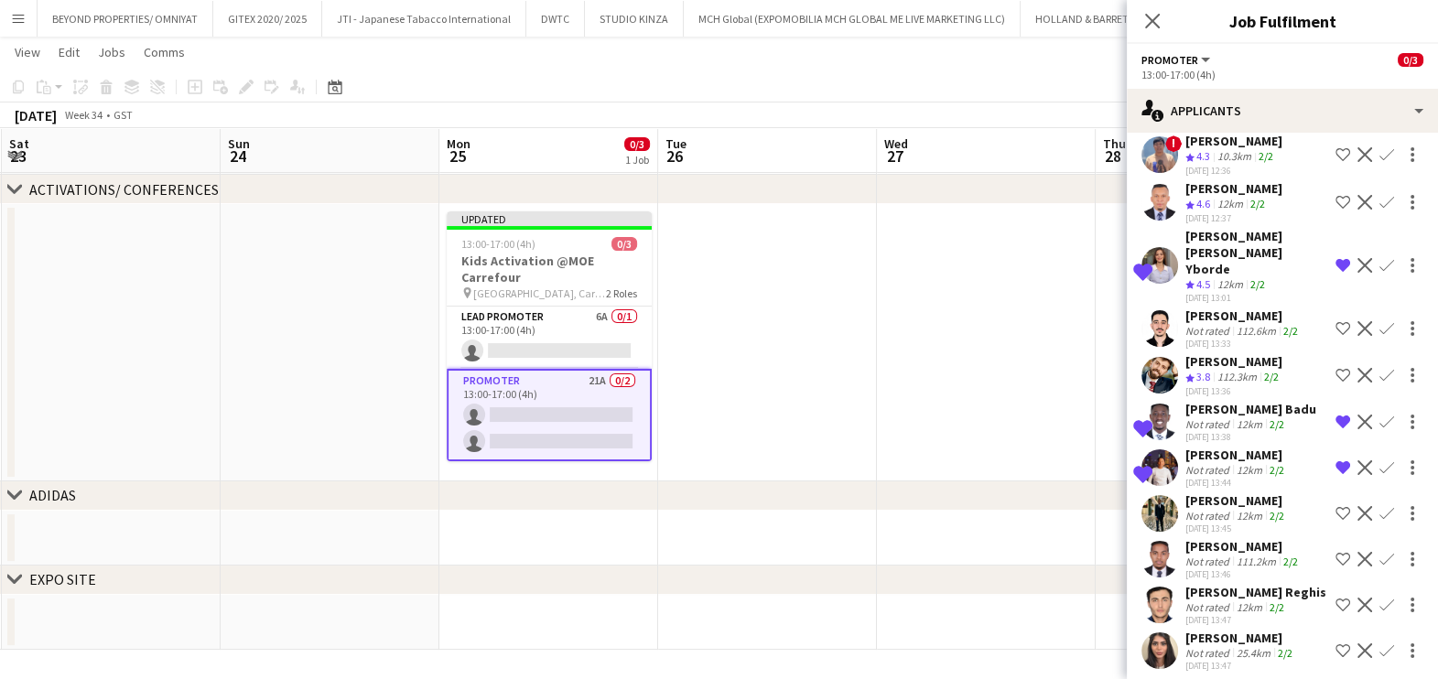
click at [1211, 509] on div "Not rated" at bounding box center [1209, 516] width 48 height 14
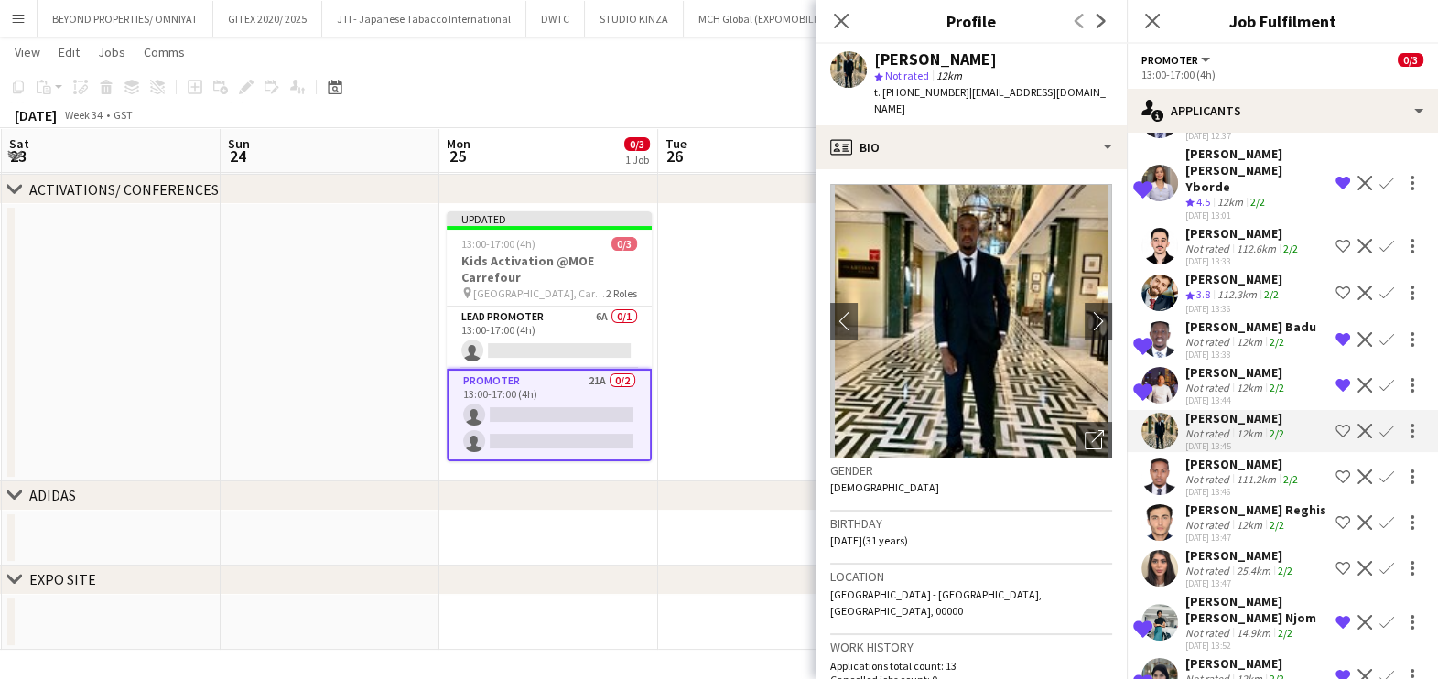
scroll to position [343, 0]
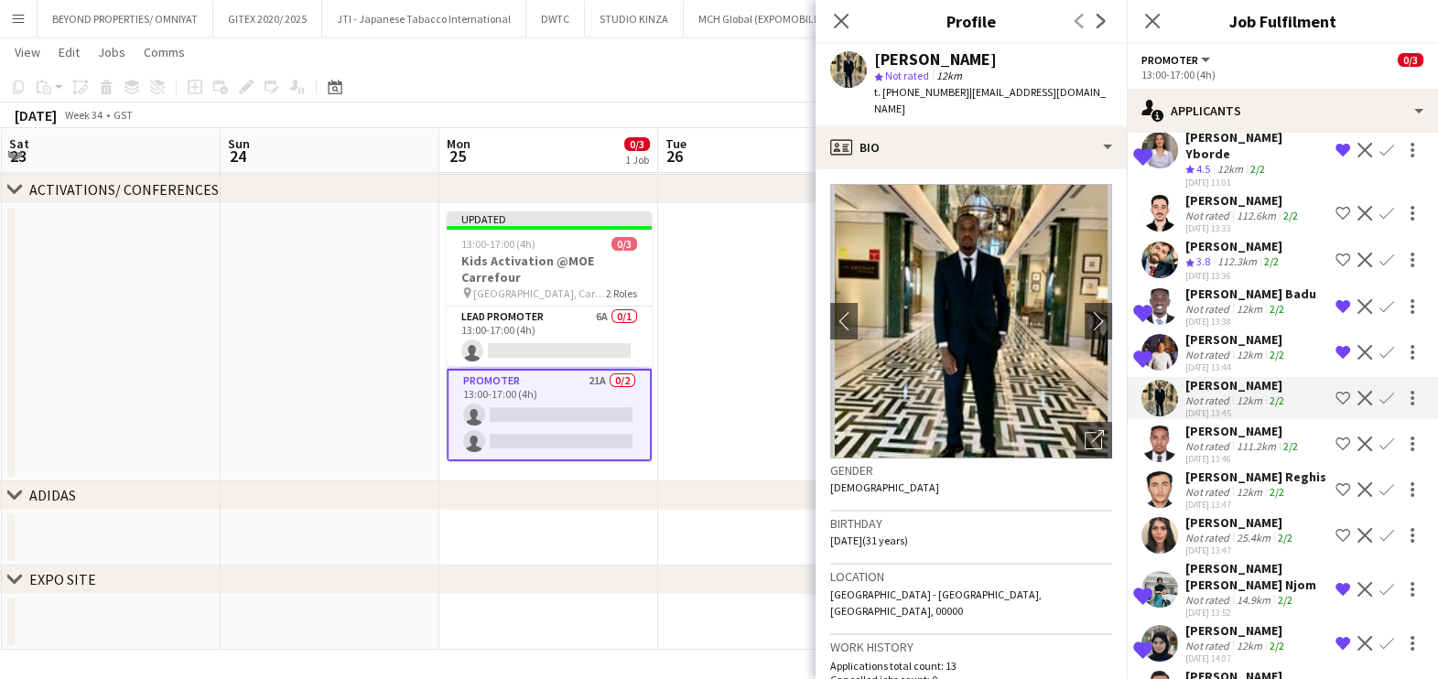
click at [1213, 531] on div "Not rated" at bounding box center [1209, 538] width 48 height 14
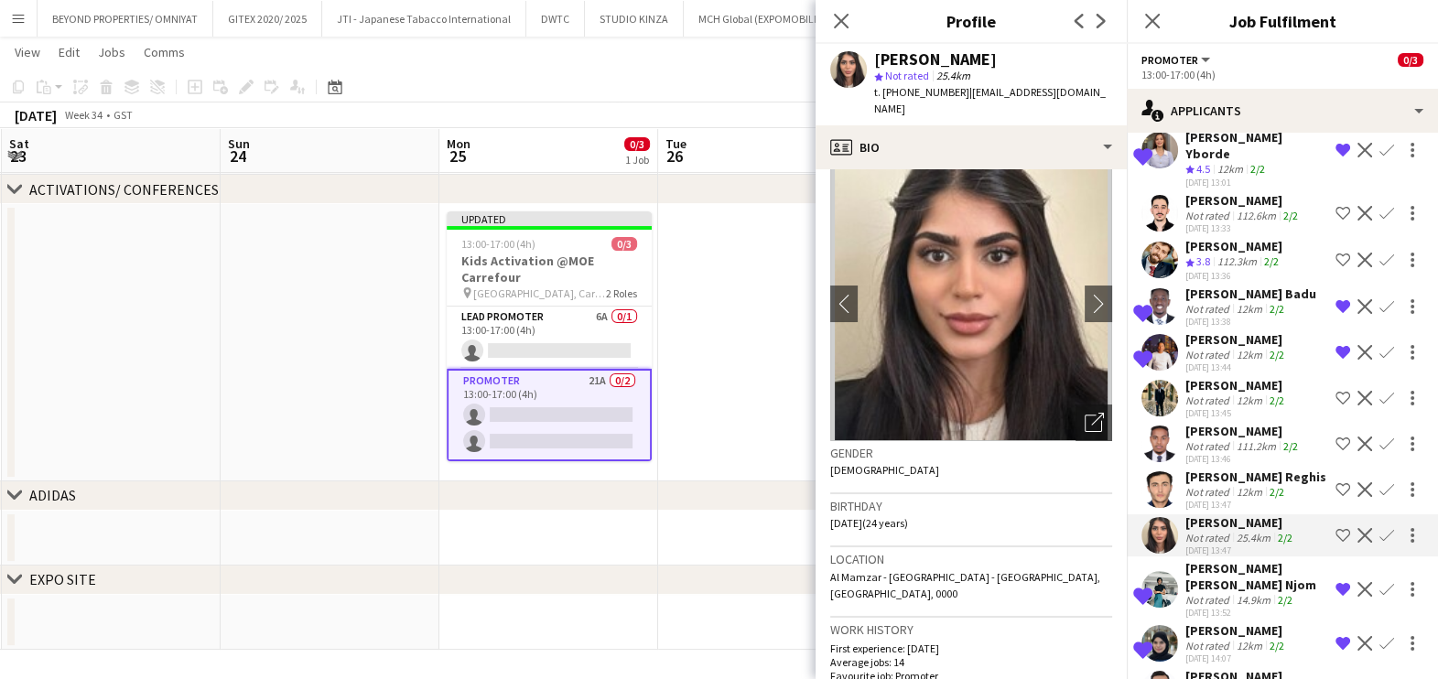
scroll to position [0, 0]
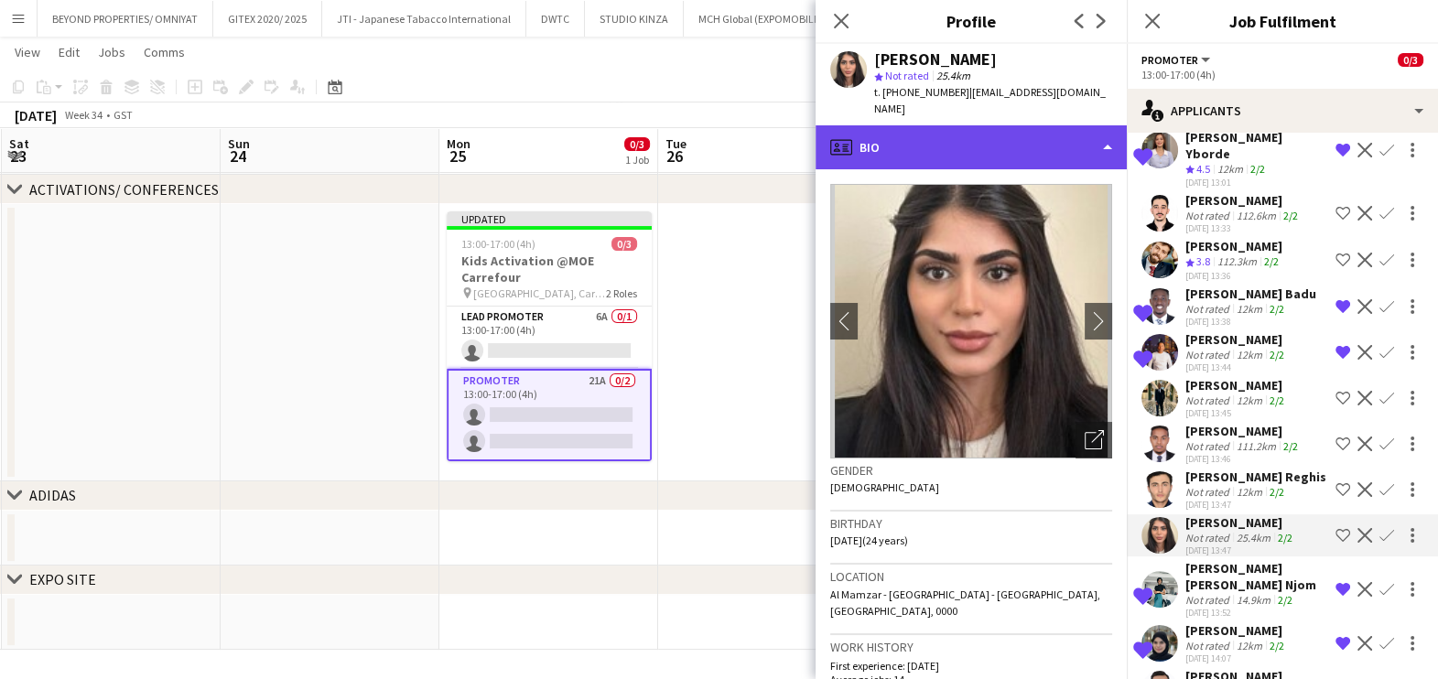
click at [1033, 144] on div "profile Bio" at bounding box center [970, 147] width 311 height 44
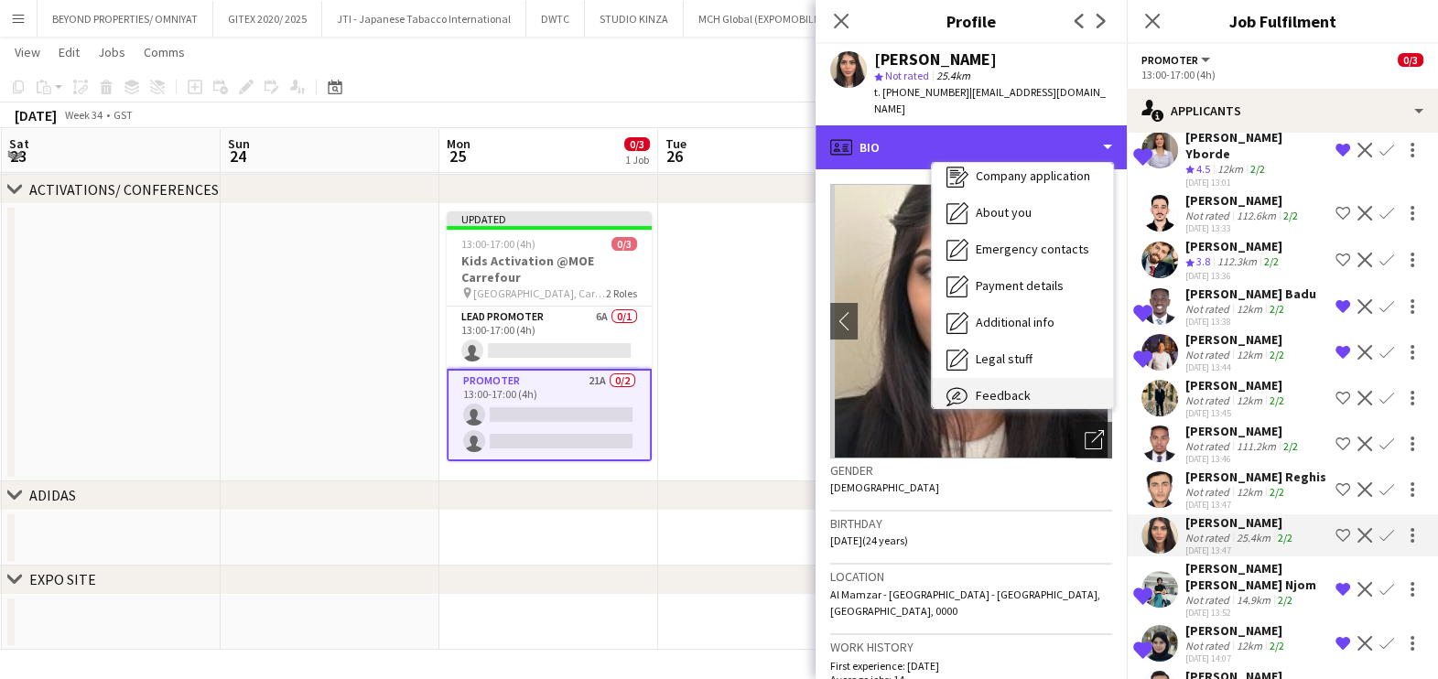
scroll to position [135, 0]
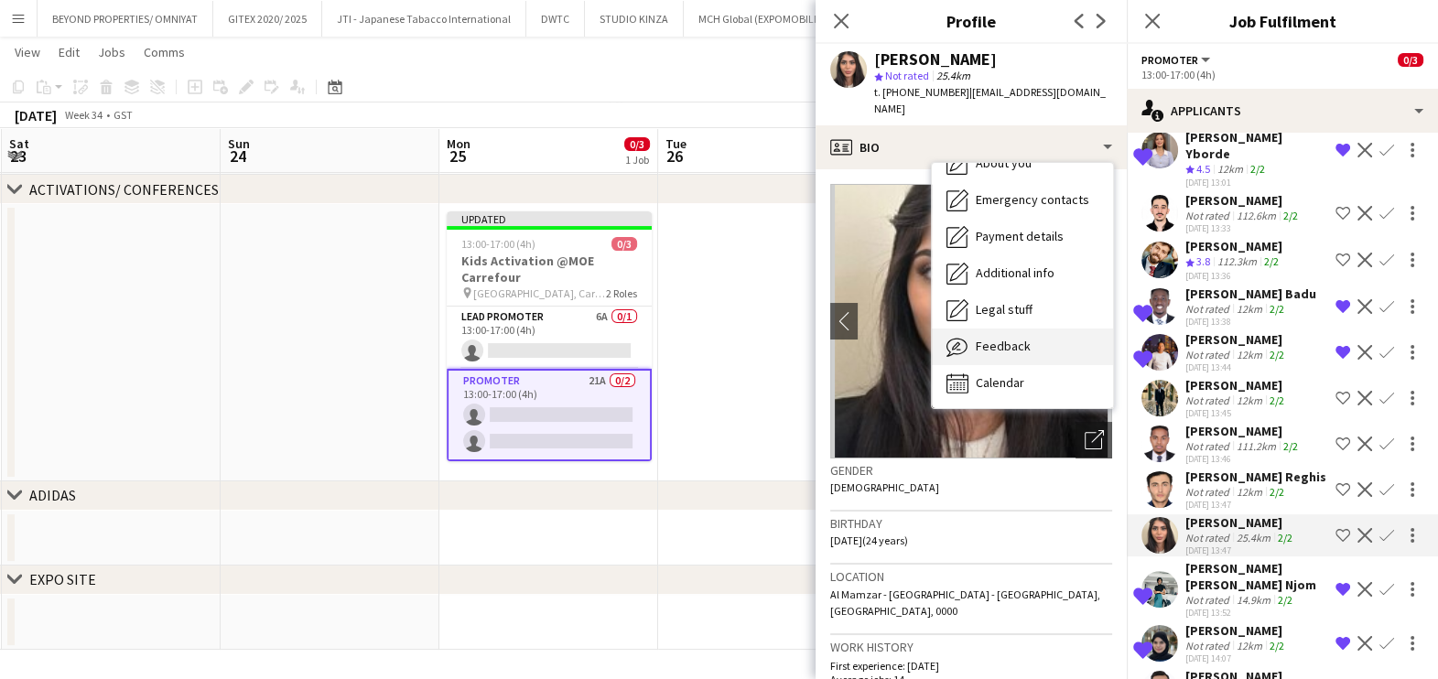
click at [1029, 333] on div "Feedback Feedback" at bounding box center [1022, 347] width 181 height 37
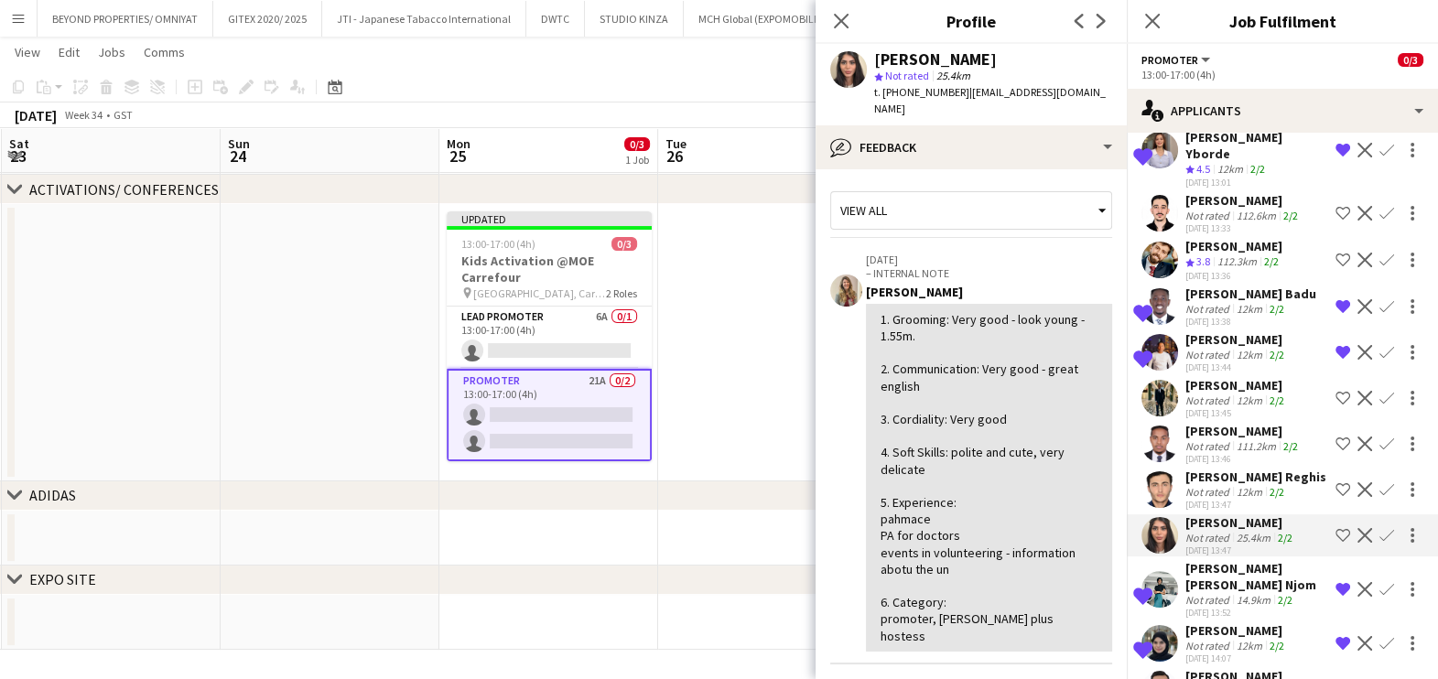
click at [1335, 528] on app-icon "Shortlist crew" at bounding box center [1342, 535] width 15 height 15
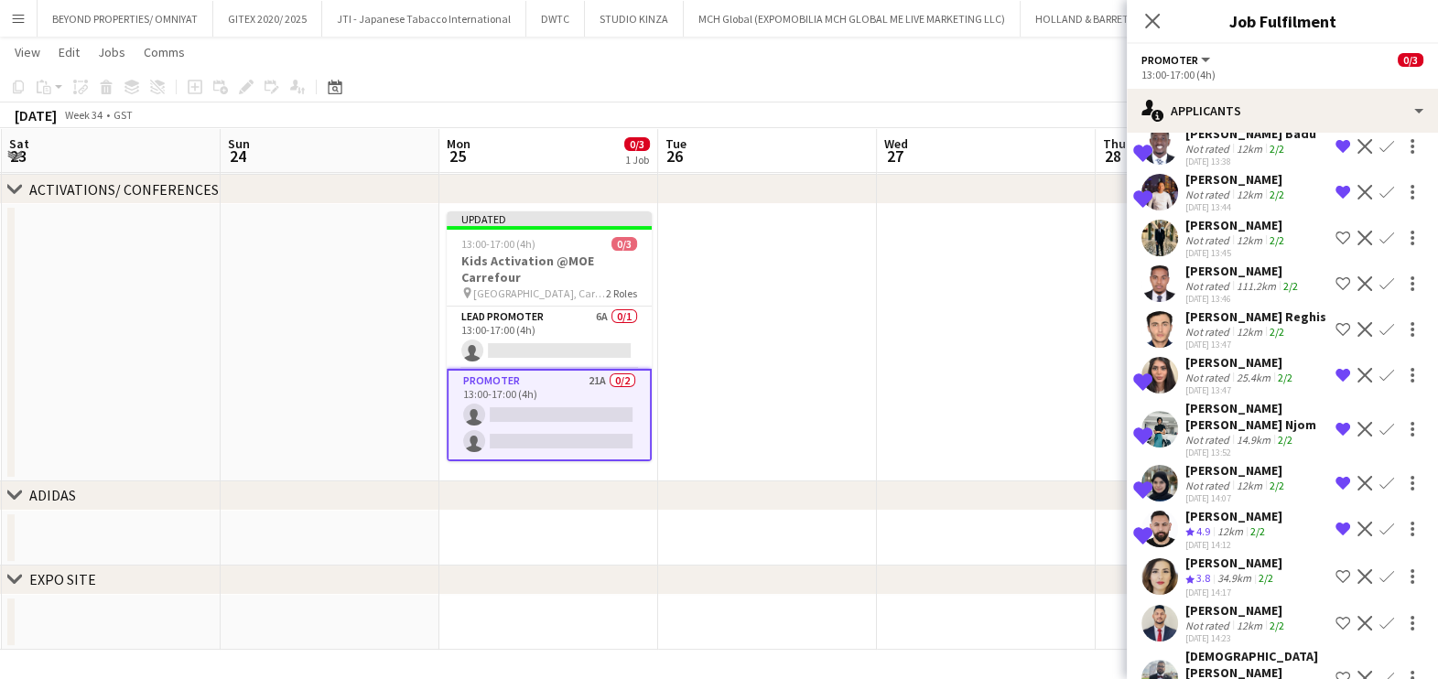
scroll to position [543, 0]
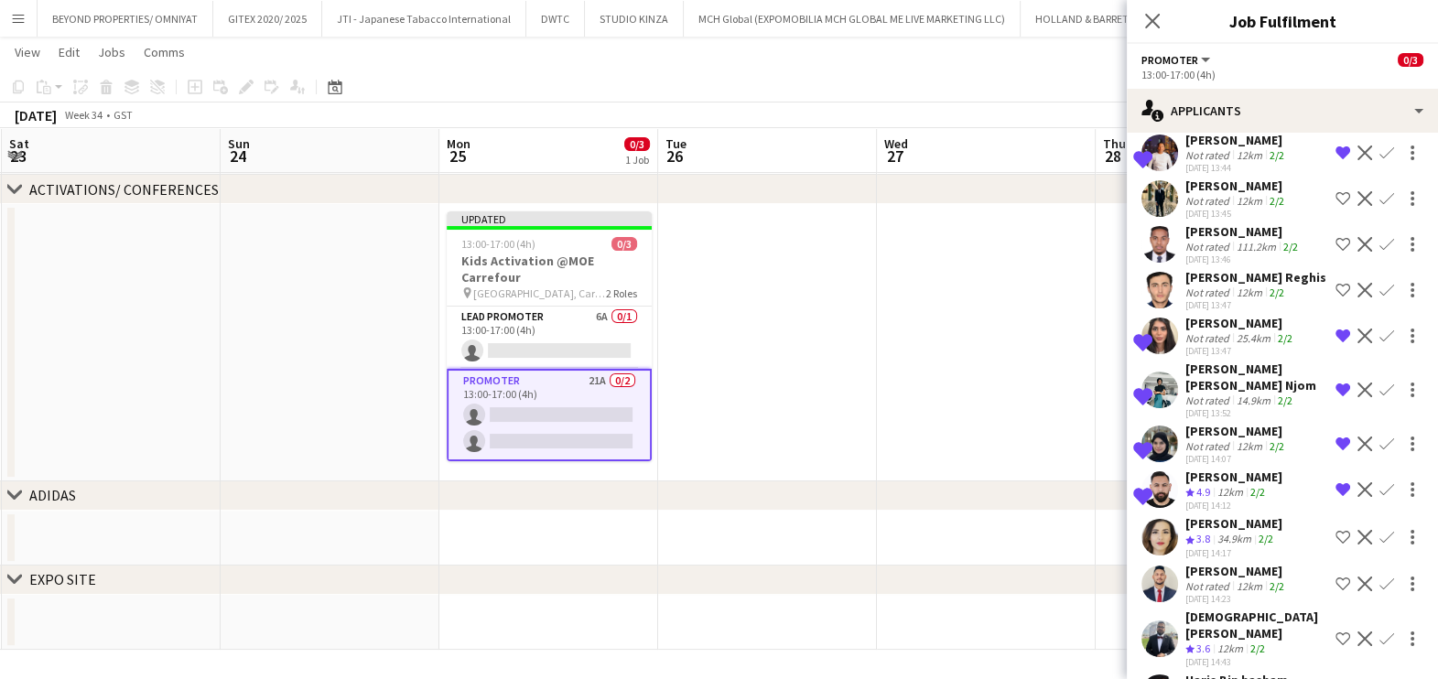
click at [1216, 609] on div "[DEMOGRAPHIC_DATA][PERSON_NAME]" at bounding box center [1256, 625] width 143 height 33
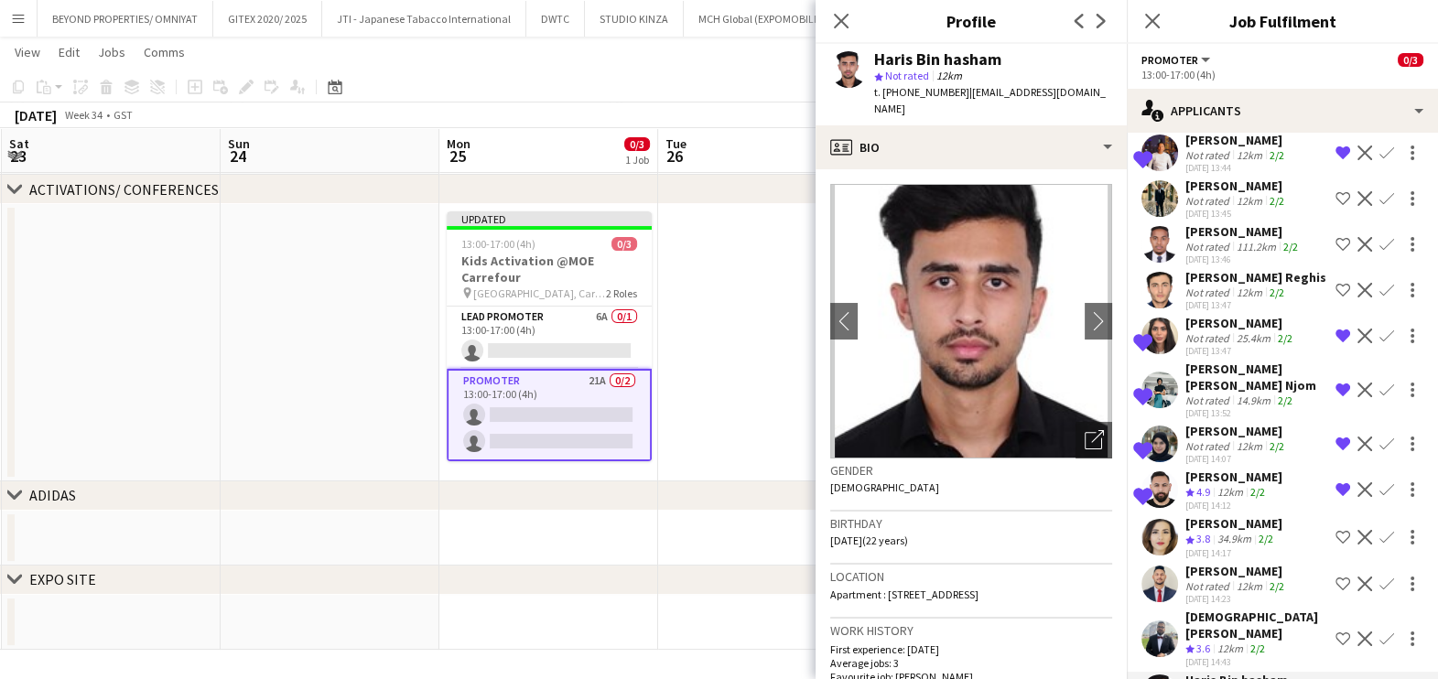
click at [773, 379] on app-date-cell at bounding box center [767, 342] width 219 height 277
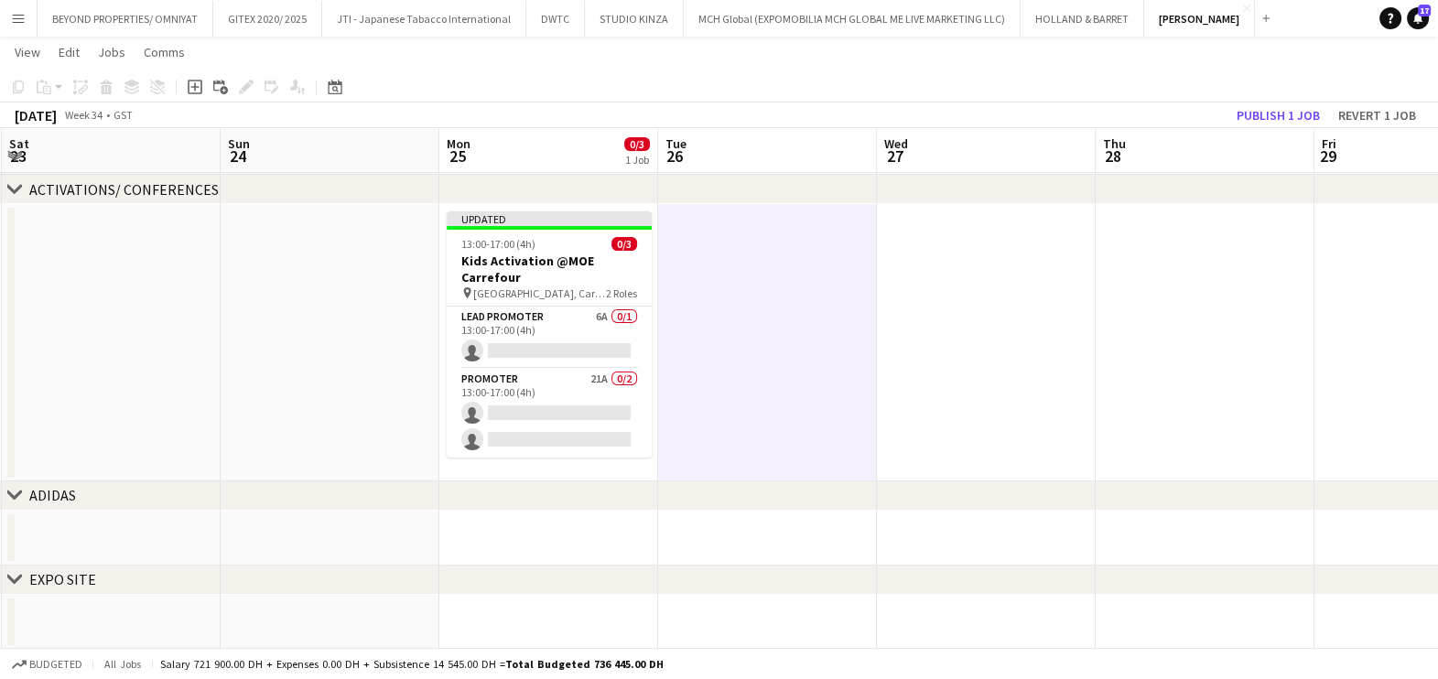
click at [1295, 101] on app-toolbar "Copy Paste Paste Ctrl+V Paste with crew Ctrl+Shift+V Paste linked Job [GEOGRAPH…" at bounding box center [719, 86] width 1438 height 31
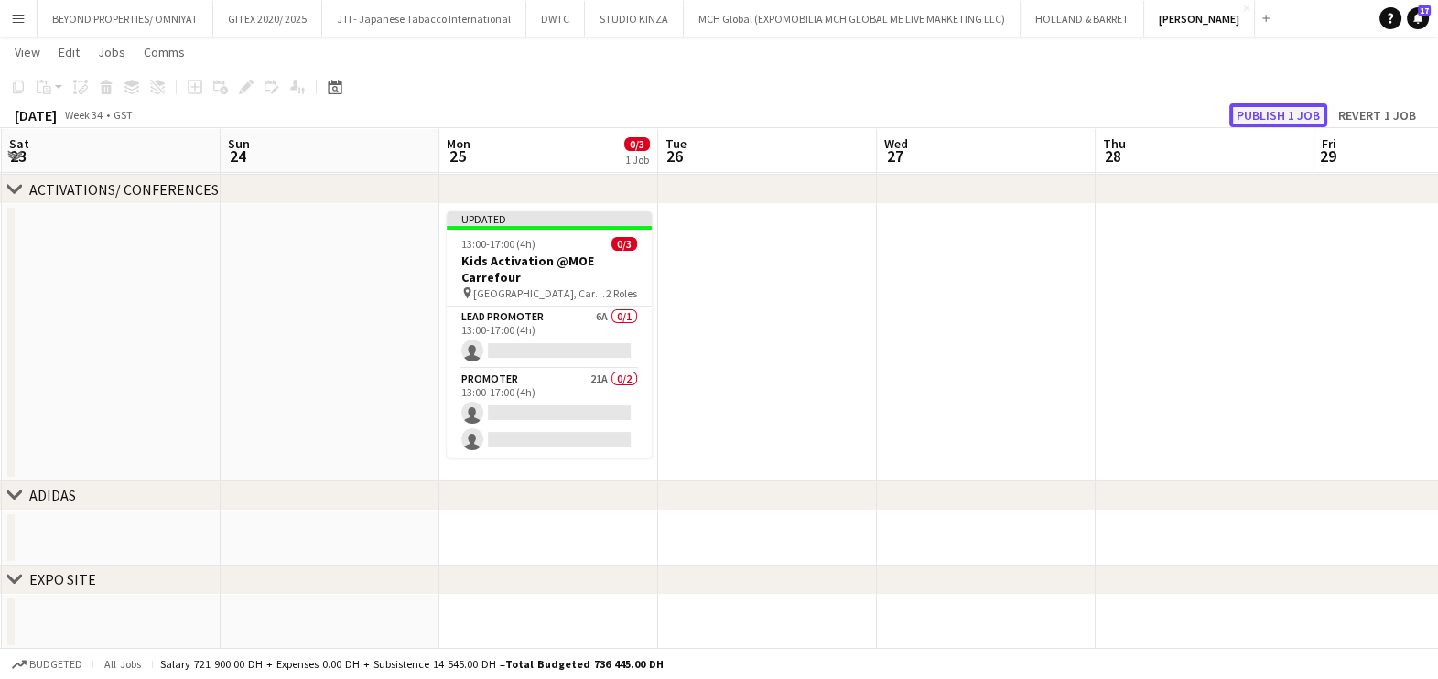
click at [1292, 114] on button "Publish 1 job" at bounding box center [1278, 115] width 98 height 24
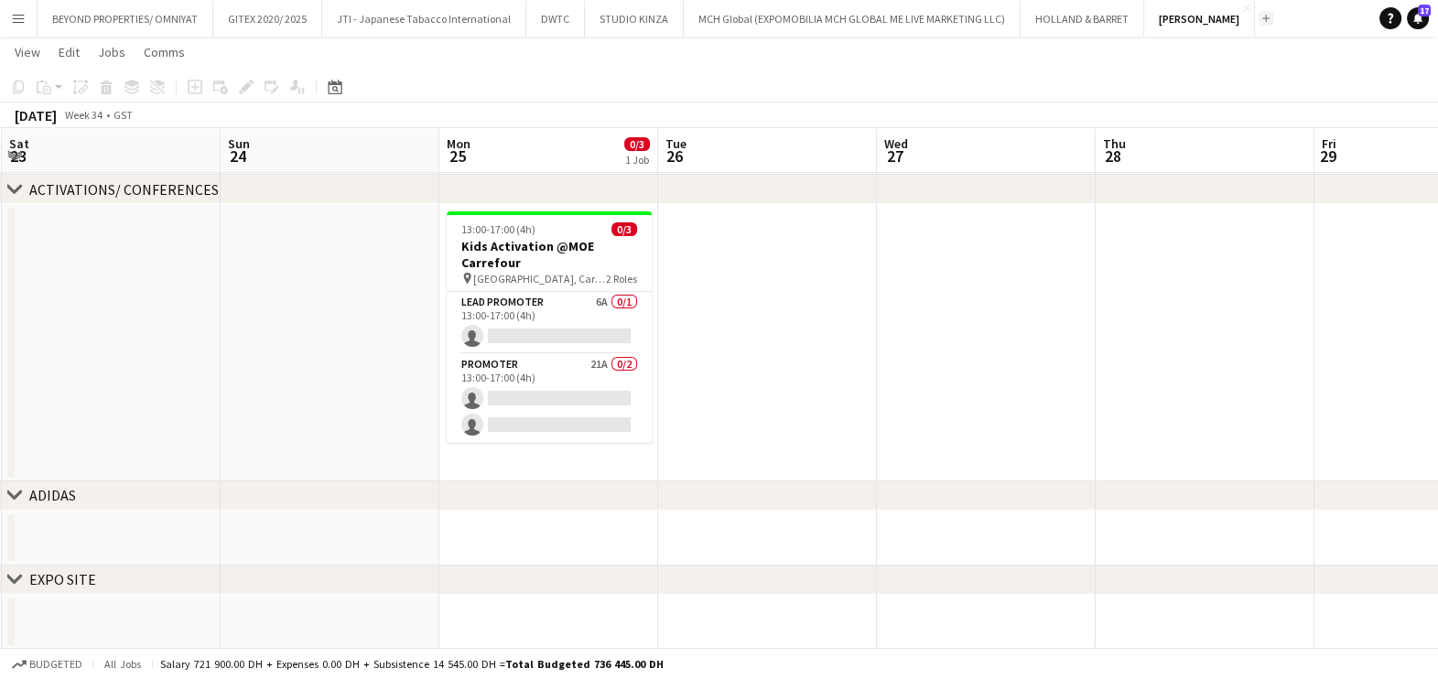
click at [1262, 19] on app-icon "Add" at bounding box center [1265, 18] width 7 height 7
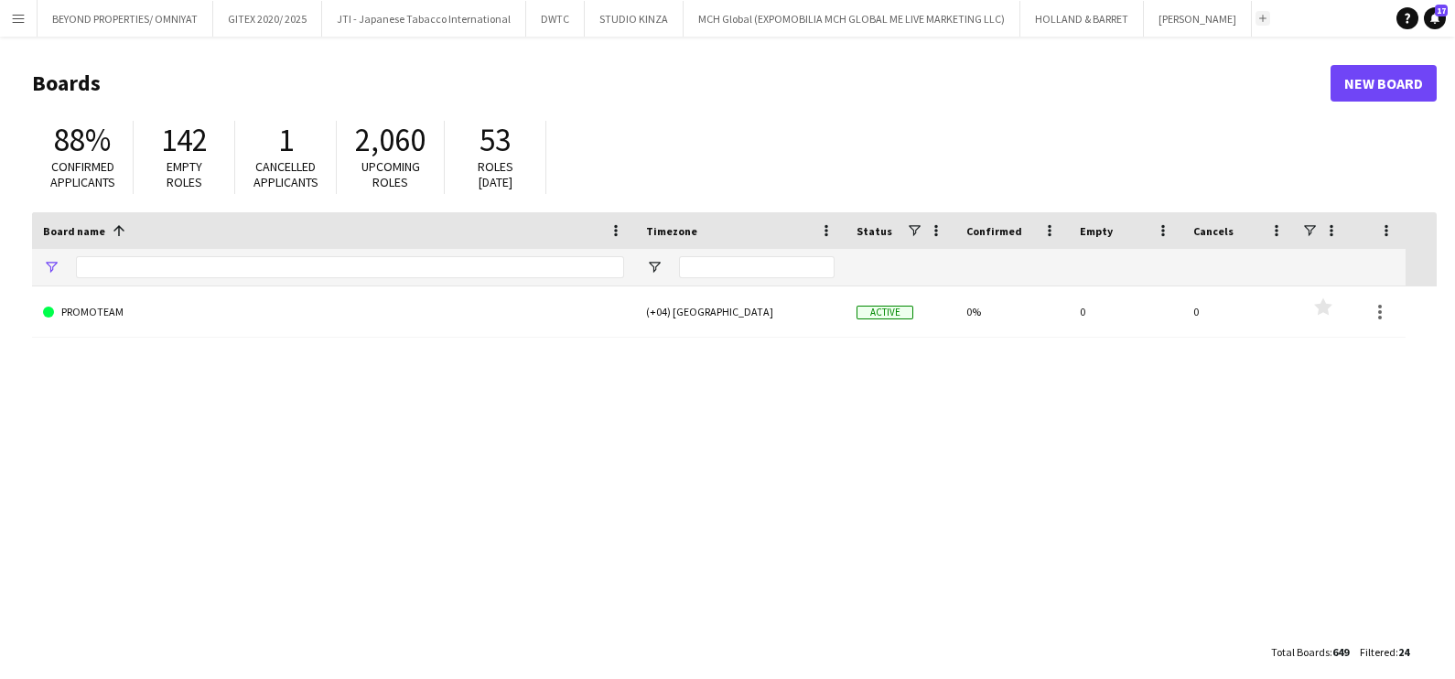
type input "**"
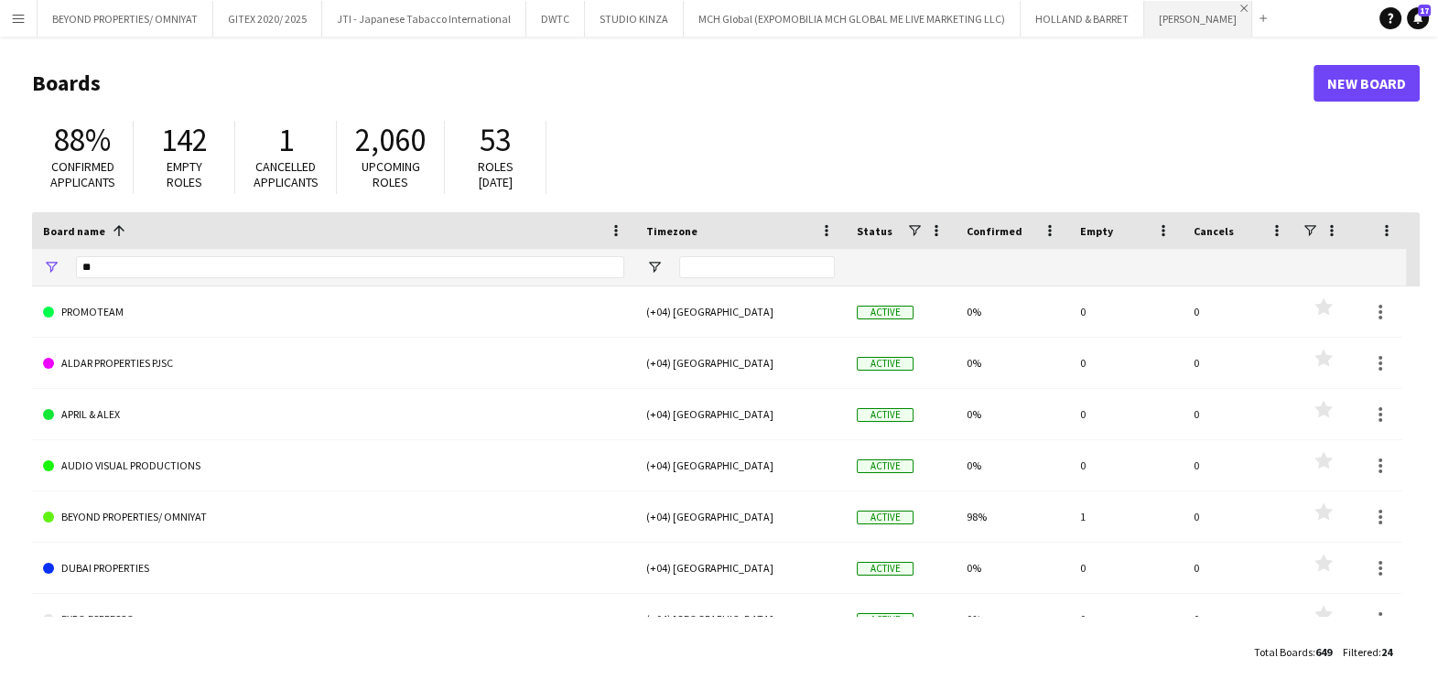
click at [1240, 5] on app-icon "Close" at bounding box center [1243, 8] width 7 height 7
click at [805, 31] on button "MCH Global (EXPOMOBILIA MCH GLOBAL ME LIVE MARKETING LLC) Close" at bounding box center [852, 19] width 337 height 36
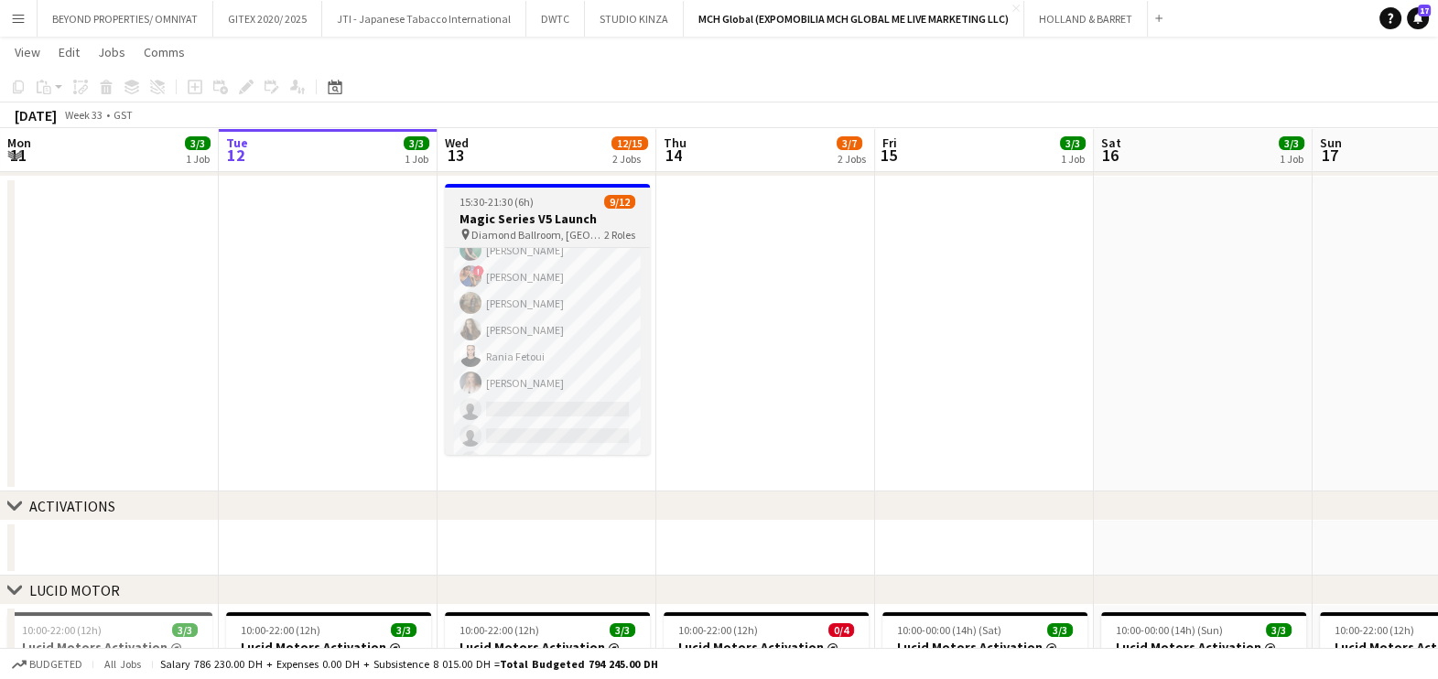
scroll to position [68, 0]
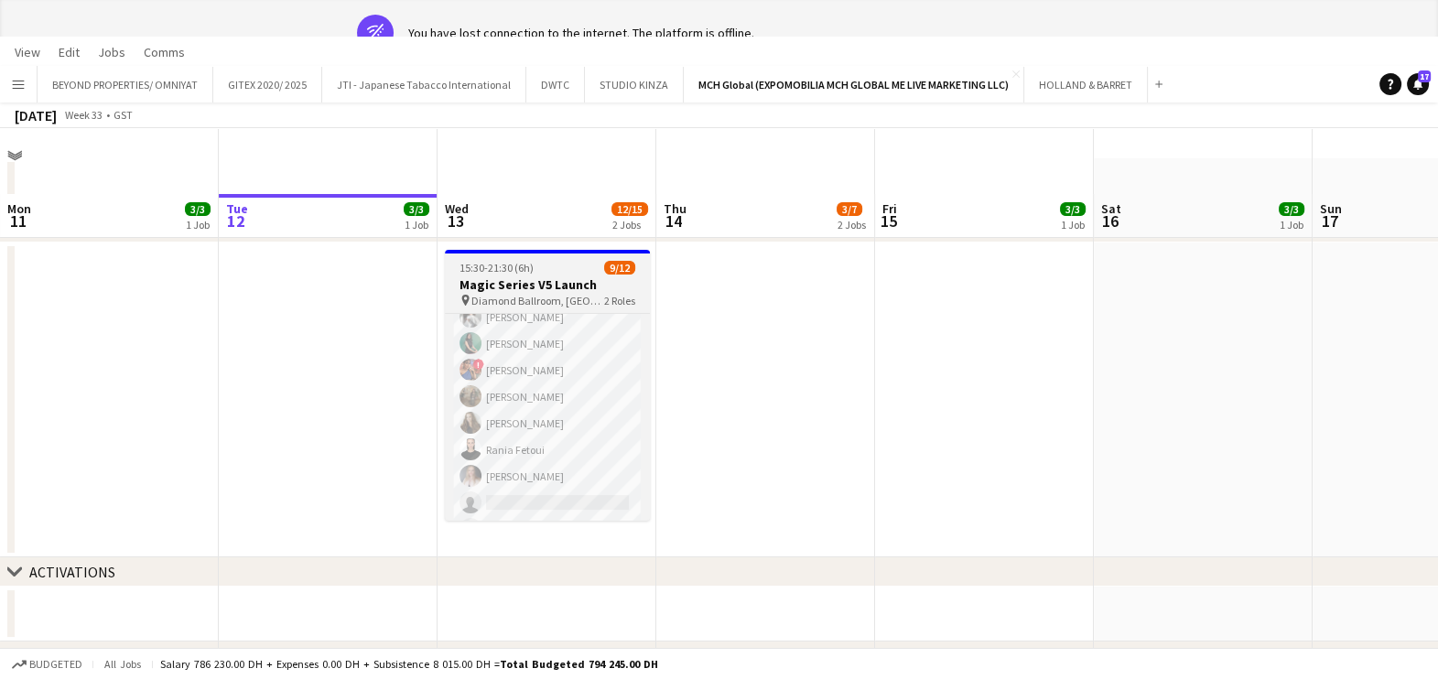
click at [509, 284] on h3 "Magic Series V5 Launch" at bounding box center [547, 284] width 205 height 16
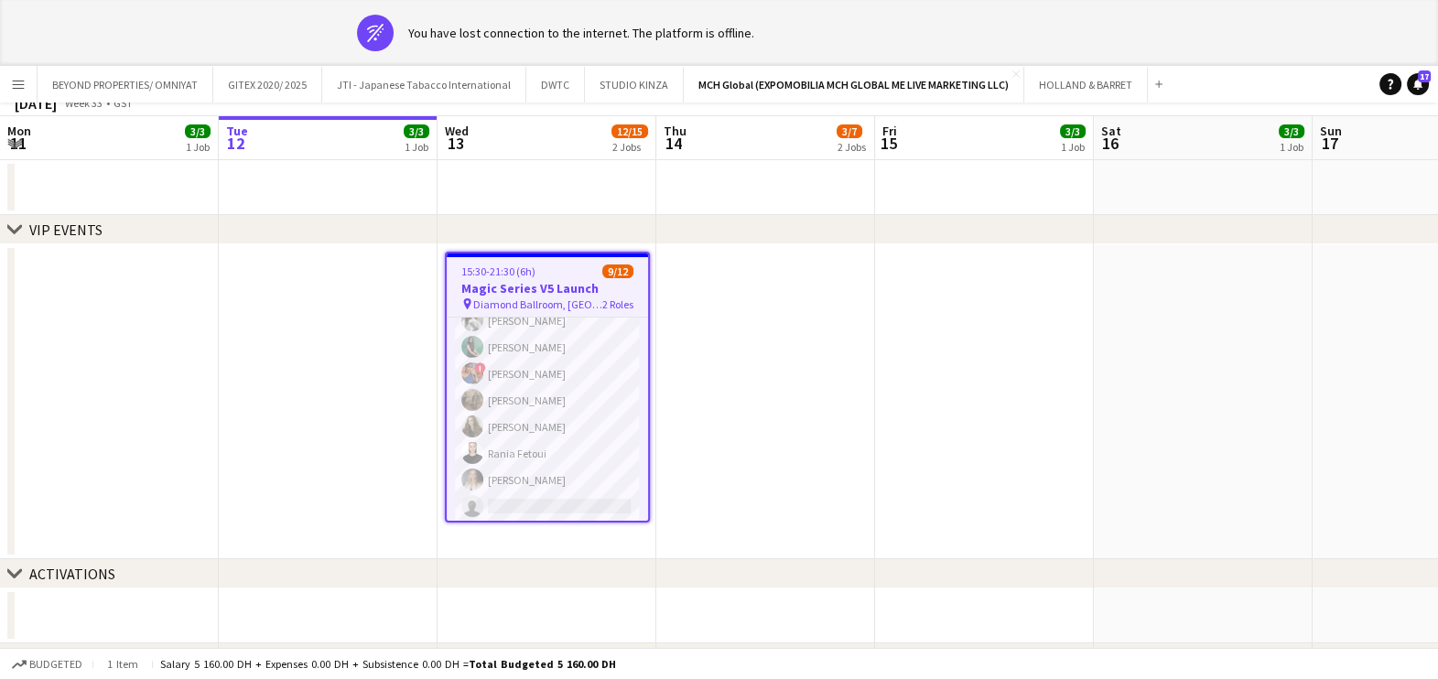
scroll to position [0, 0]
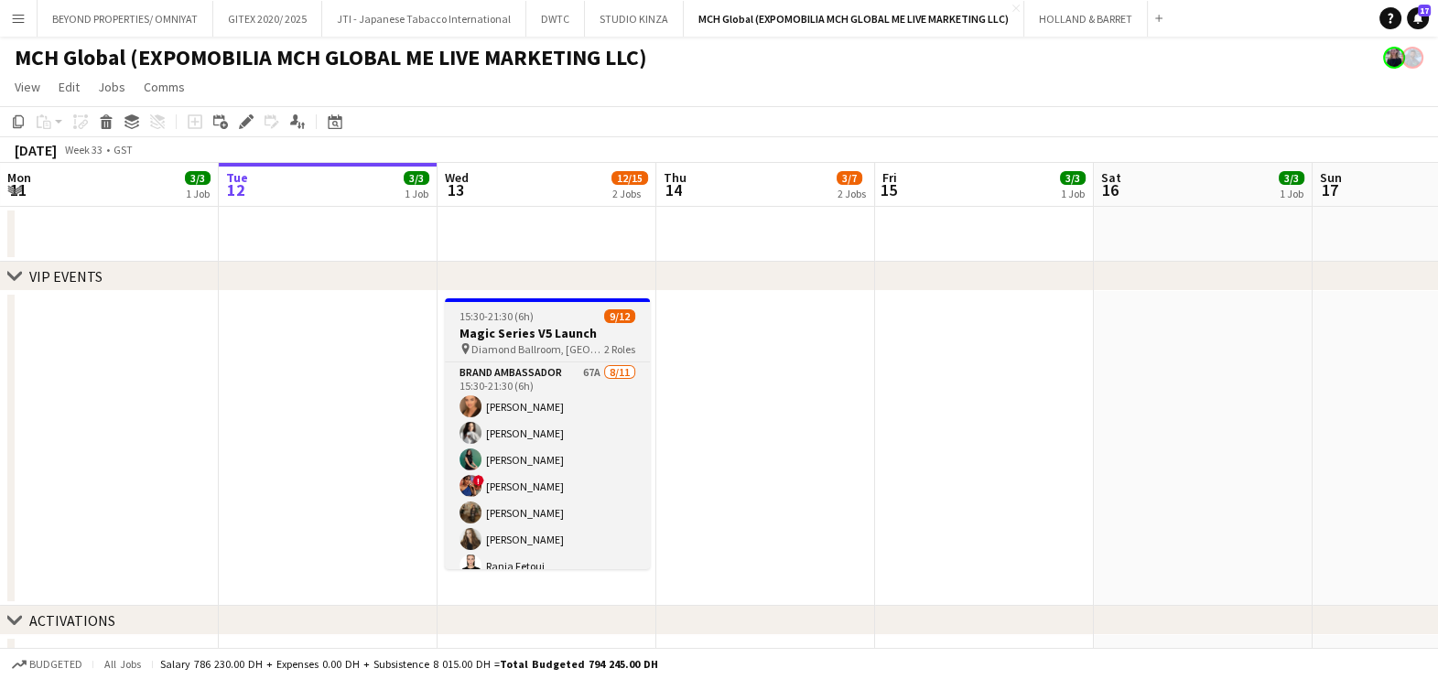
click at [522, 342] on span "Diamond Ballroom, [GEOGRAPHIC_DATA], [GEOGRAPHIC_DATA]" at bounding box center [537, 349] width 133 height 14
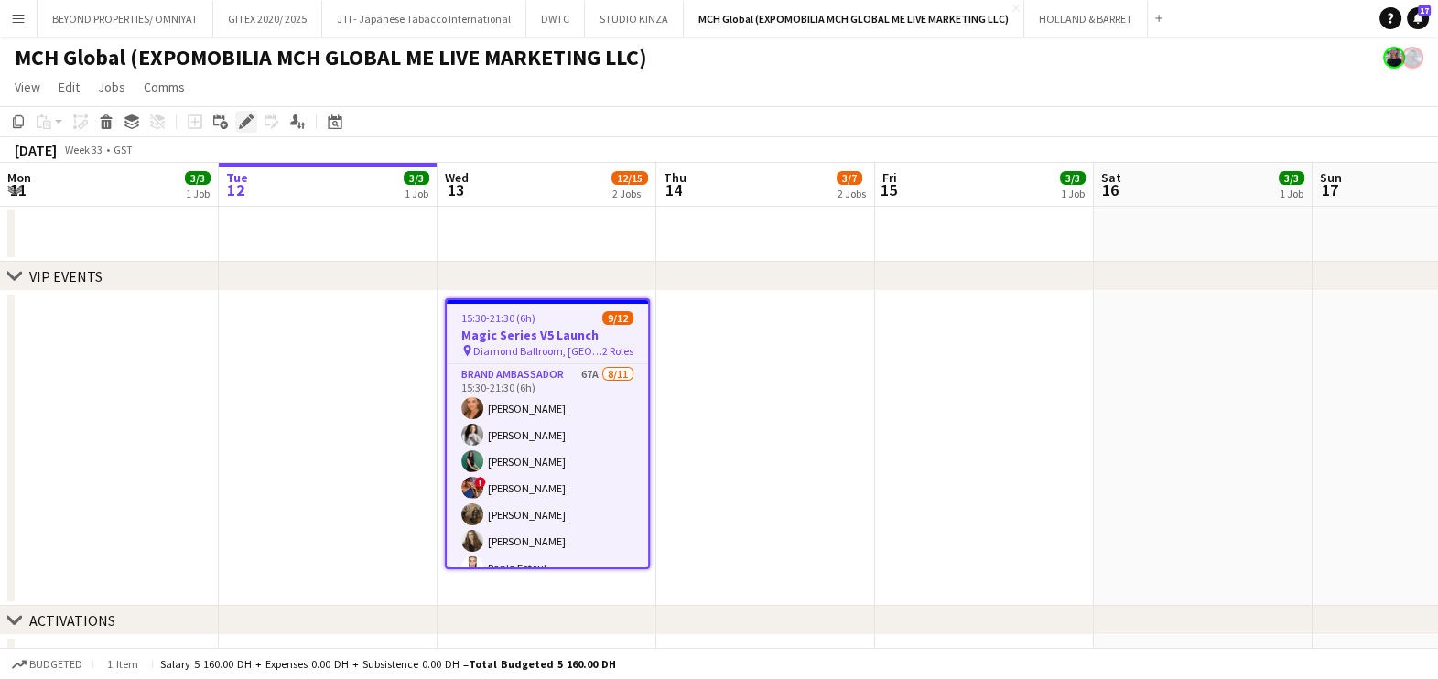
click at [247, 117] on icon at bounding box center [246, 122] width 10 height 10
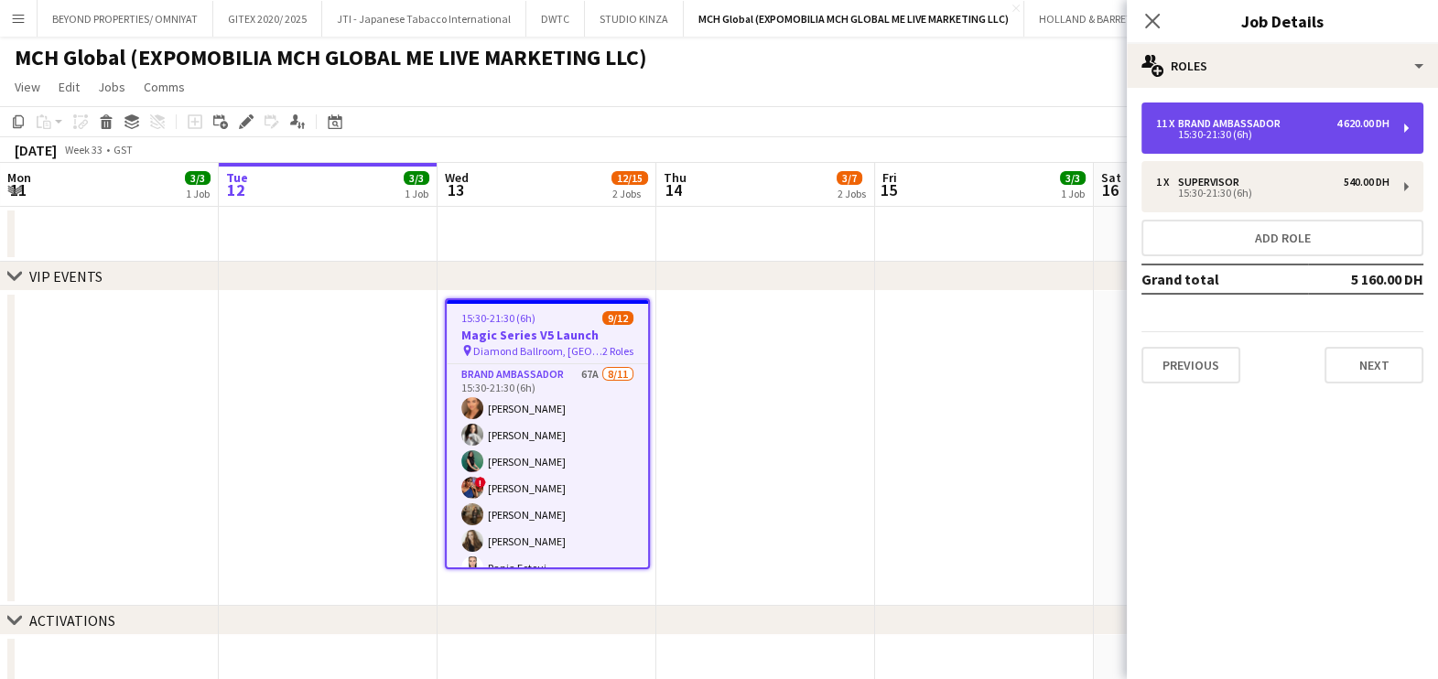
click at [1244, 119] on div "Brand Ambassador" at bounding box center [1233, 123] width 110 height 13
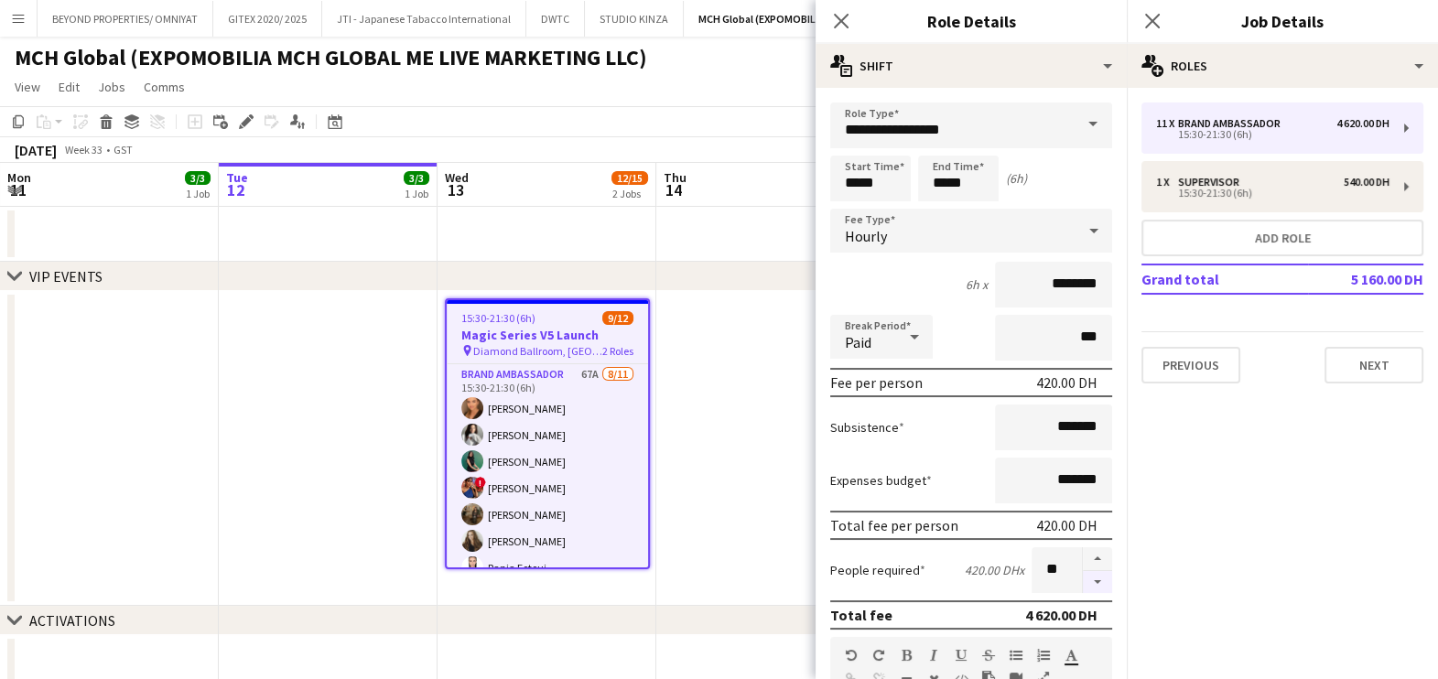
click at [1083, 577] on button "button" at bounding box center [1097, 582] width 29 height 23
type input "**"
click at [720, 518] on app-date-cell at bounding box center [765, 448] width 219 height 315
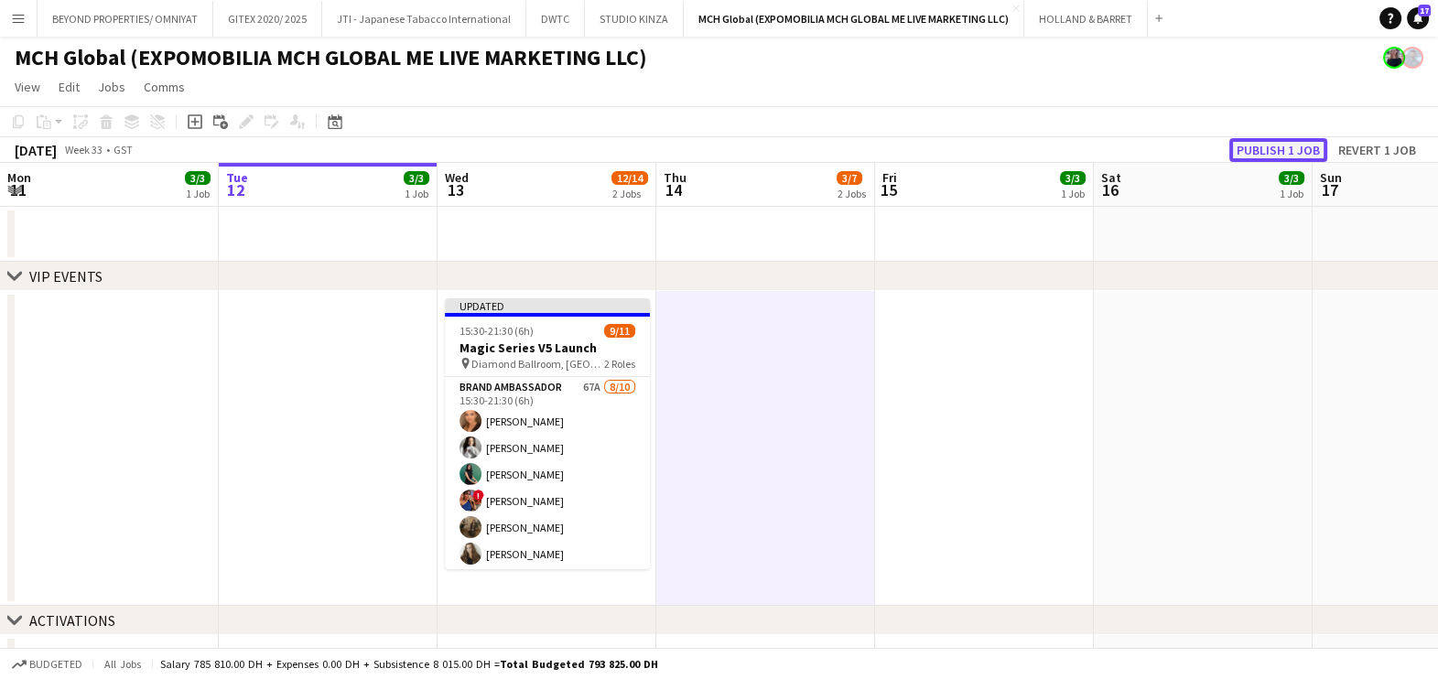
click at [1278, 154] on button "Publish 1 job" at bounding box center [1278, 150] width 98 height 24
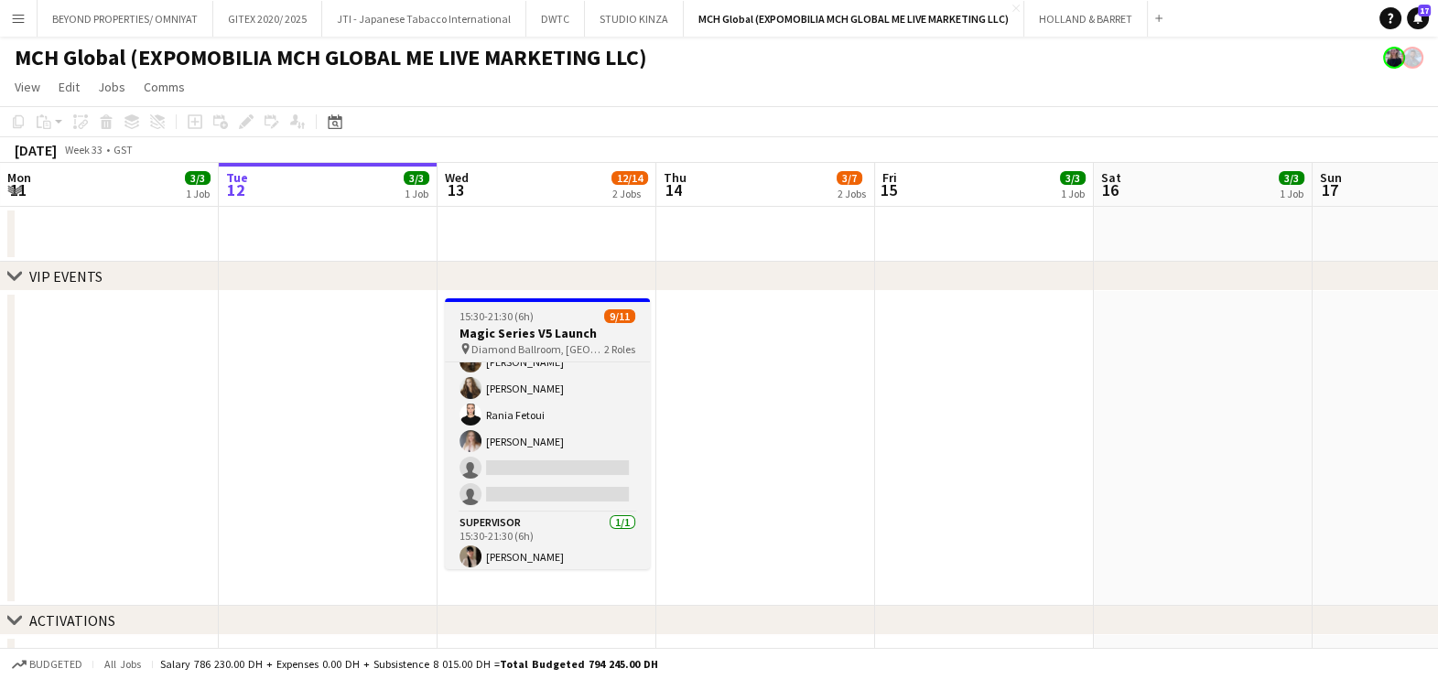
scroll to position [156, 0]
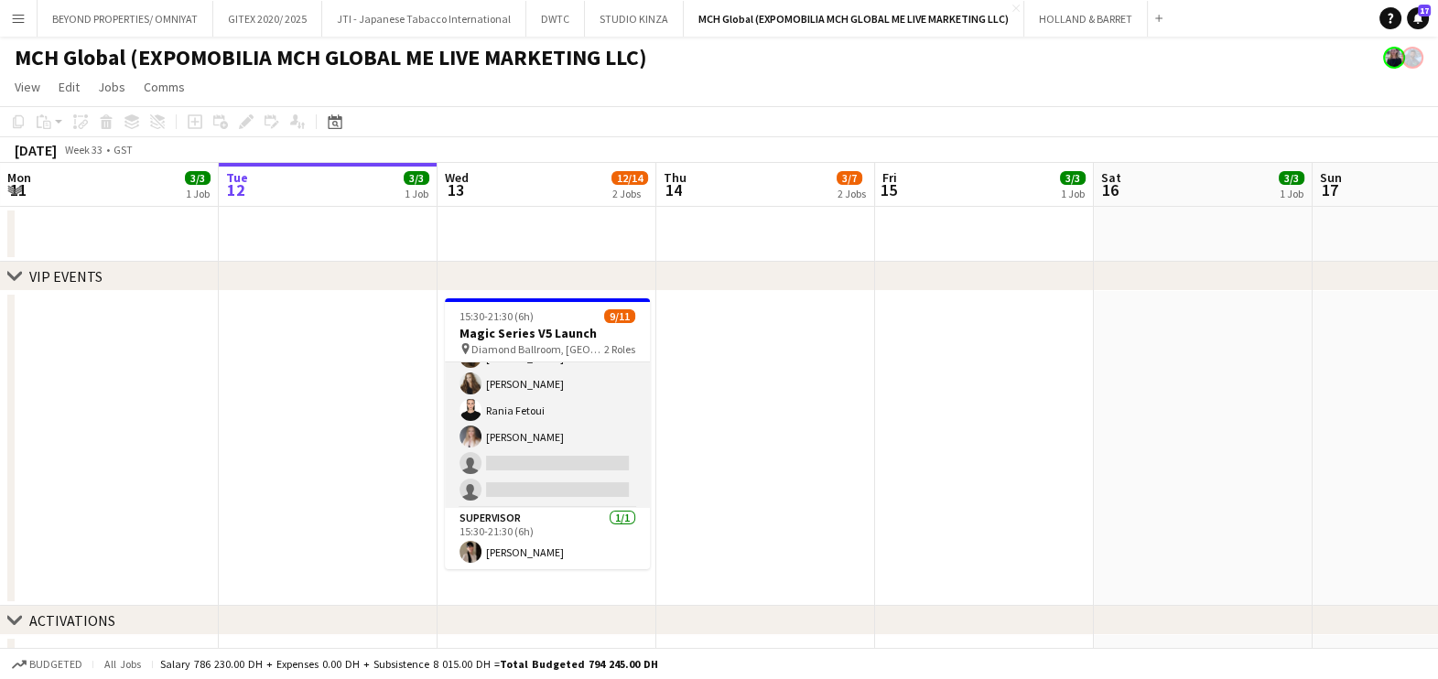
click at [532, 424] on app-card-role "Brand Ambassador 67A 8/10 15:30-21:30 (6h) Maryna Demchenko Kateryna Bliednova …" at bounding box center [547, 357] width 205 height 301
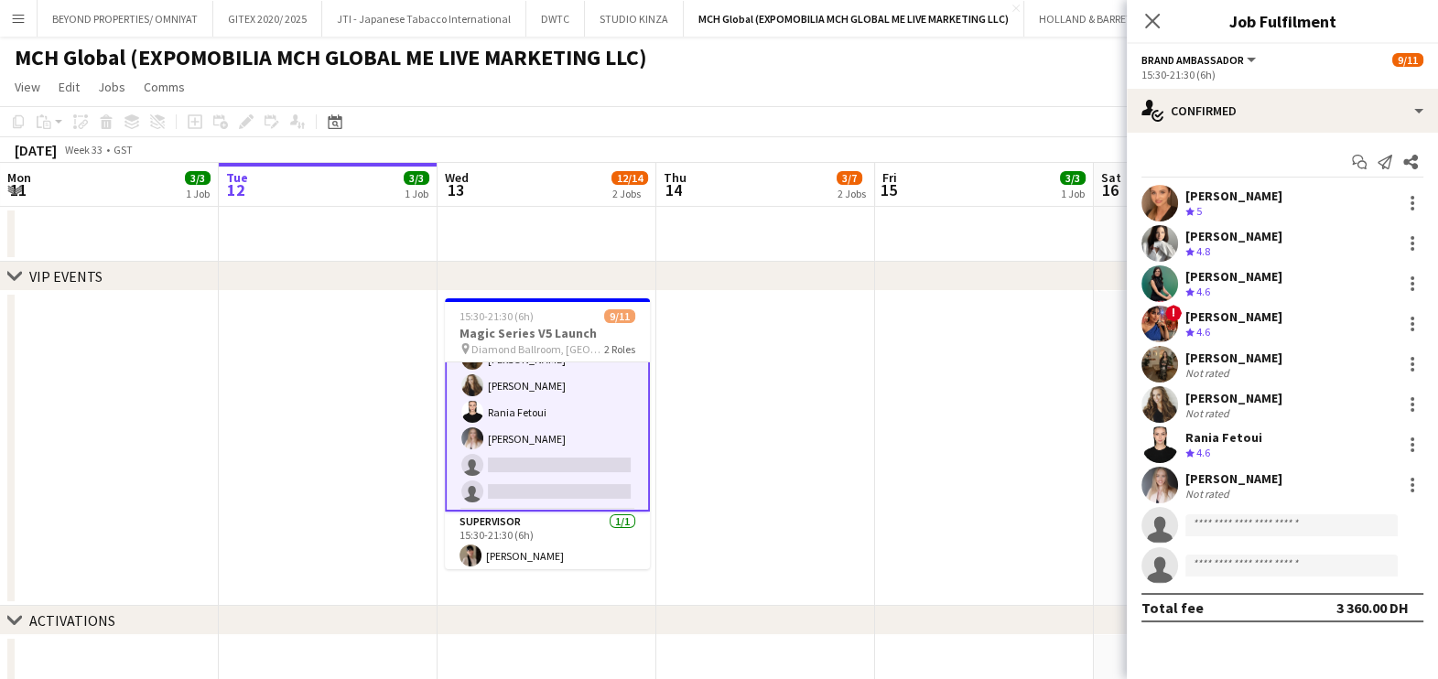
scroll to position [157, 0]
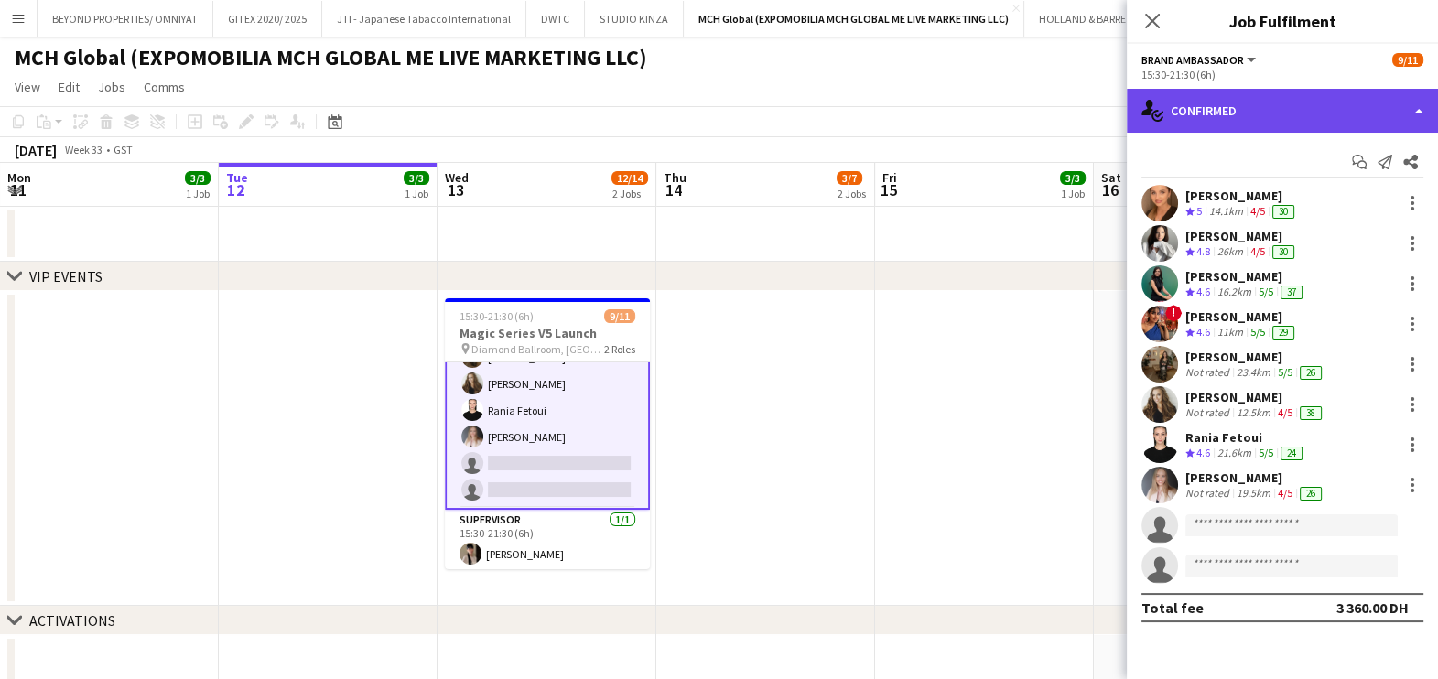
click at [1289, 103] on div "single-neutral-actions-check-2 Confirmed" at bounding box center [1282, 111] width 311 height 44
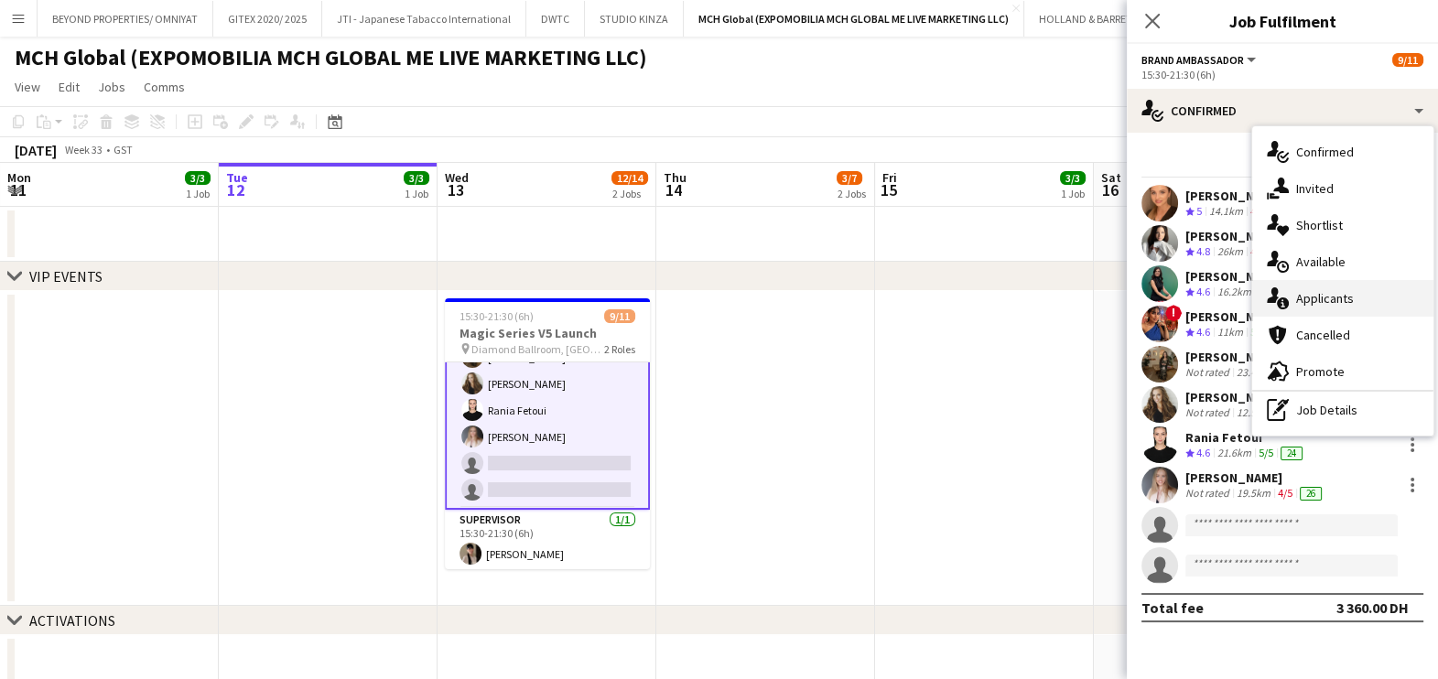
click at [1314, 299] on div "single-neutral-actions-information Applicants" at bounding box center [1342, 298] width 181 height 37
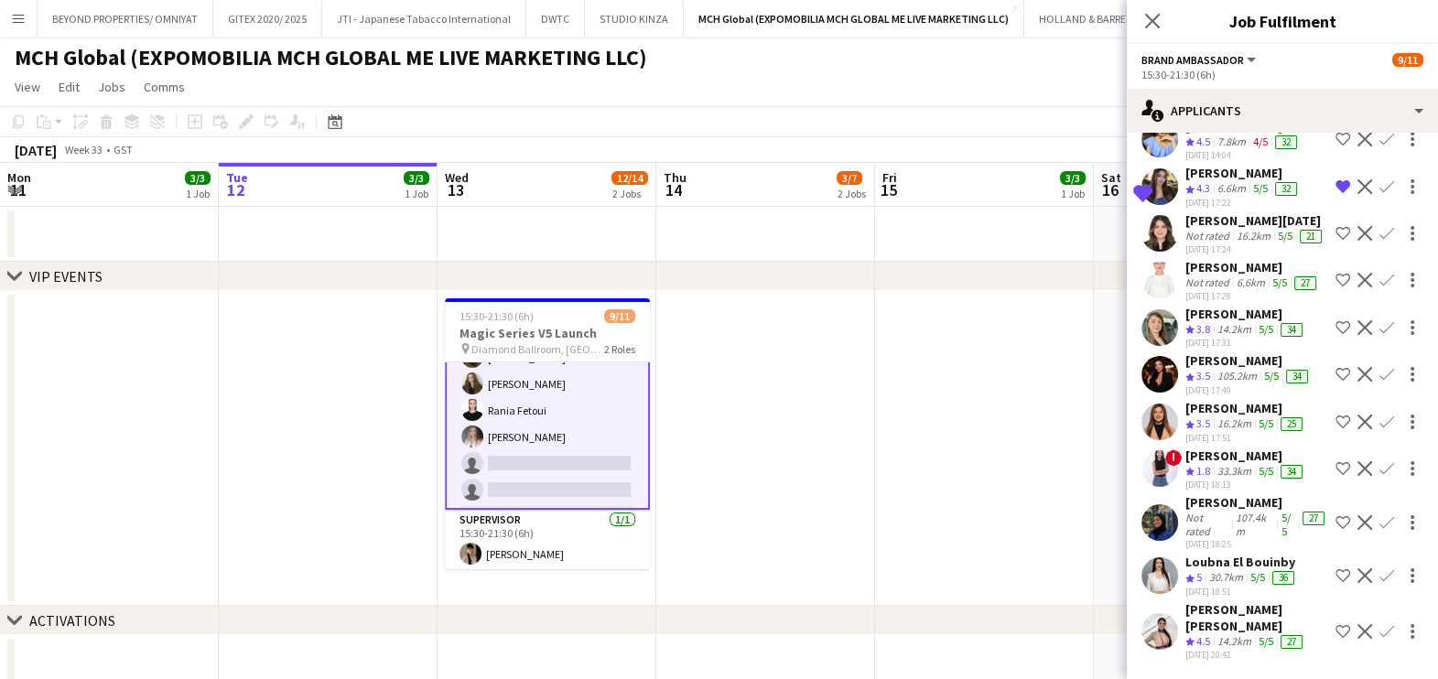
scroll to position [2621, 0]
click at [1200, 631] on div "Fatima Zohra" at bounding box center [1256, 617] width 143 height 33
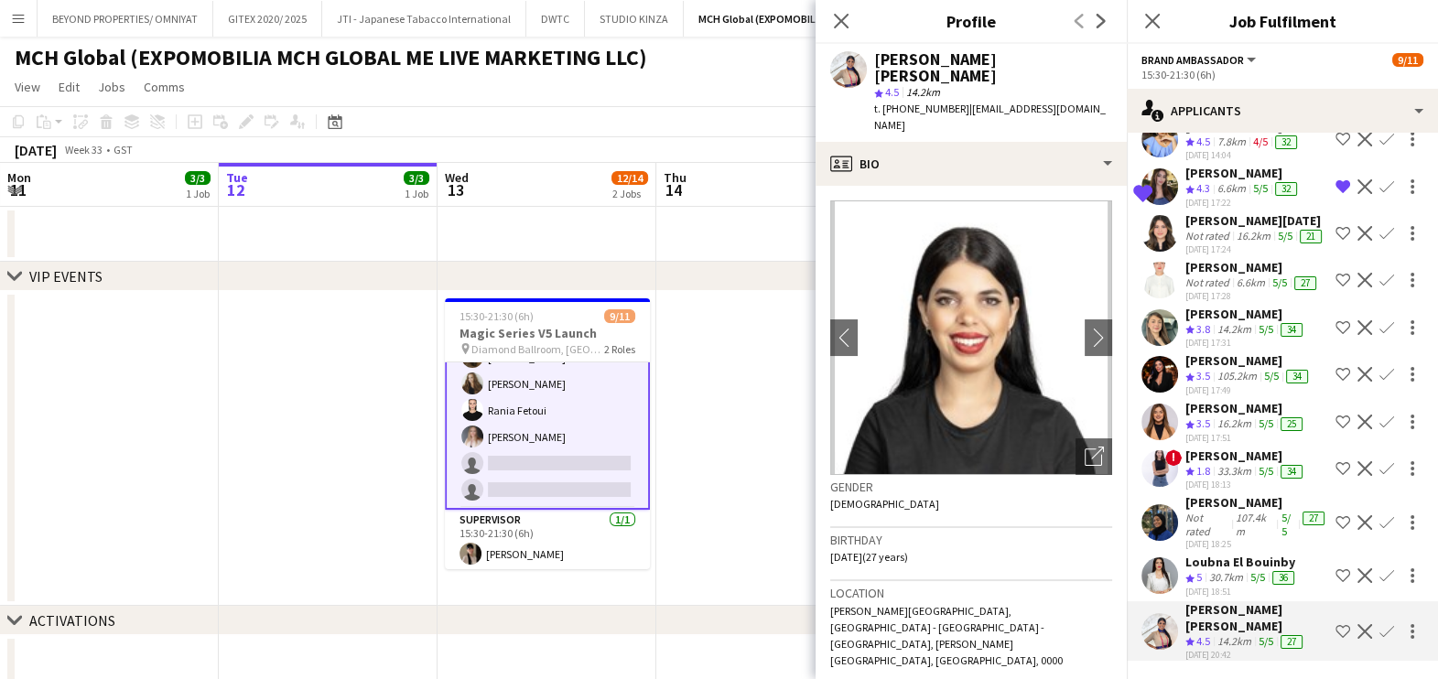
scroll to position [461, 0]
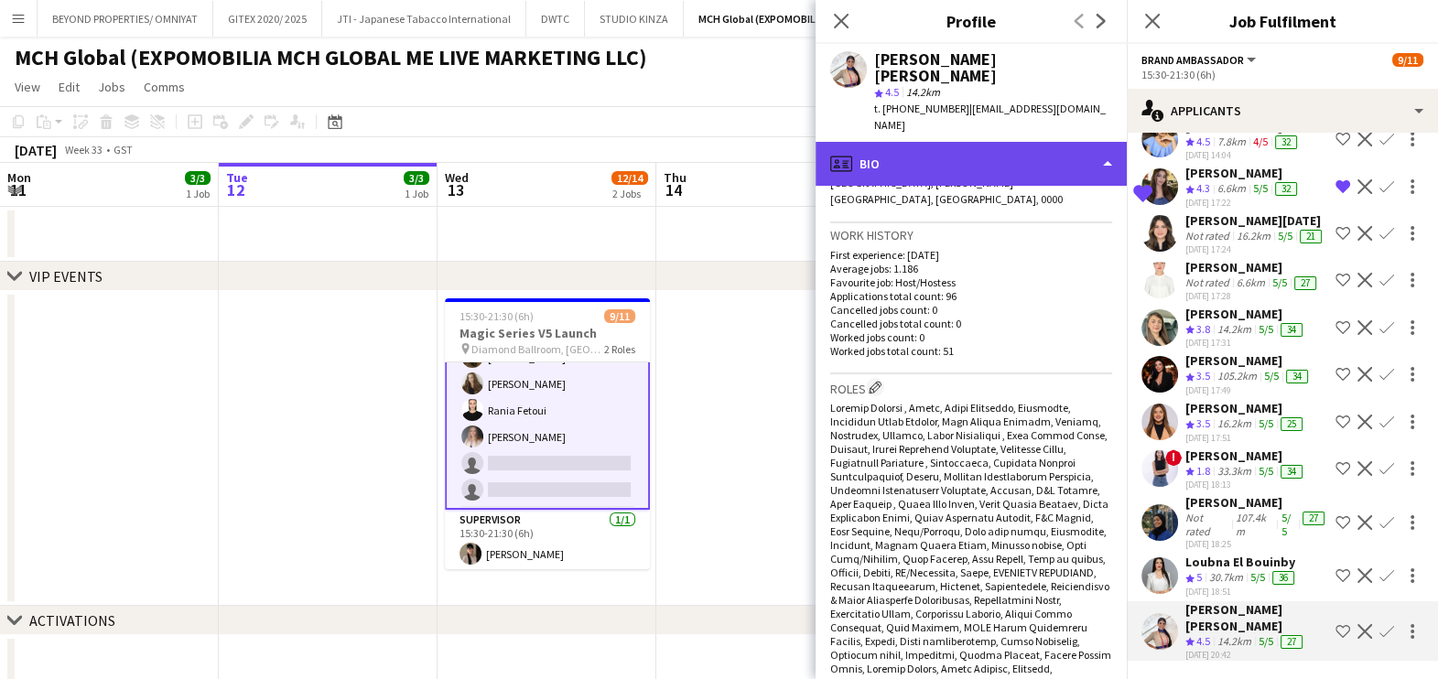
click at [942, 142] on div "profile Bio" at bounding box center [970, 164] width 311 height 44
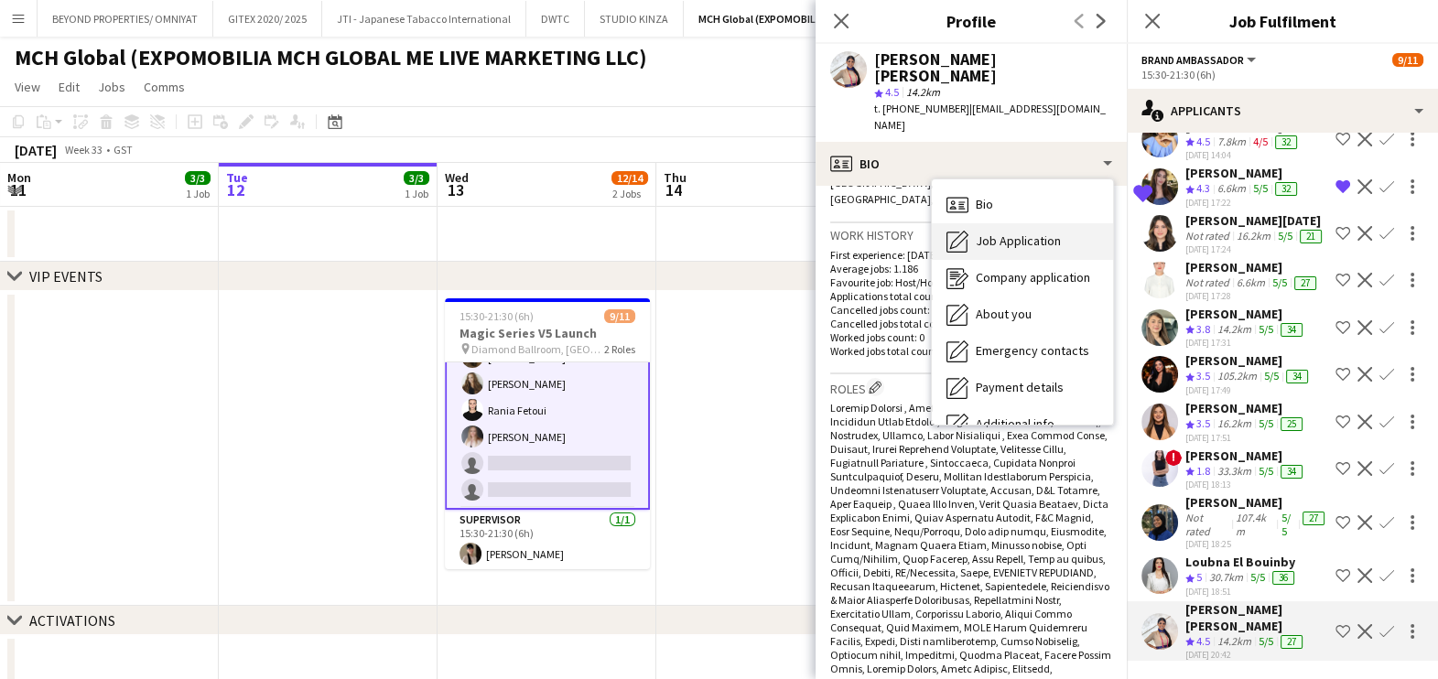
click at [957, 231] on icon "Job Application" at bounding box center [957, 242] width 22 height 22
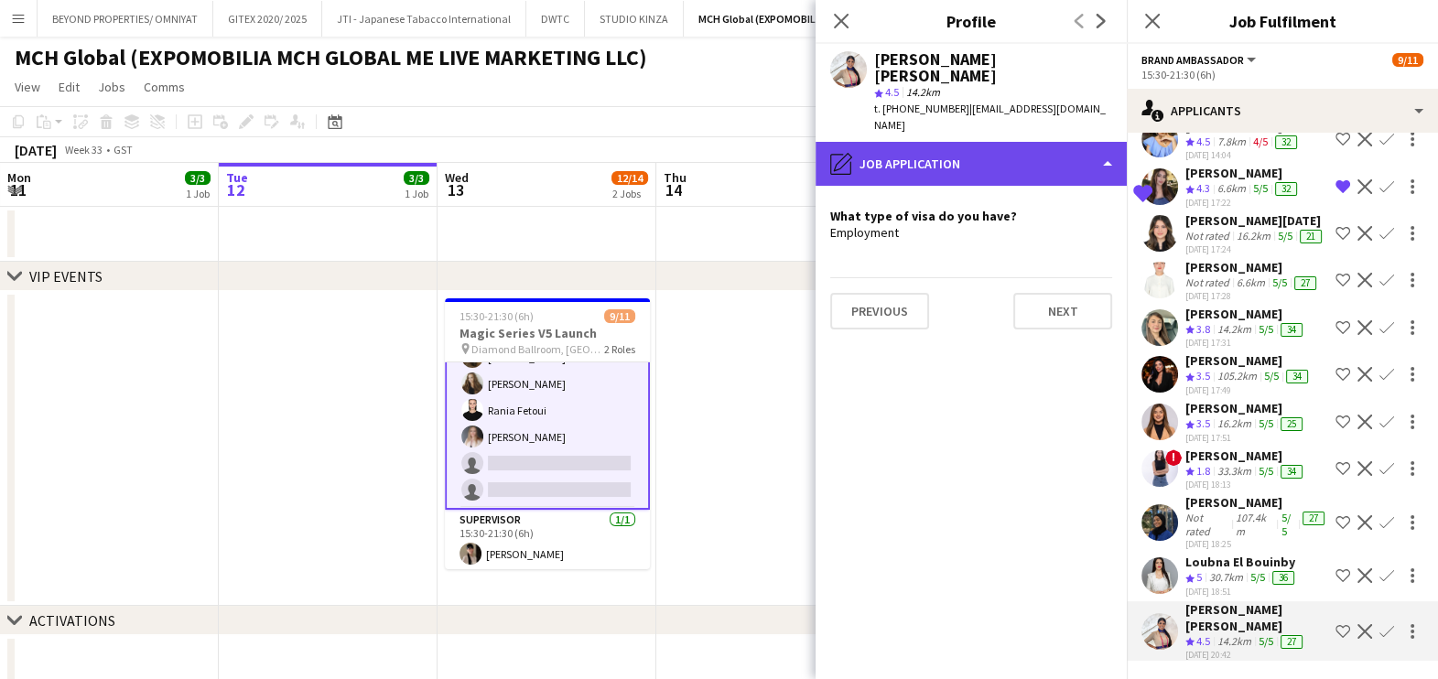
click at [997, 142] on div "pencil4 Job Application" at bounding box center [970, 164] width 311 height 44
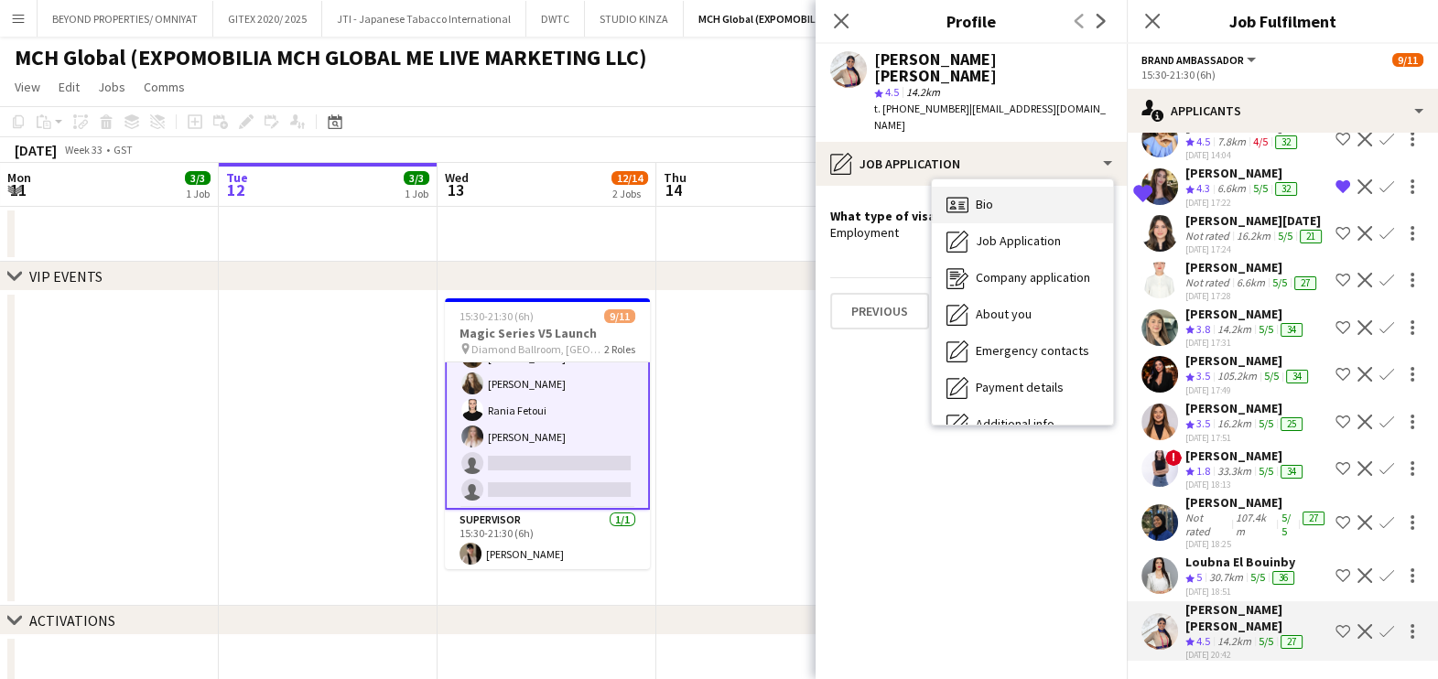
click at [1005, 187] on div "Bio Bio" at bounding box center [1022, 205] width 181 height 37
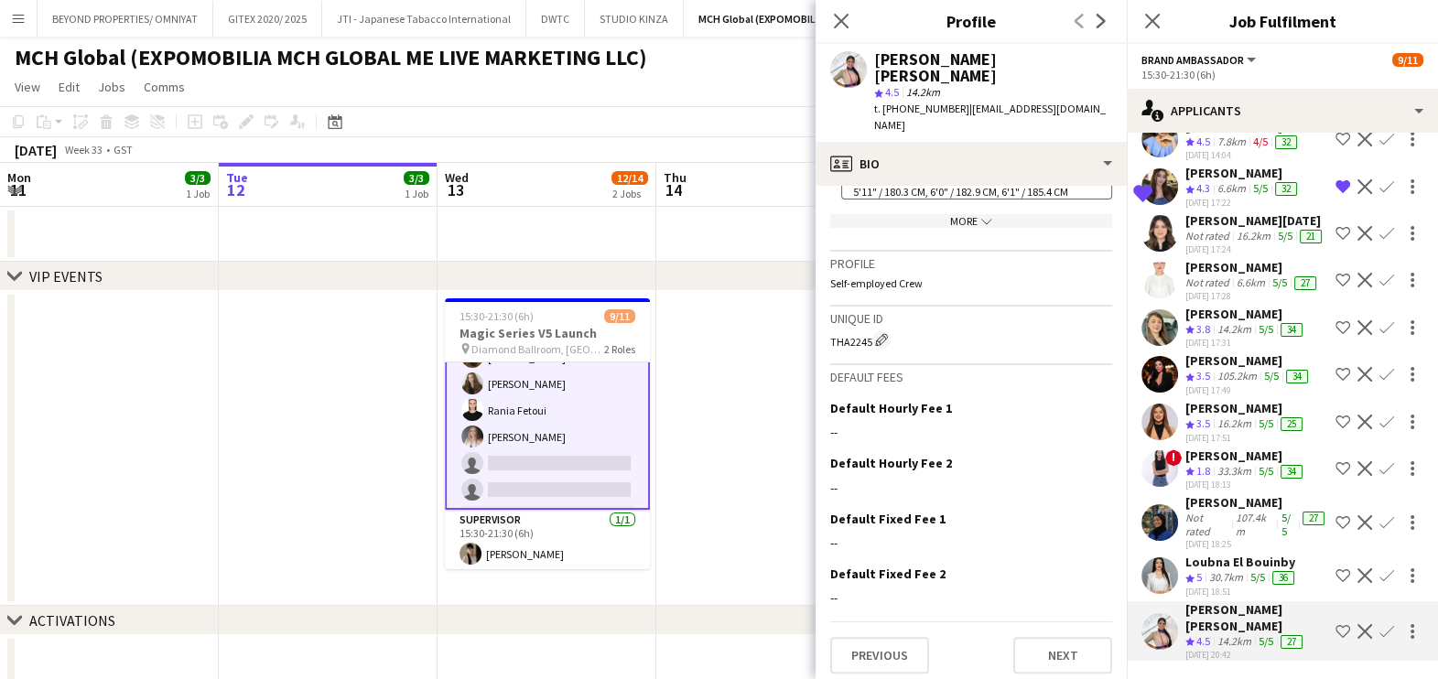
scroll to position [876, 0]
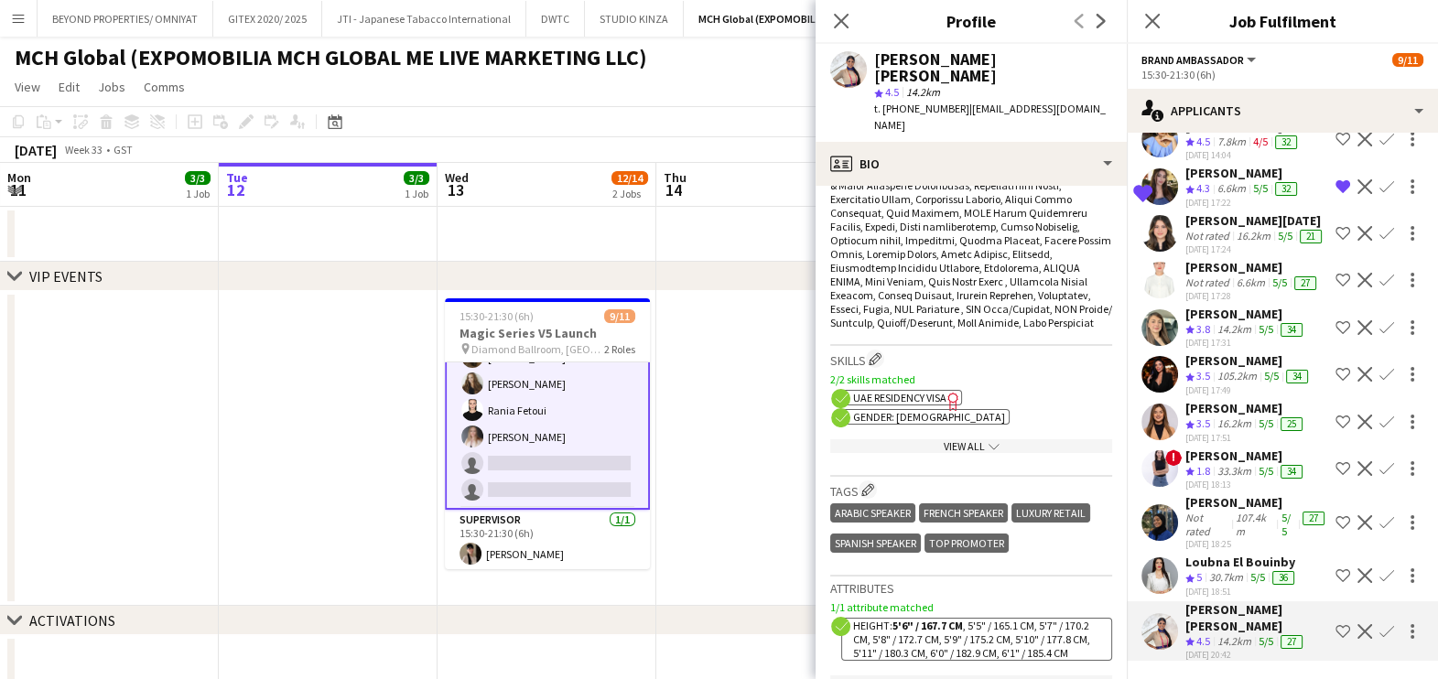
click at [907, 391] on span "UAE Residency Visa" at bounding box center [899, 398] width 93 height 14
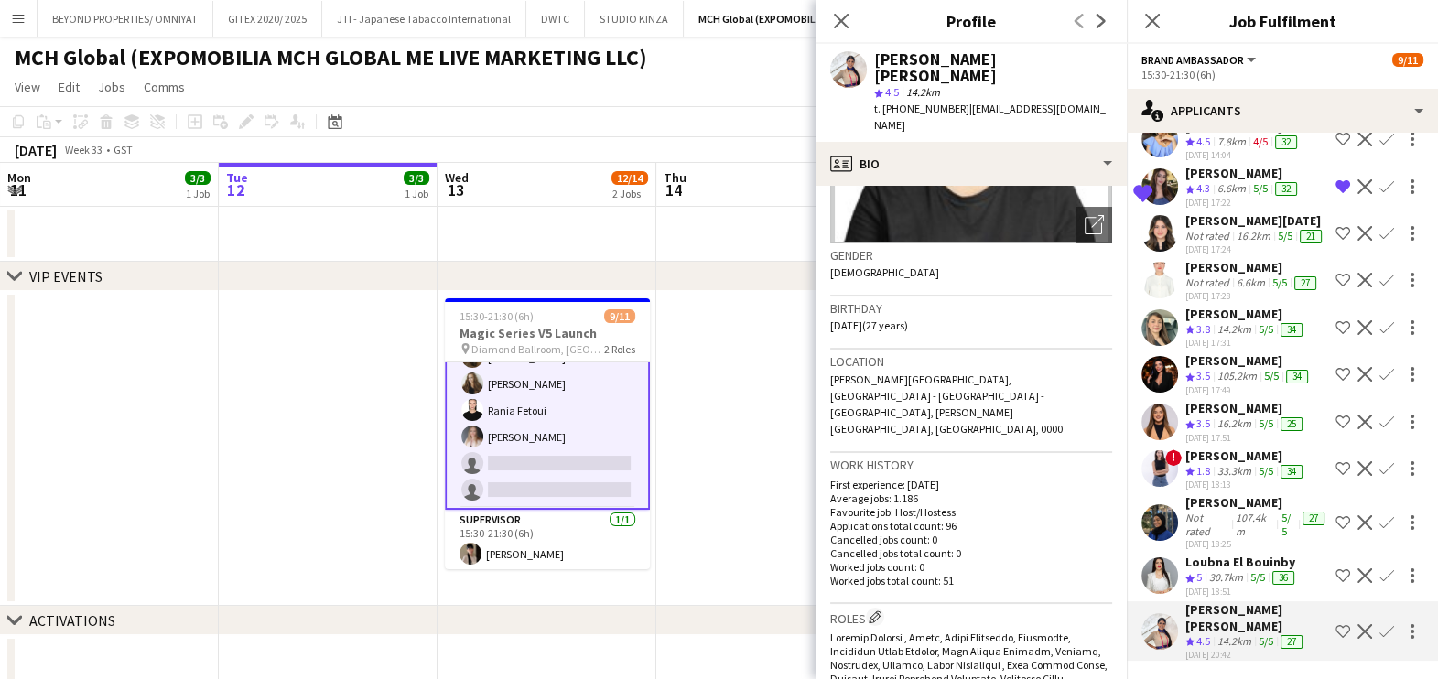
scroll to position [0, 0]
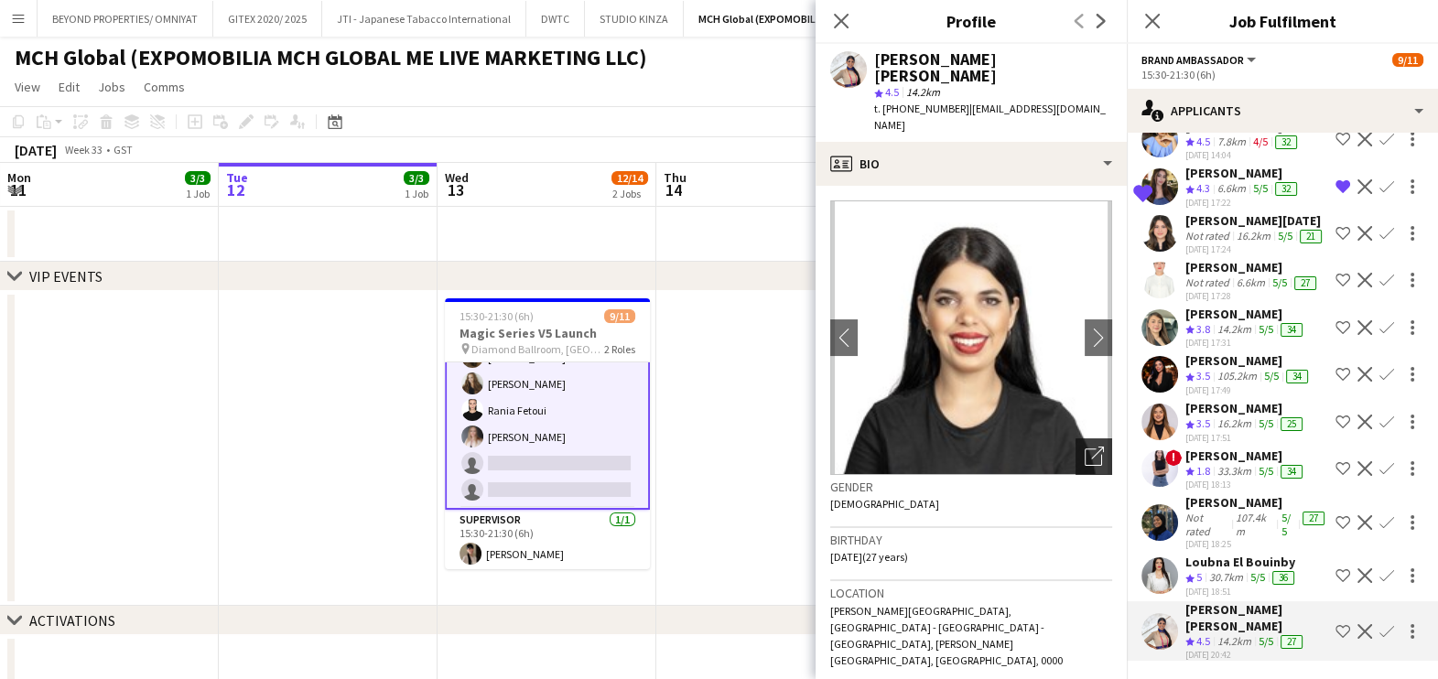
click at [1075, 438] on div "Open photos pop-in" at bounding box center [1093, 456] width 37 height 37
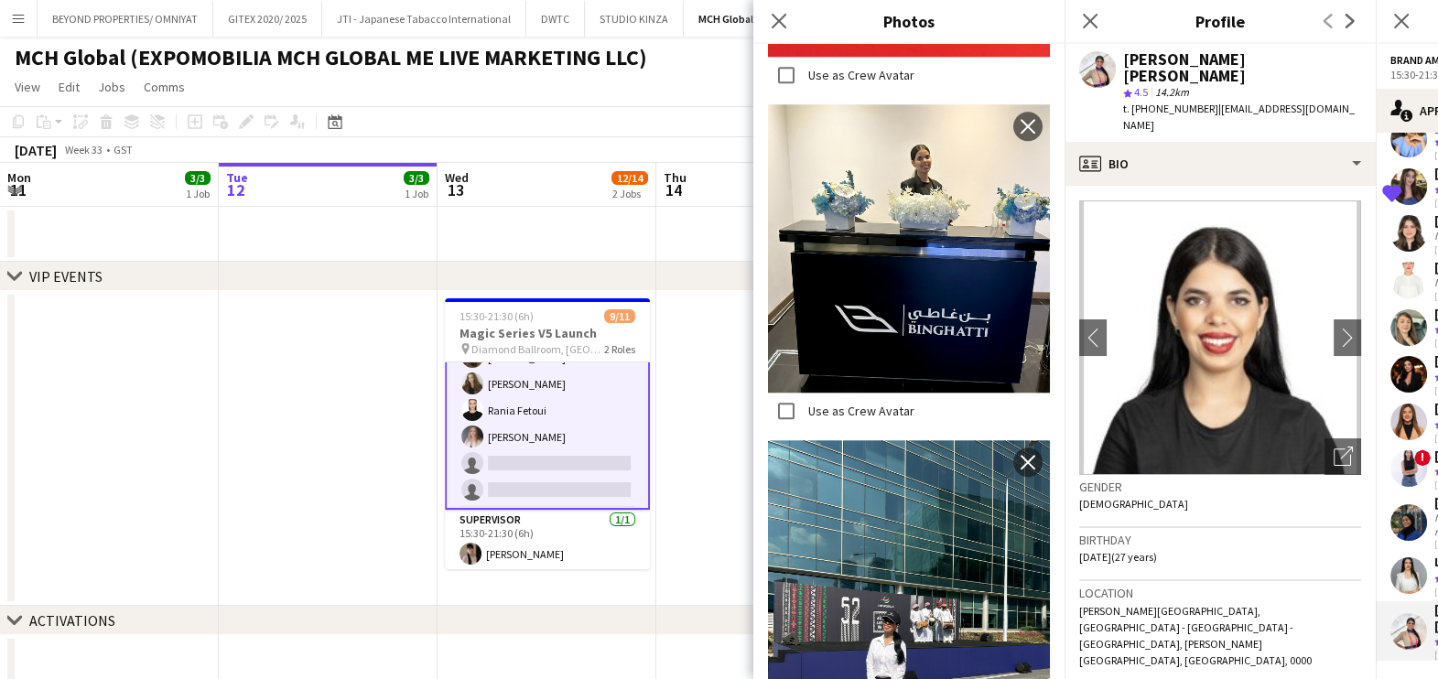
scroll to position [2778, 0]
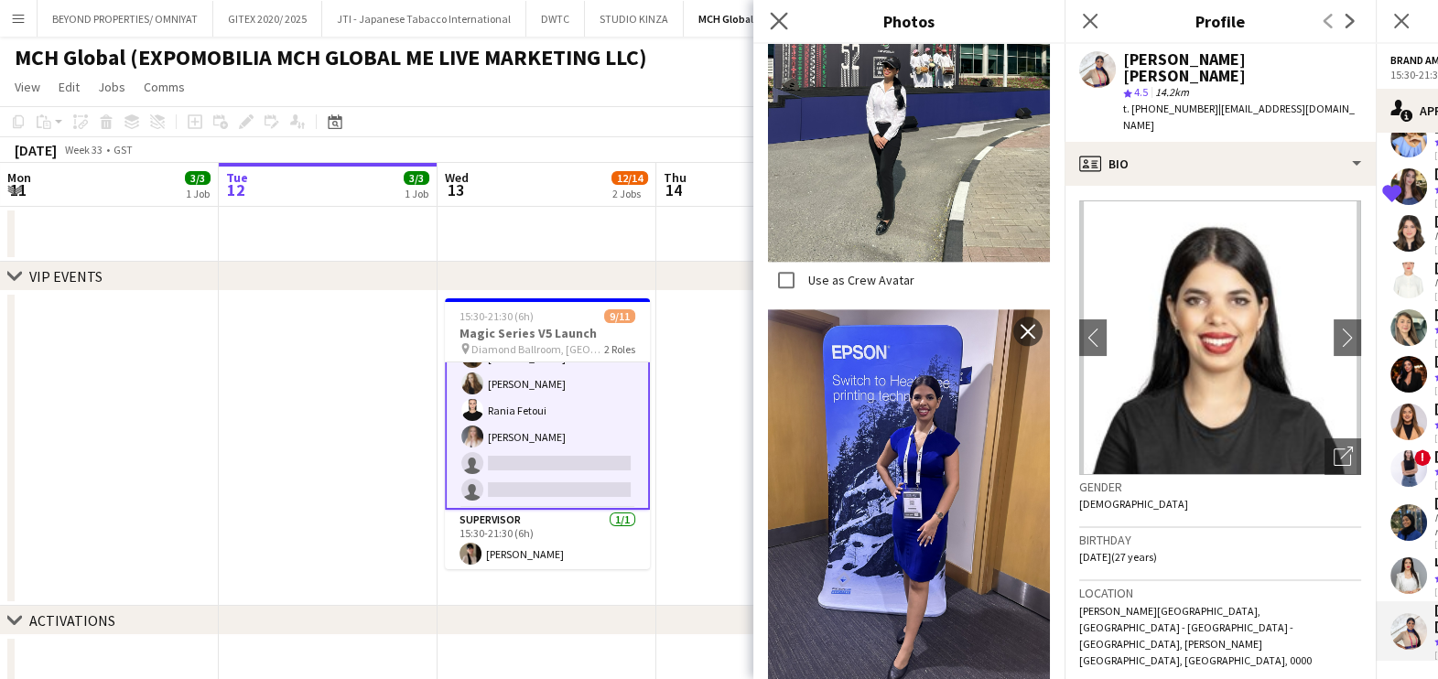
click at [770, 24] on icon "Close pop-in" at bounding box center [778, 20] width 17 height 17
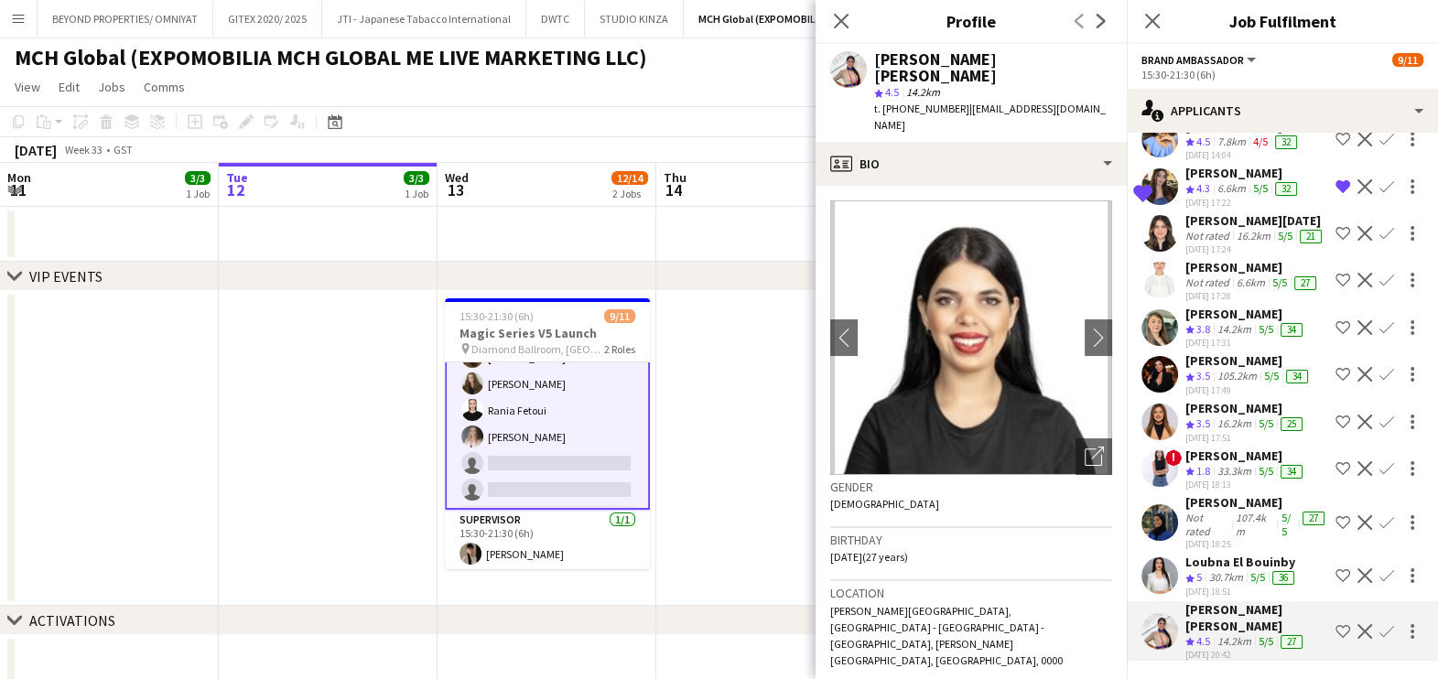
click at [1225, 570] on div "Loubna El Bouinby" at bounding box center [1241, 562] width 113 height 16
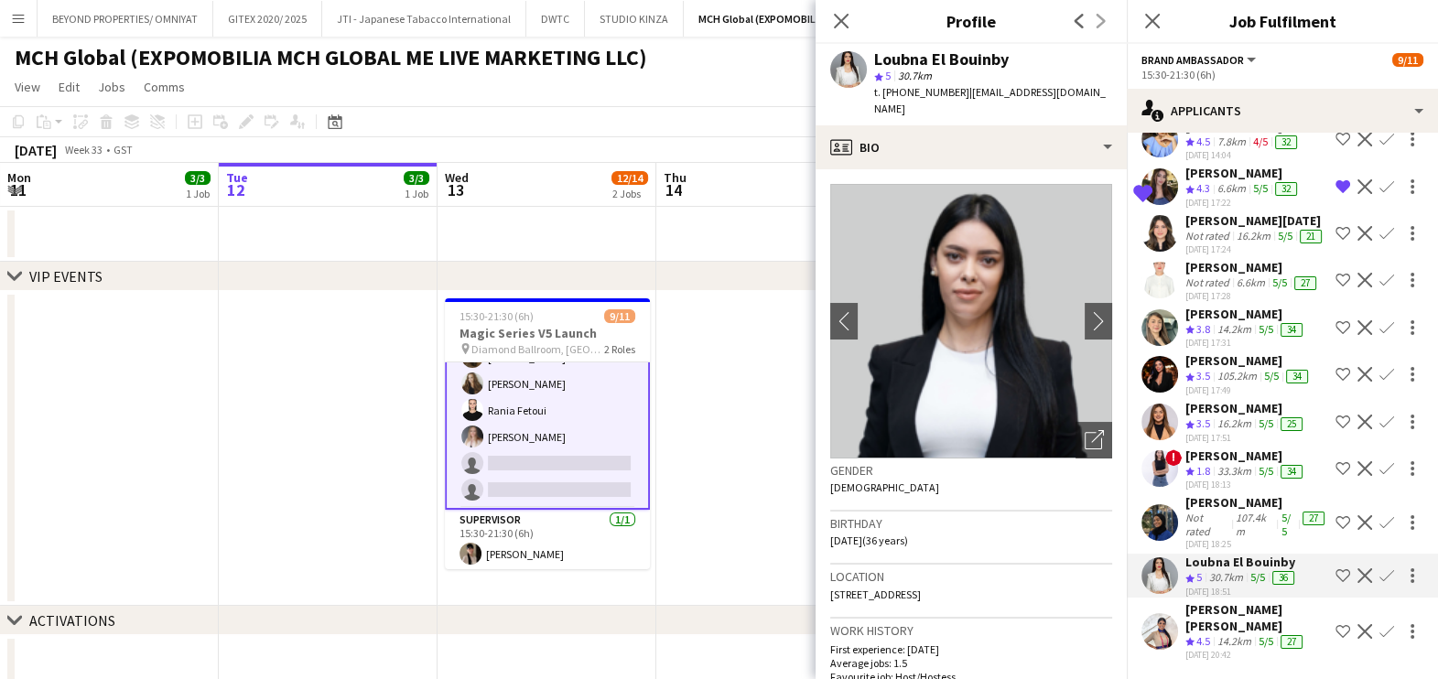
scroll to position [461, 0]
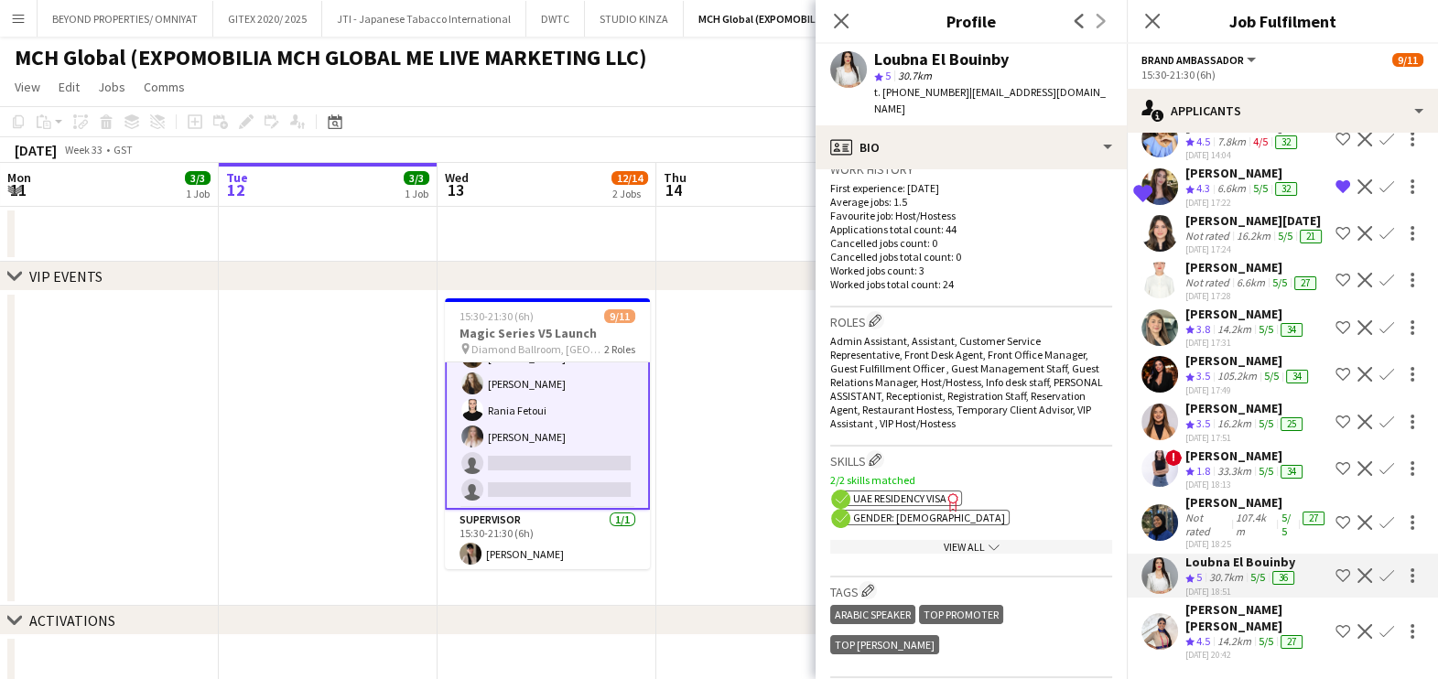
click at [933, 491] on span "UAE Residency Visa" at bounding box center [899, 498] width 93 height 14
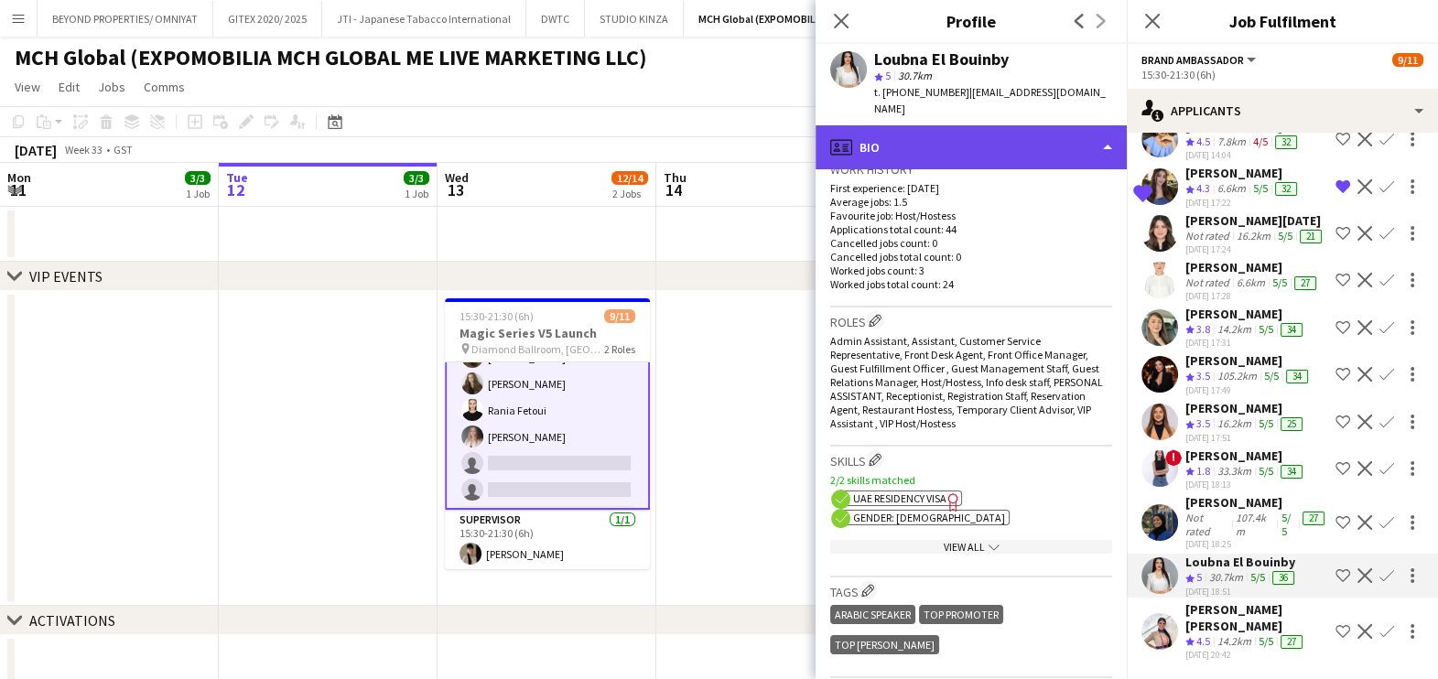
click at [948, 125] on div "profile Bio" at bounding box center [970, 147] width 311 height 44
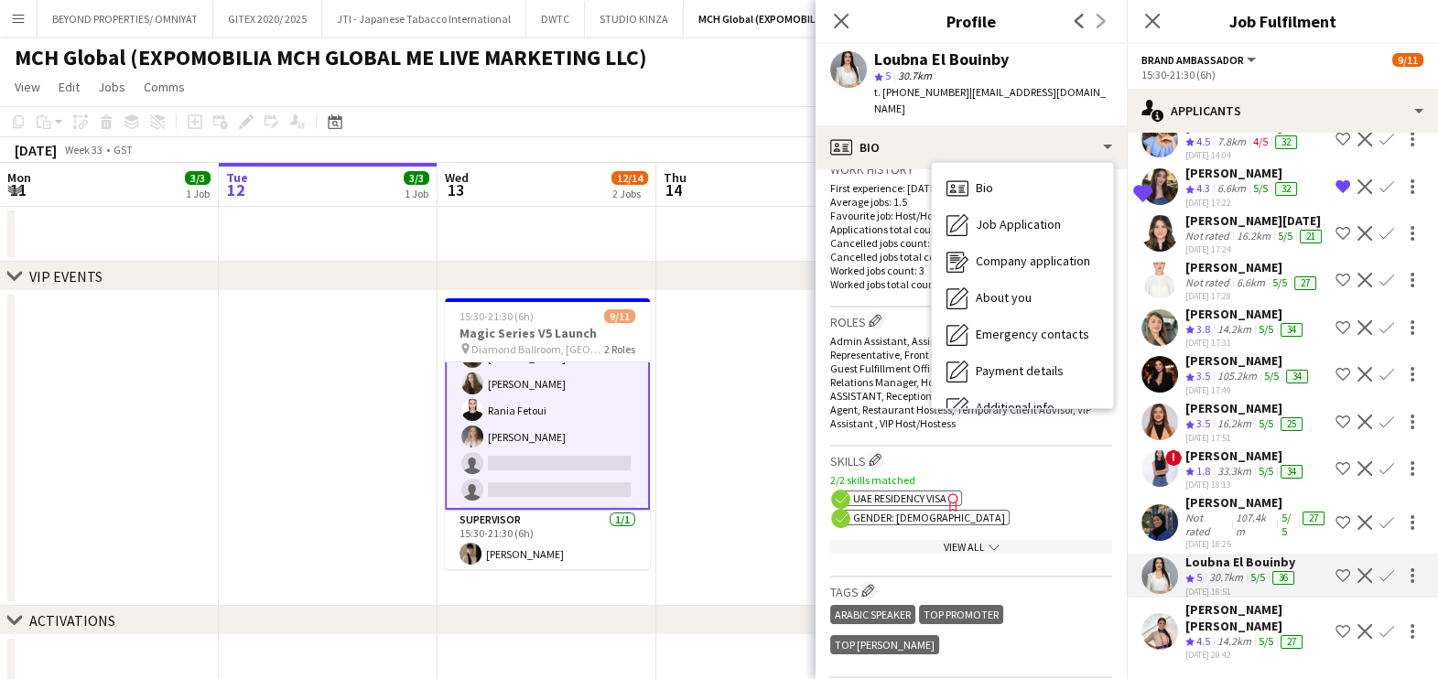
click at [962, 540] on div "View All chevron-down" at bounding box center [971, 547] width 282 height 14
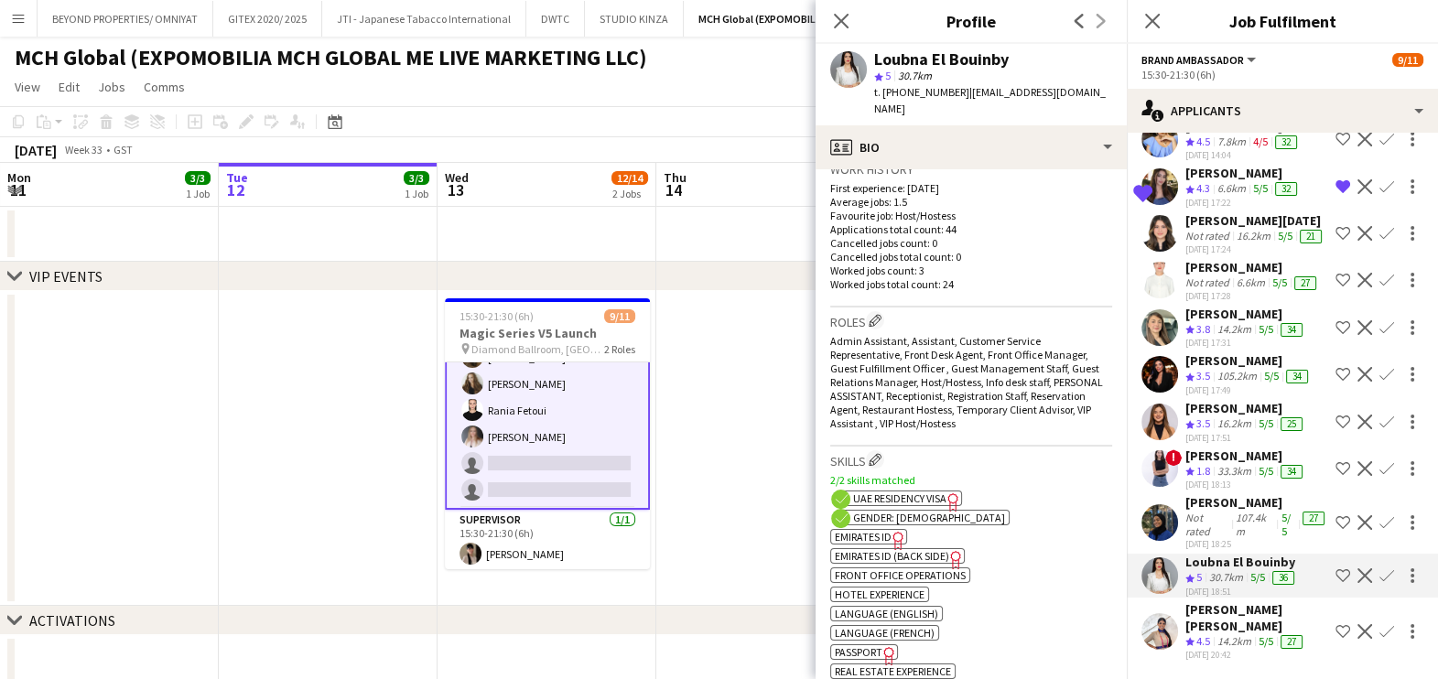
click at [881, 530] on span "Emirates ID" at bounding box center [863, 537] width 57 height 14
click at [937, 549] on span "Emirates ID (back side)" at bounding box center [892, 556] width 114 height 14
click at [1335, 583] on app-icon "Shortlist crew" at bounding box center [1342, 575] width 15 height 15
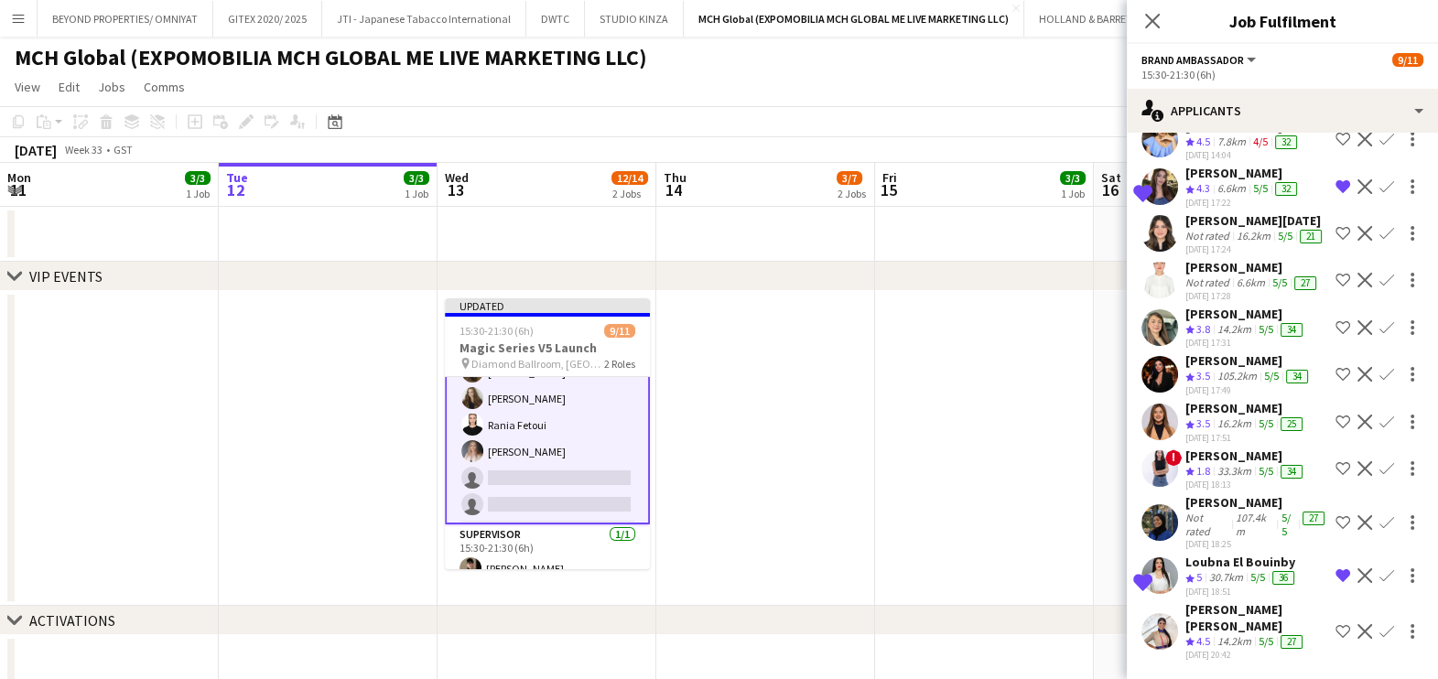
click at [1379, 583] on app-icon "Confirm" at bounding box center [1386, 575] width 15 height 15
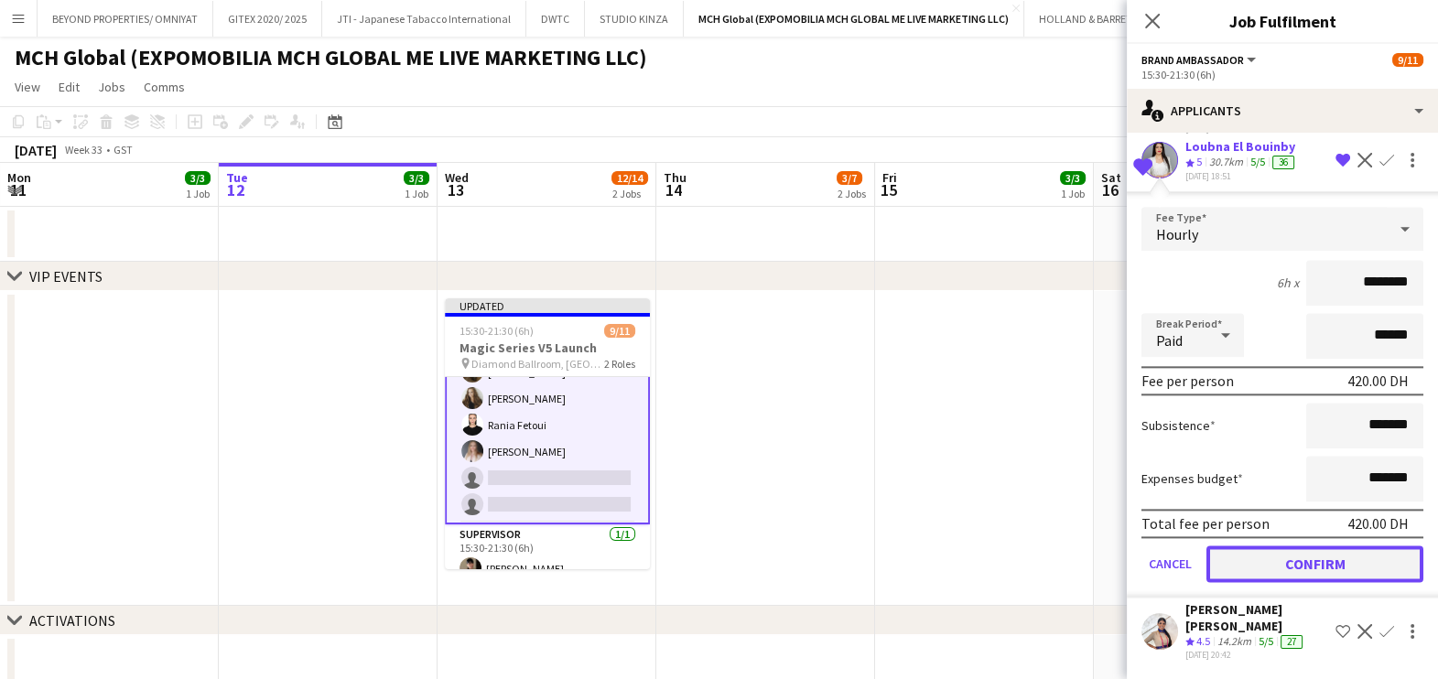
click at [1280, 582] on button "Confirm" at bounding box center [1314, 563] width 217 height 37
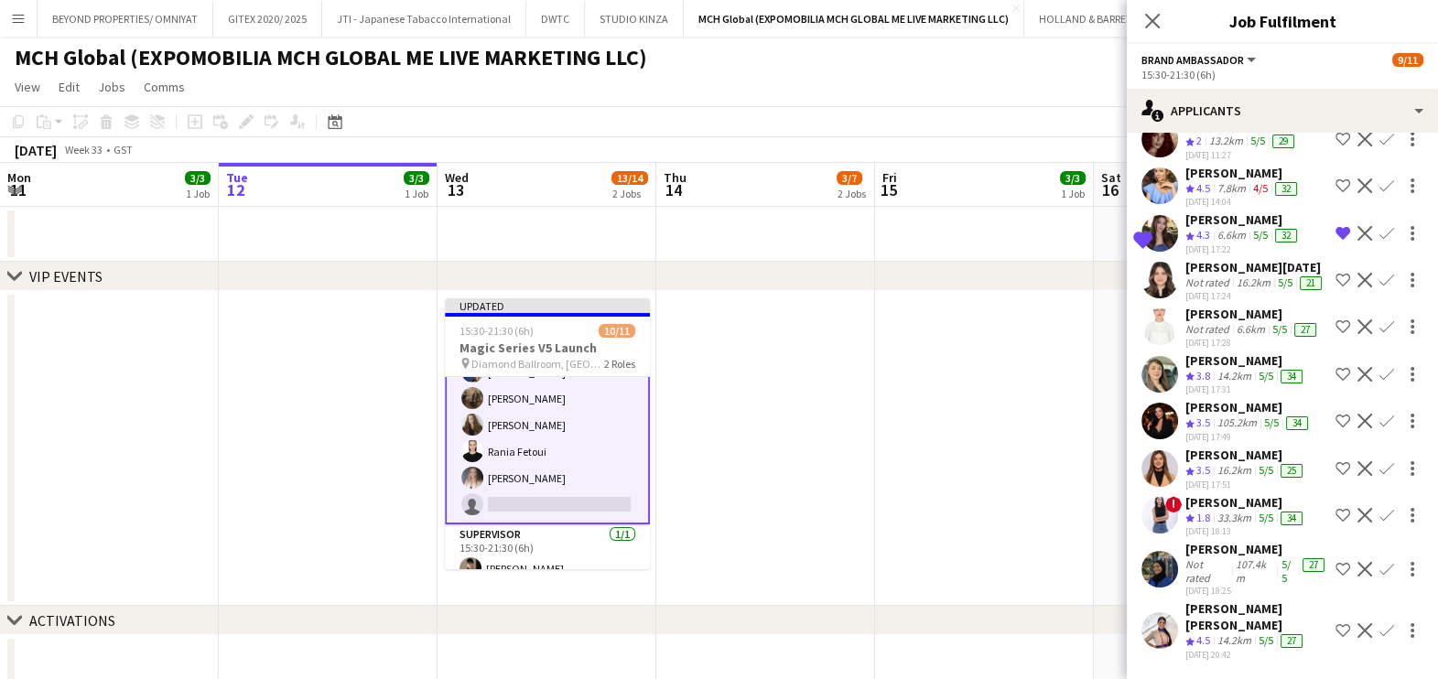
scroll to position [2574, 0]
click at [1379, 226] on app-icon "Confirm" at bounding box center [1386, 233] width 15 height 15
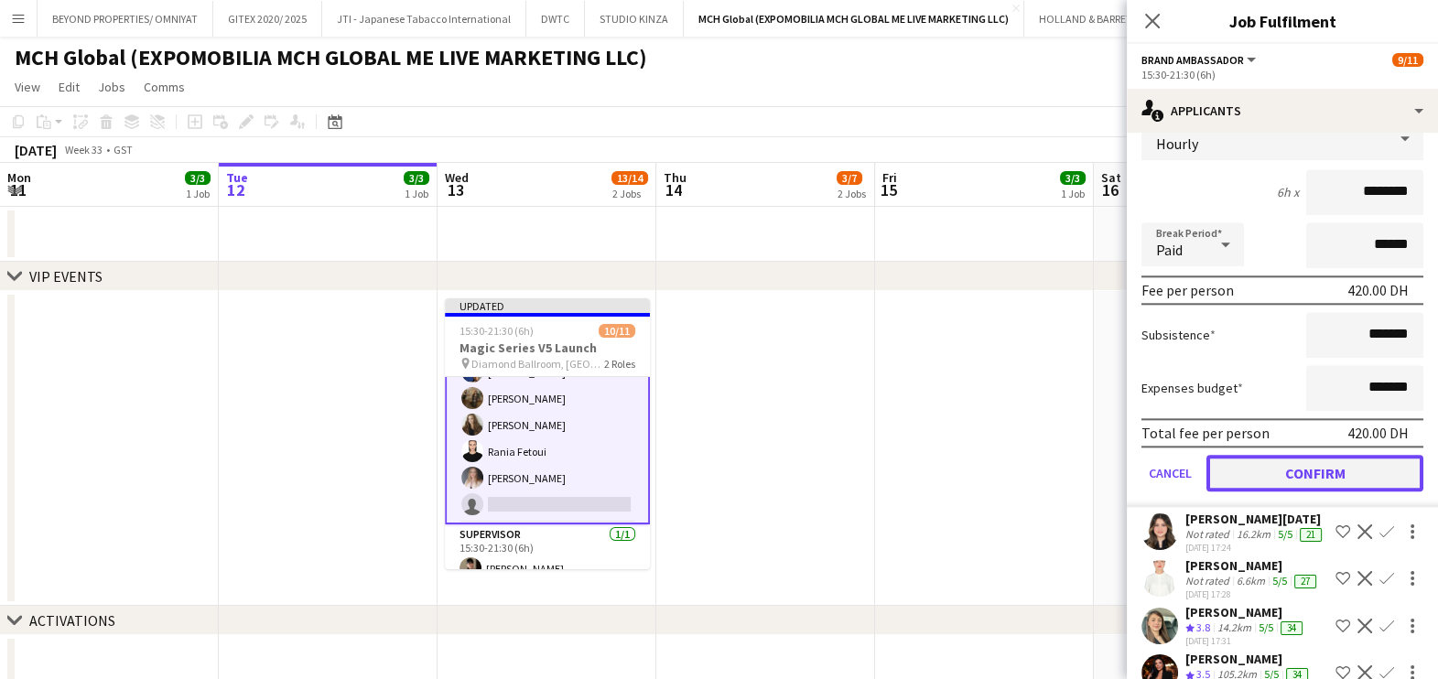
click at [1268, 491] on button "Confirm" at bounding box center [1314, 473] width 217 height 37
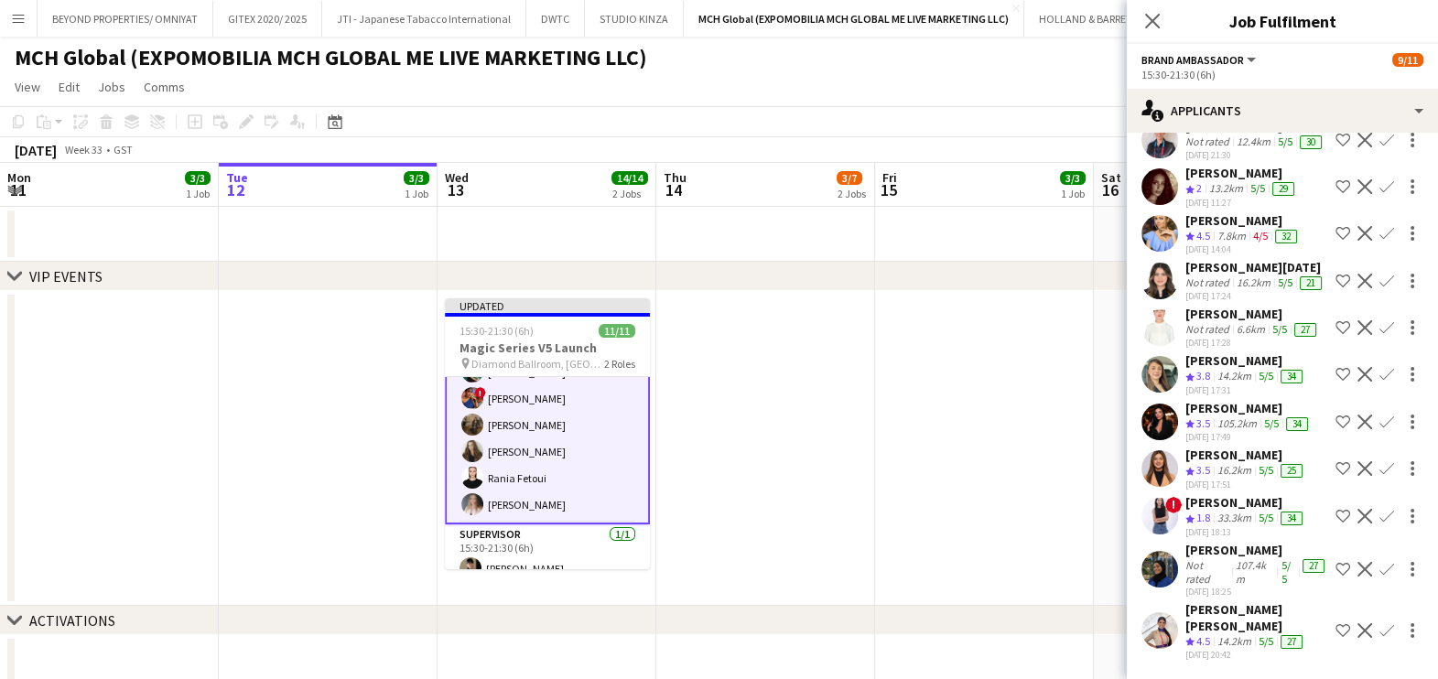
scroll to position [2527, 0]
click at [868, 490] on app-date-cell at bounding box center [765, 448] width 219 height 315
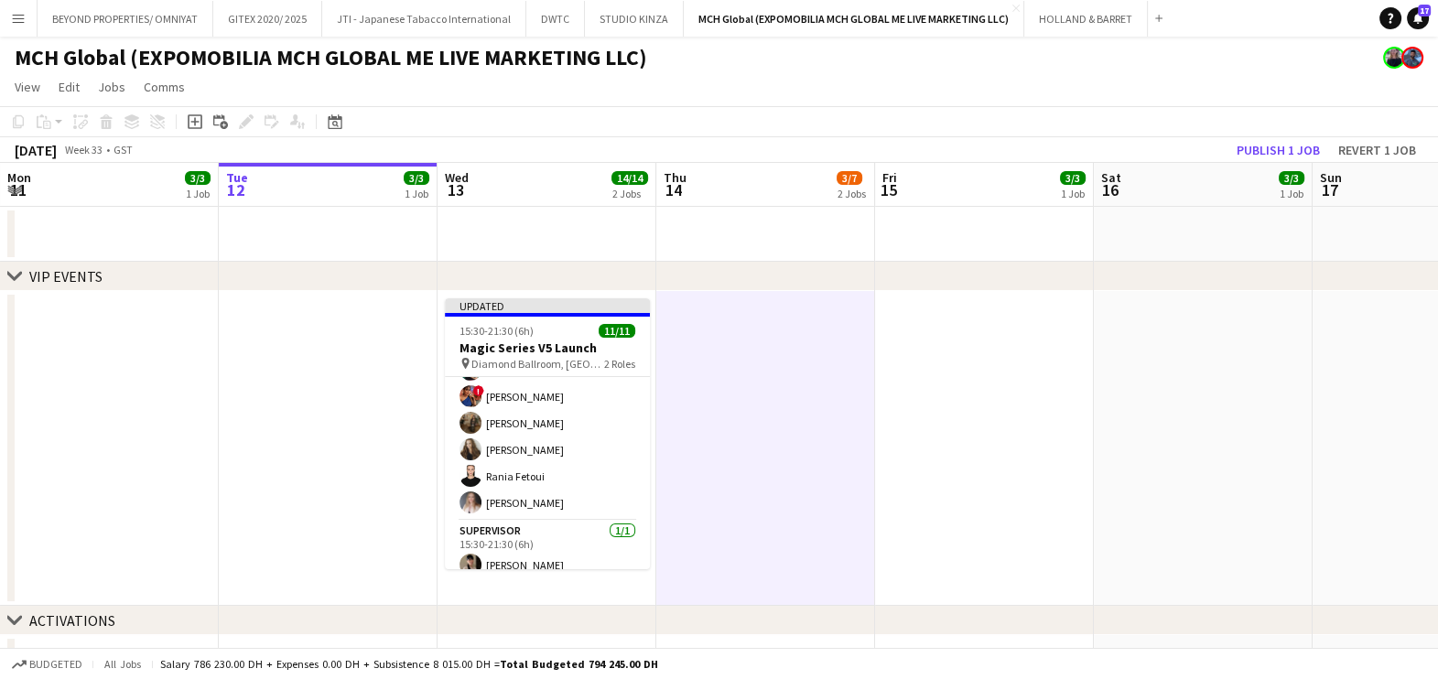
scroll to position [156, 0]
click at [1281, 146] on button "Publish 1 job" at bounding box center [1278, 150] width 98 height 24
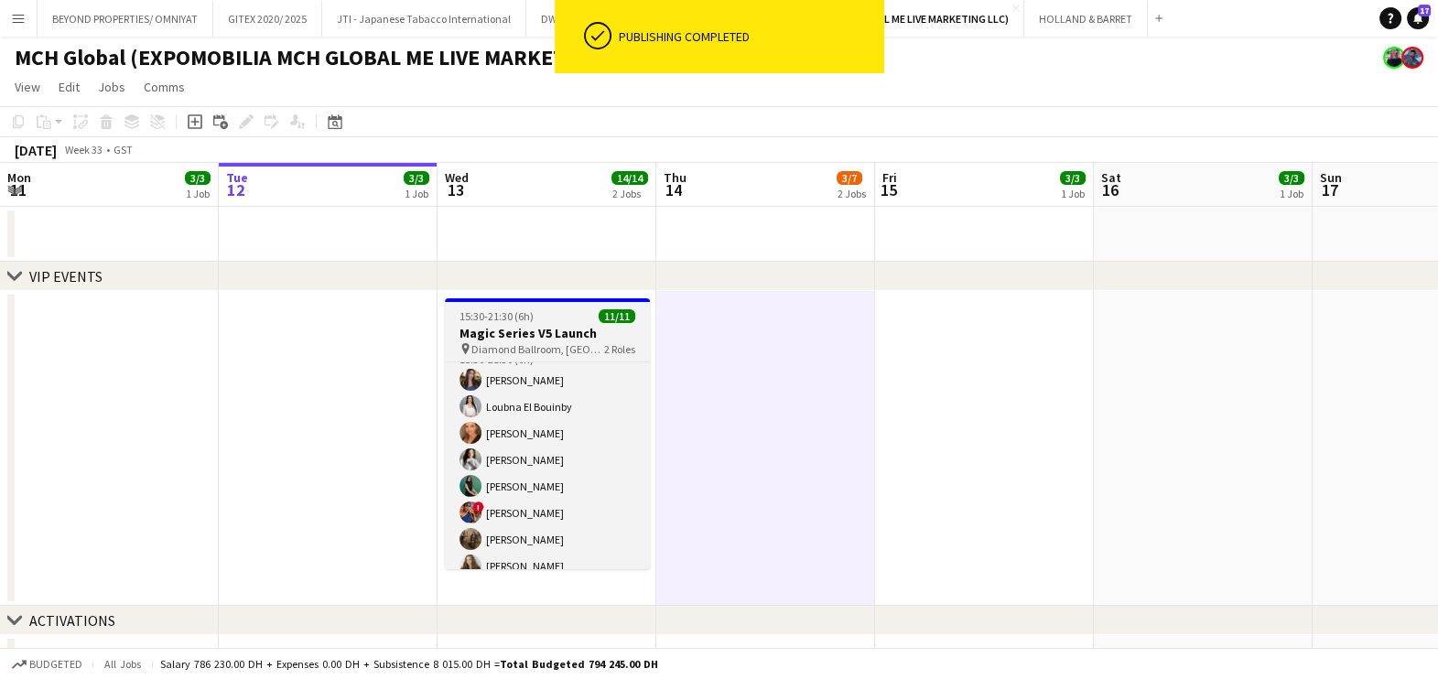
scroll to position [0, 0]
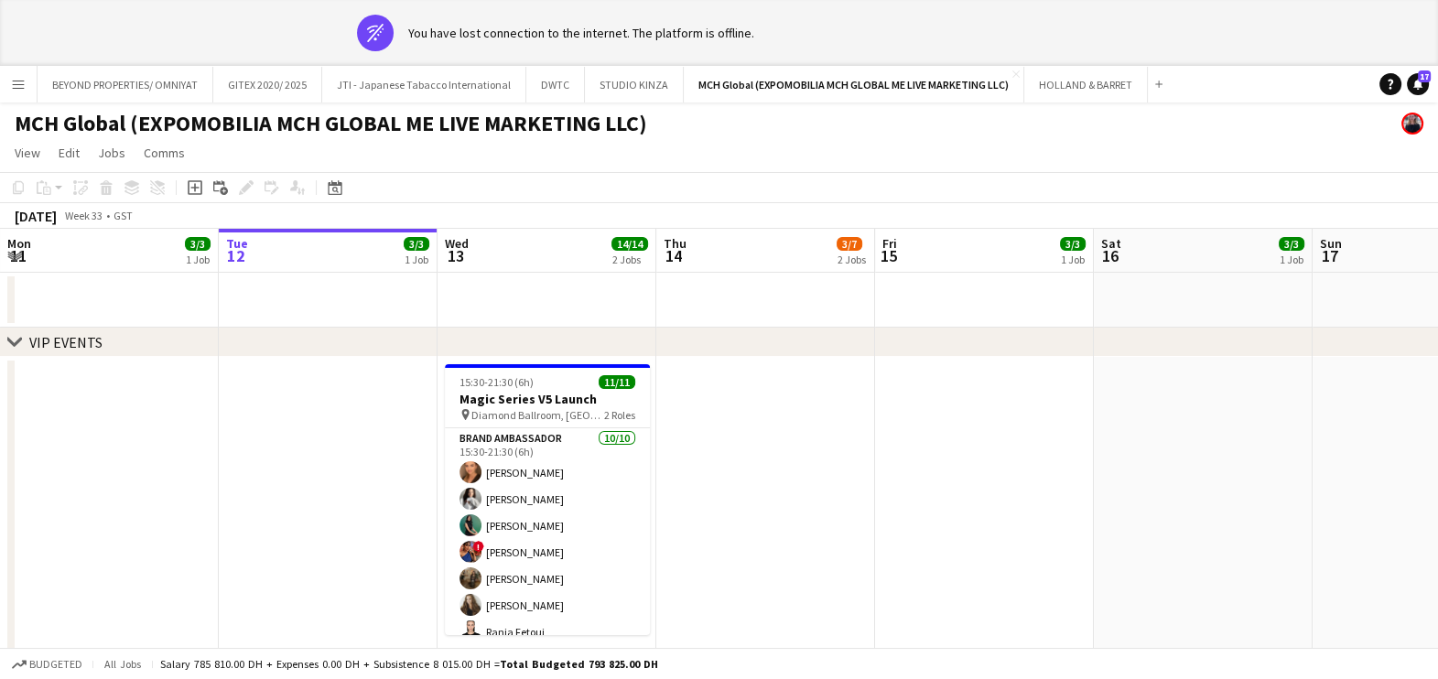
click at [855, 521] on app-date-cell at bounding box center [765, 514] width 219 height 315
